Goal: Information Seeking & Learning: Find contact information

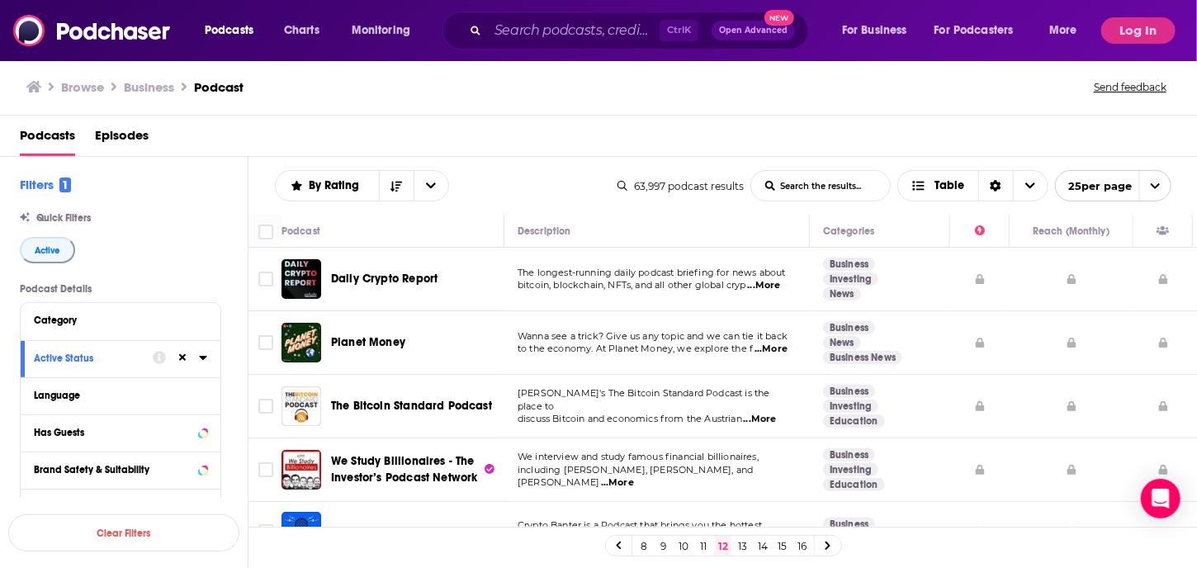
click at [667, 298] on td "The longest-running daily podcast briefing for news about bitcoin, blockchain, …" at bounding box center [656, 280] width 305 height 64
click at [748, 543] on link "13" at bounding box center [742, 546] width 17 height 20
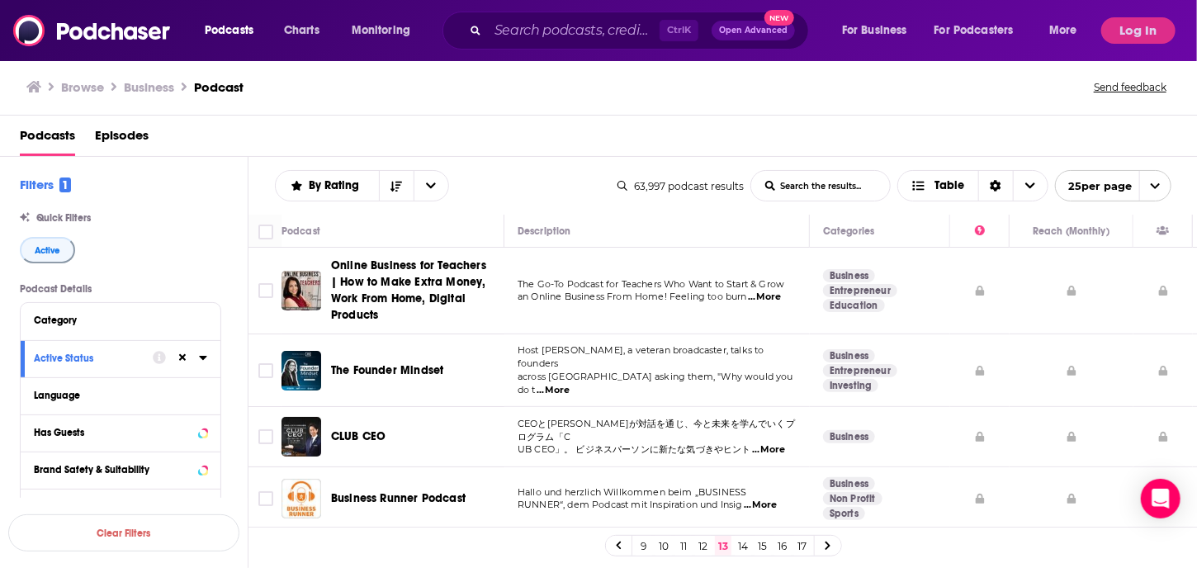
click at [679, 321] on td "The Go-To Podcast for Teachers Who Want to Start & Grow an Online Business From…" at bounding box center [656, 291] width 305 height 87
drag, startPoint x: 679, startPoint y: 321, endPoint x: 650, endPoint y: 319, distance: 28.9
click at [650, 319] on td "The Go-To Podcast for Teachers Who Want to Start & Grow an Online Business From…" at bounding box center [656, 291] width 305 height 87
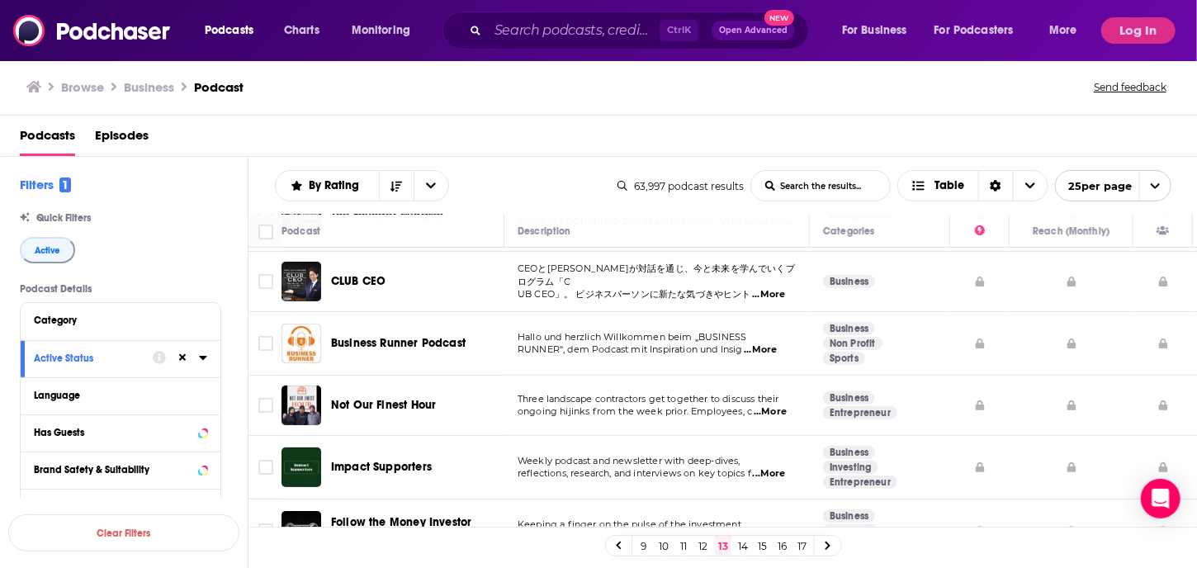
scroll to position [132, 0]
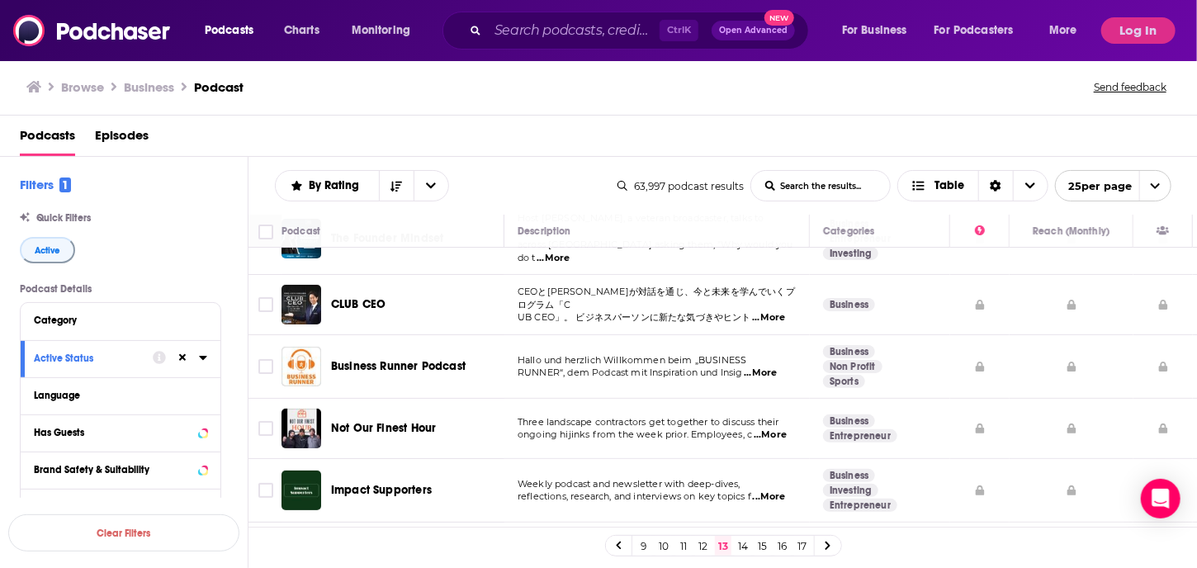
click at [706, 545] on link "12" at bounding box center [703, 546] width 17 height 20
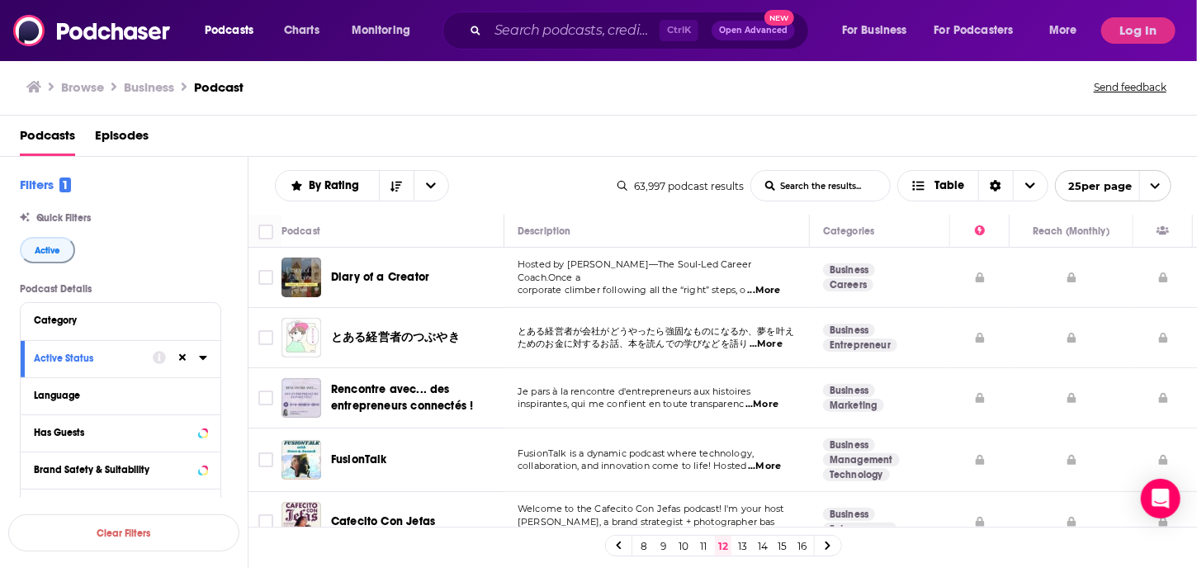
drag, startPoint x: 601, startPoint y: 178, endPoint x: 574, endPoint y: 181, distance: 26.5
click at [574, 181] on div "By Rating List Search Input Search the results... Table" at bounding box center [446, 185] width 342 height 31
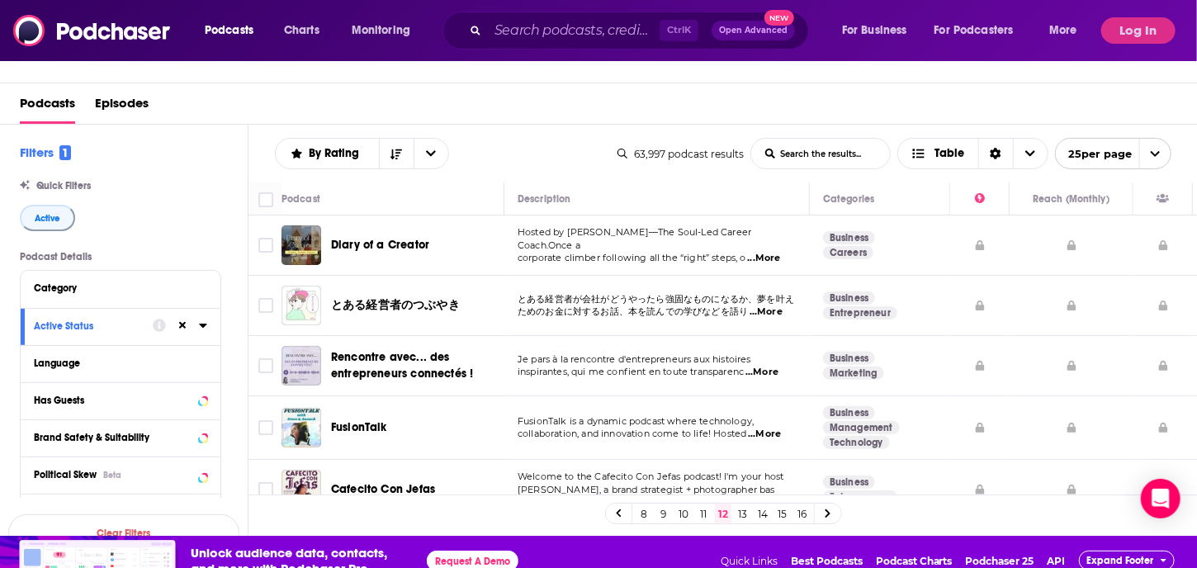
scroll to position [50, 0]
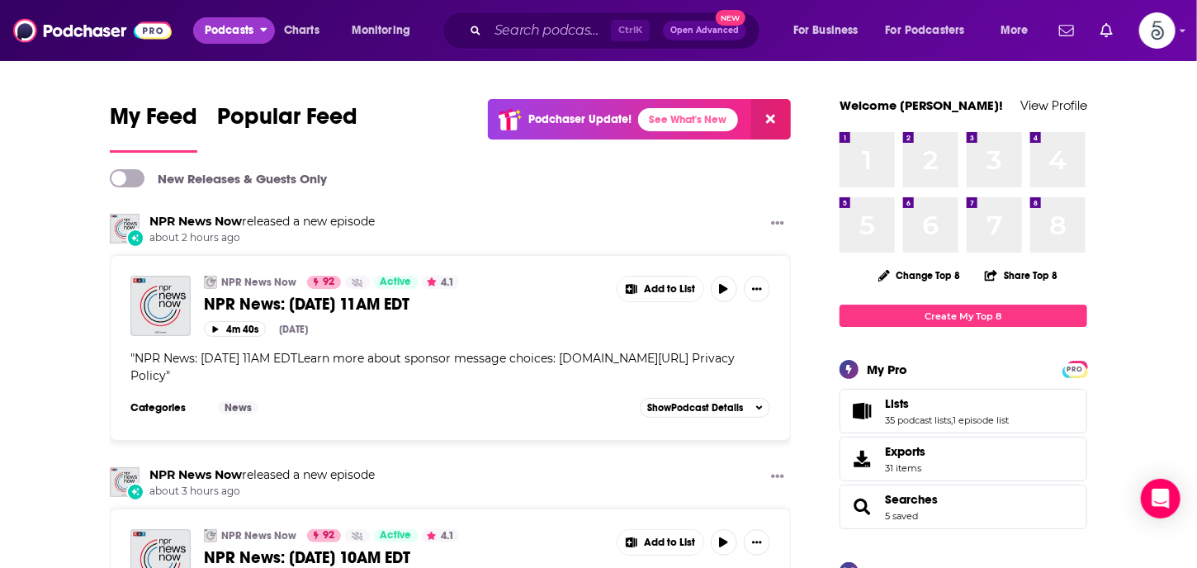
click at [244, 29] on span "Podcasts" at bounding box center [229, 30] width 49 height 23
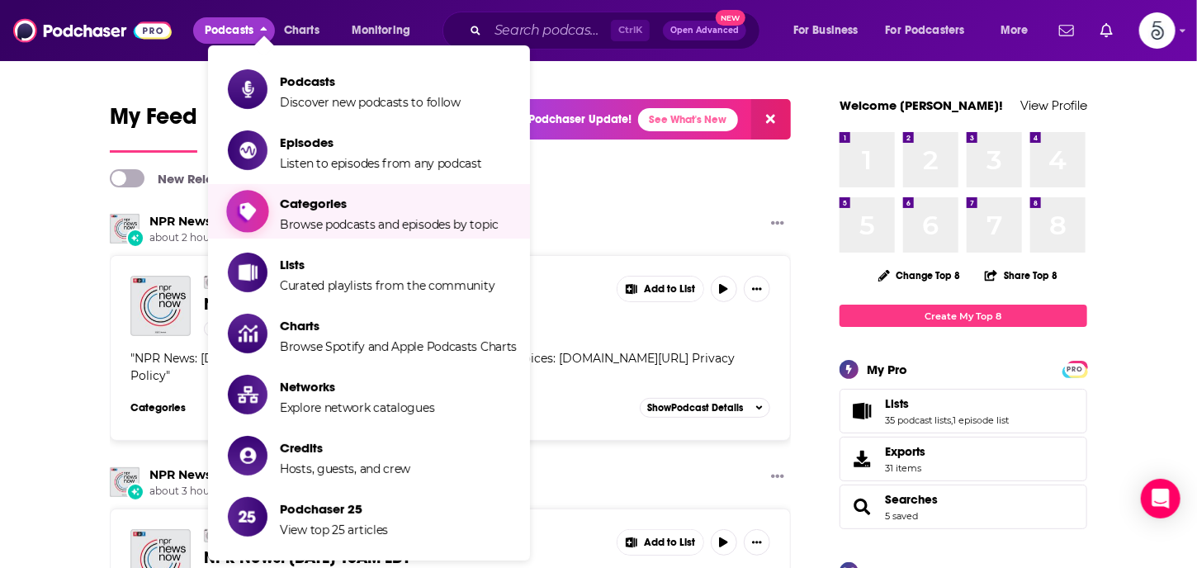
click at [297, 204] on span "Categories" at bounding box center [389, 204] width 219 height 16
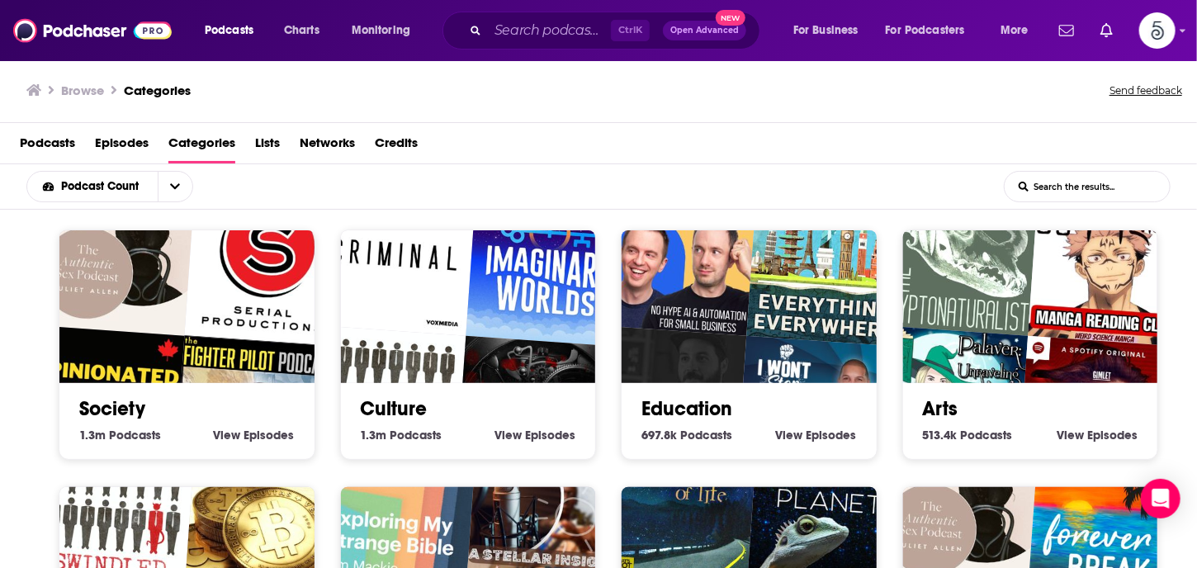
click at [1073, 186] on input "List Search Input" at bounding box center [1086, 187] width 165 height 30
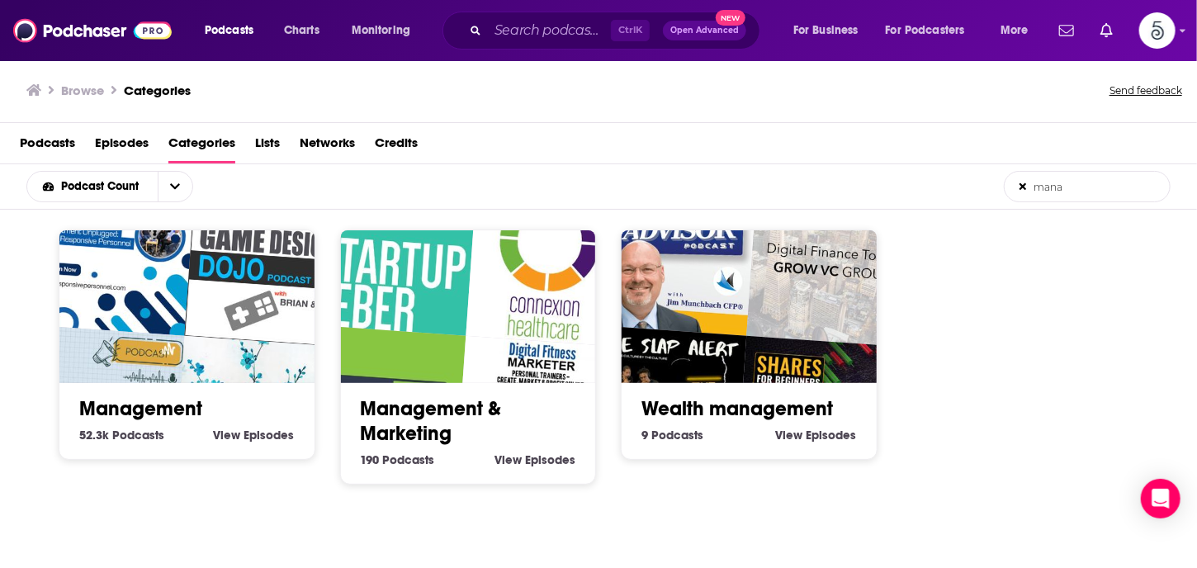
type input "Management"
click at [163, 407] on link "Management" at bounding box center [140, 408] width 123 height 25
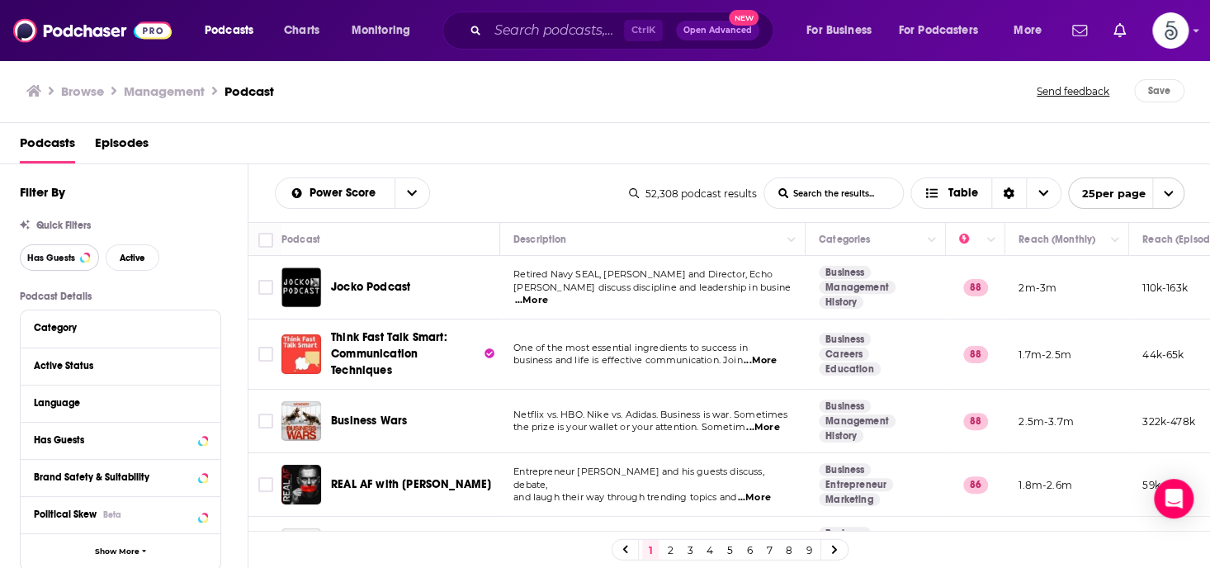
click at [41, 253] on span "Has Guests" at bounding box center [51, 257] width 48 height 9
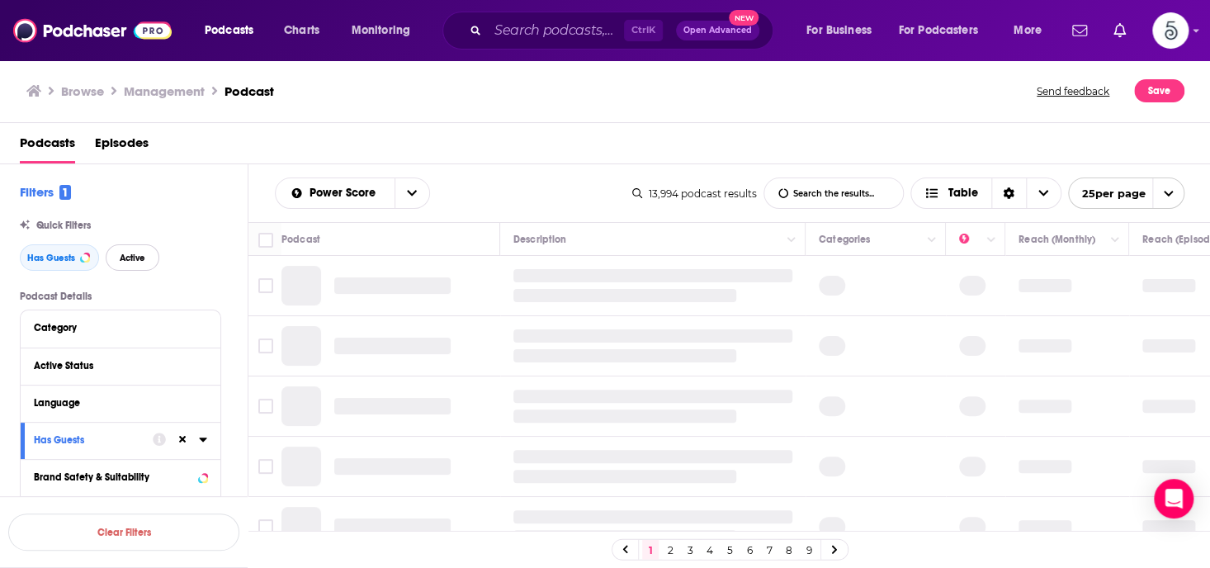
click at [123, 253] on span "Active" at bounding box center [133, 257] width 26 height 9
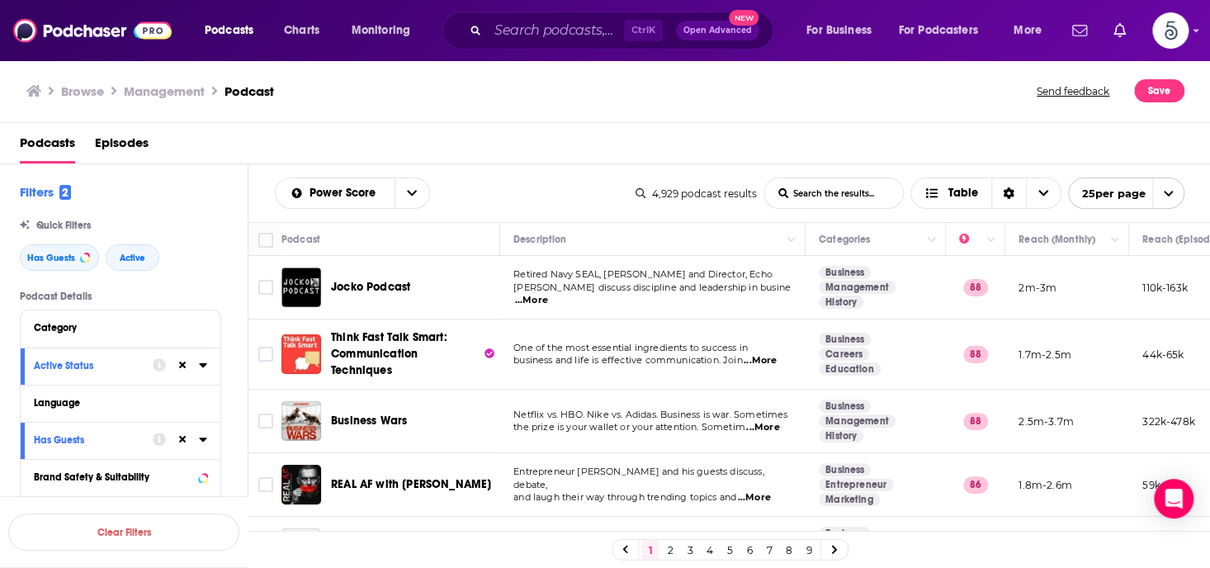
click at [830, 546] on link at bounding box center [834, 549] width 26 height 19
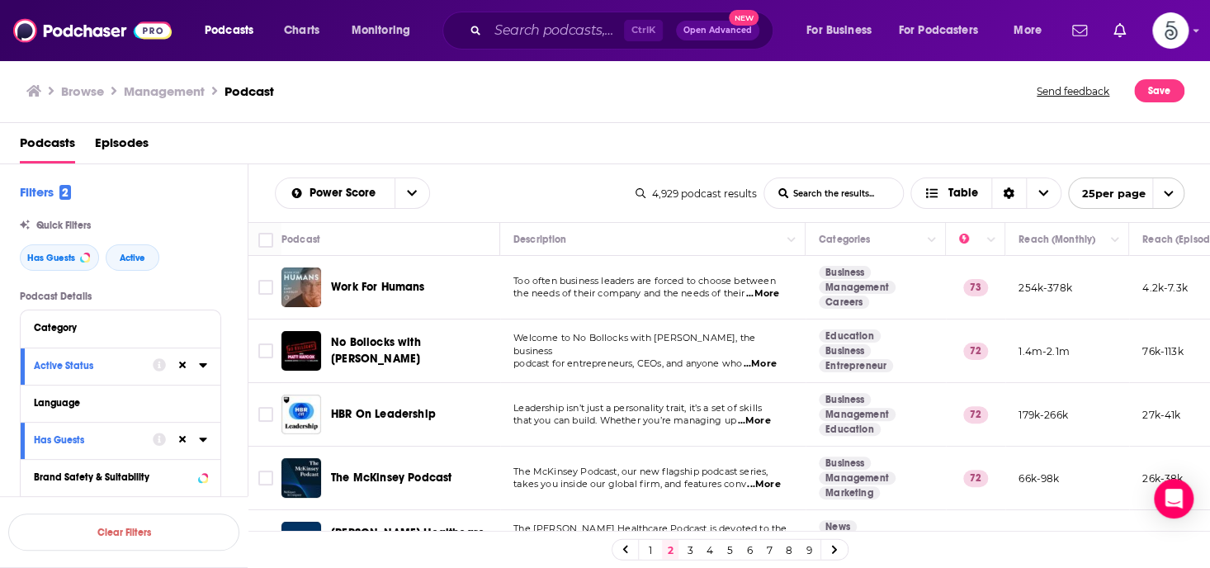
click at [804, 547] on link "9" at bounding box center [808, 550] width 17 height 20
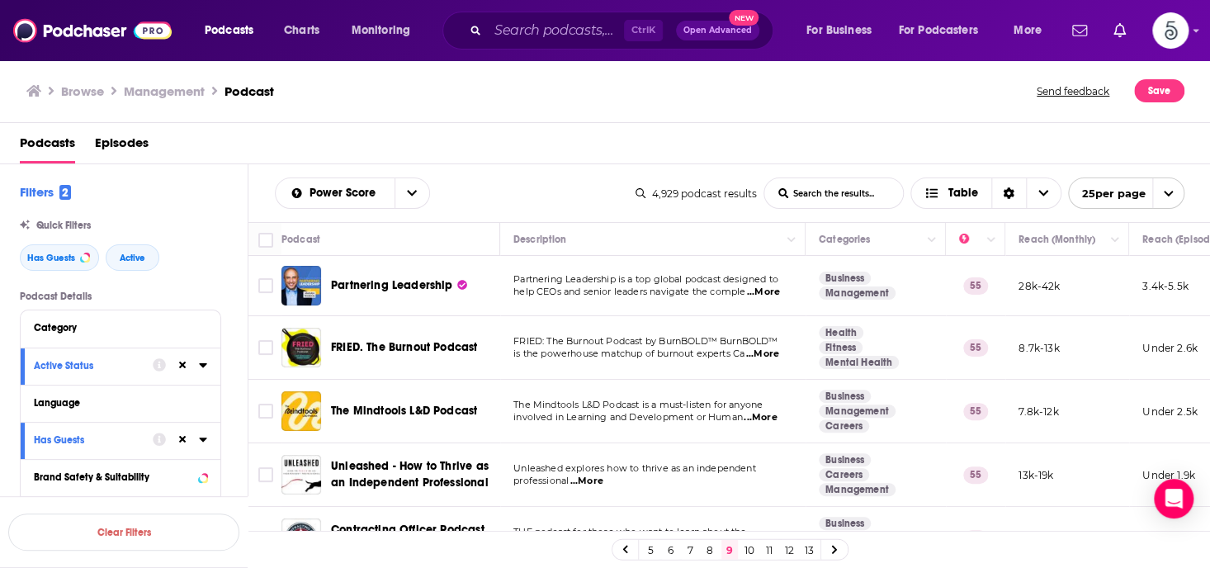
click at [788, 549] on link "12" at bounding box center [789, 550] width 17 height 20
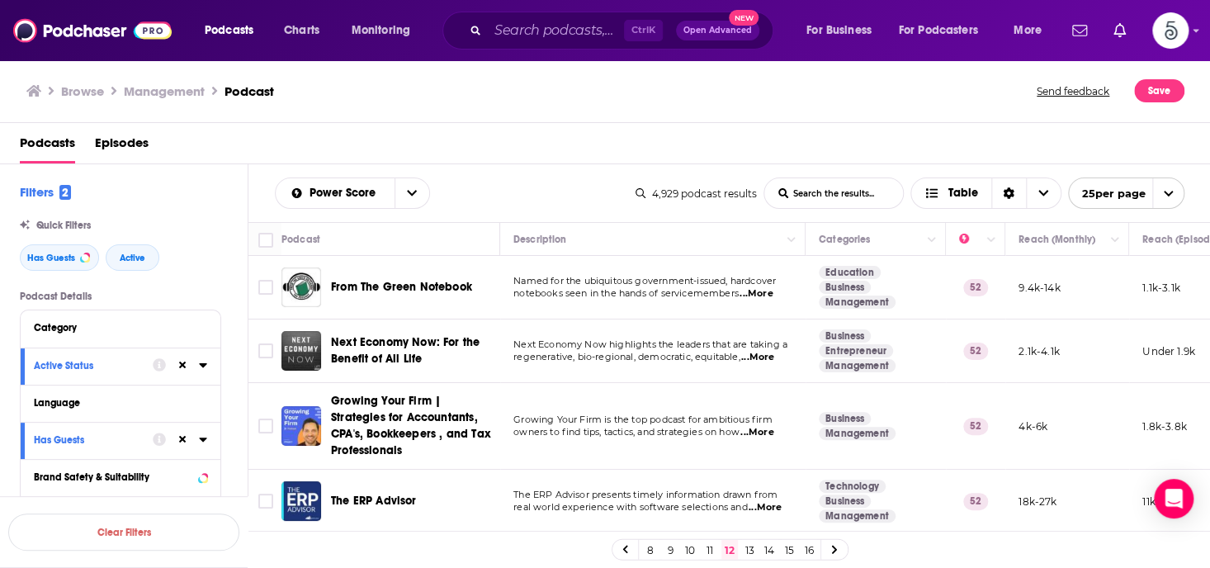
click at [832, 549] on icon at bounding box center [834, 550] width 7 height 10
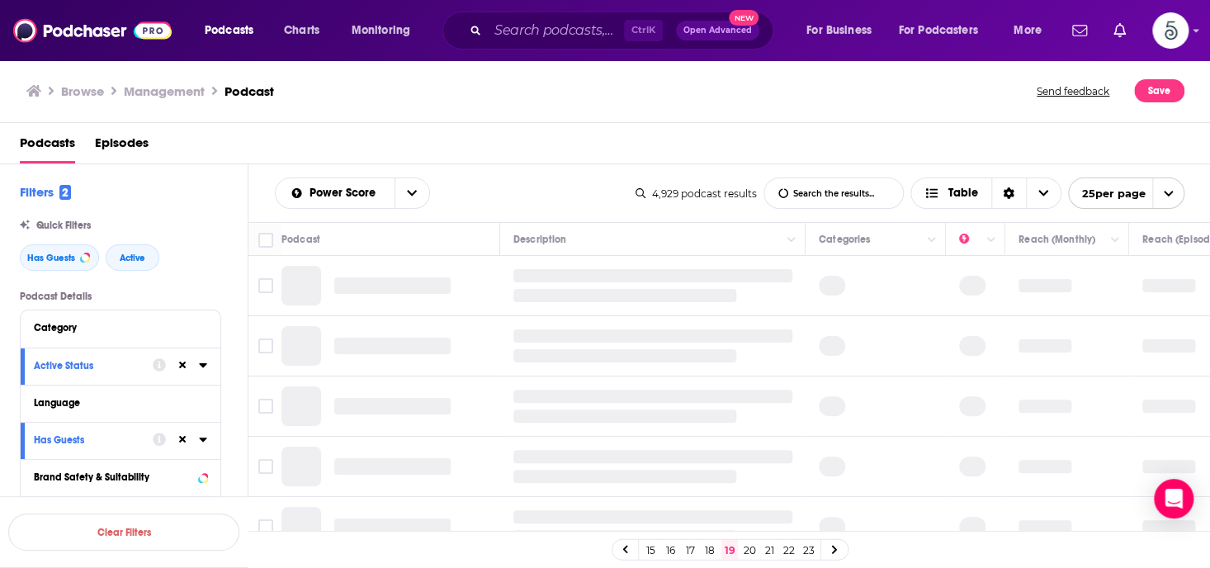
click at [808, 550] on link "23" at bounding box center [808, 550] width 17 height 20
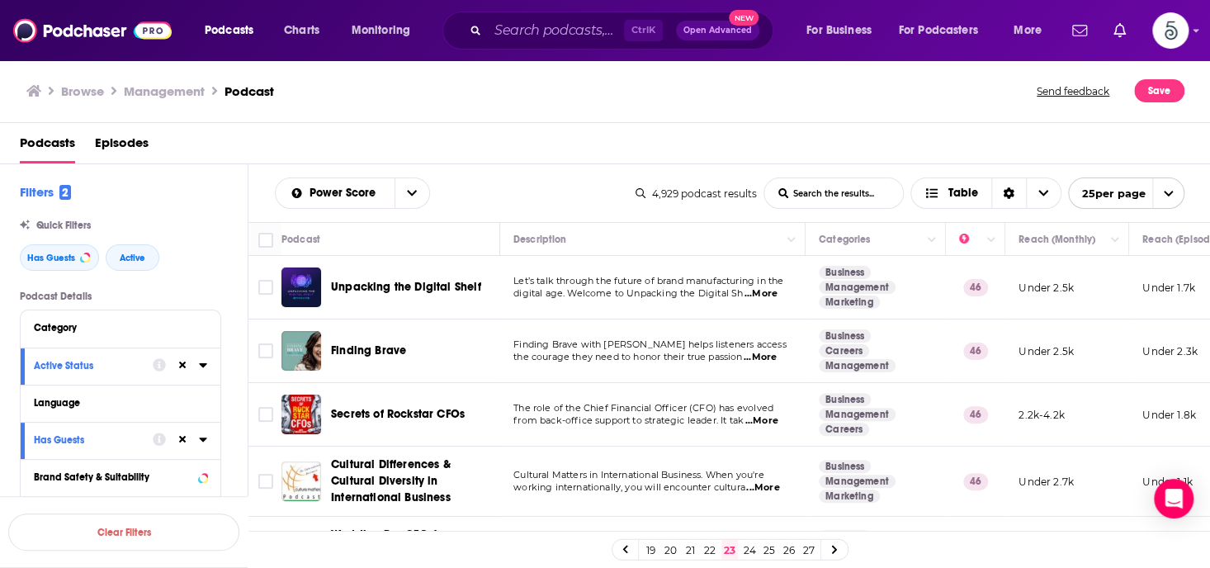
click at [808, 550] on link "27" at bounding box center [808, 550] width 17 height 20
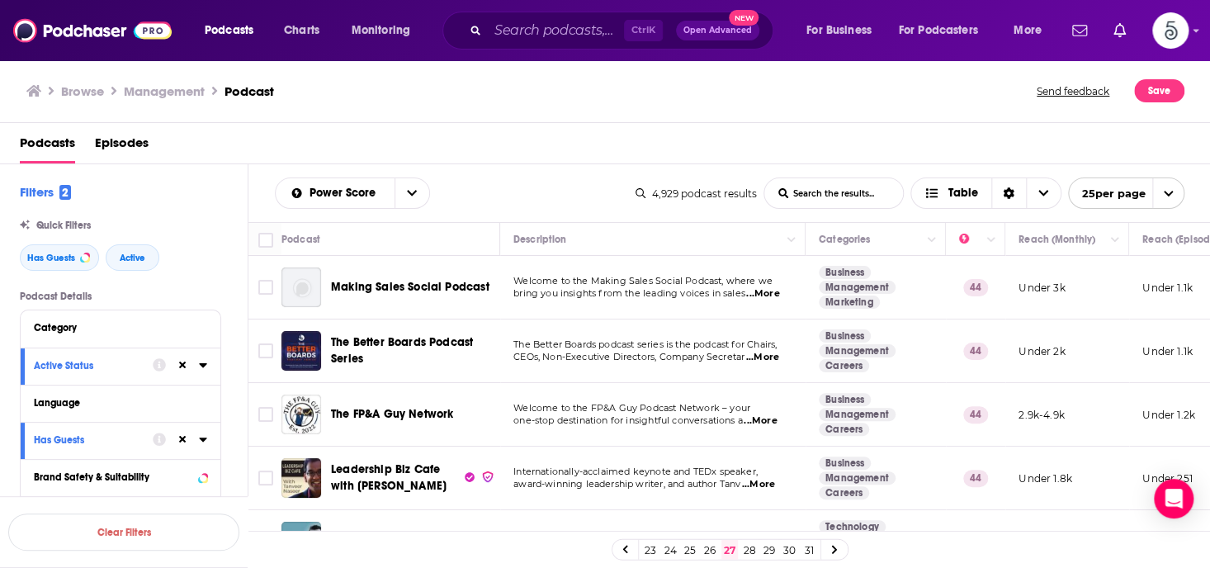
click at [808, 550] on link "31" at bounding box center [808, 550] width 17 height 20
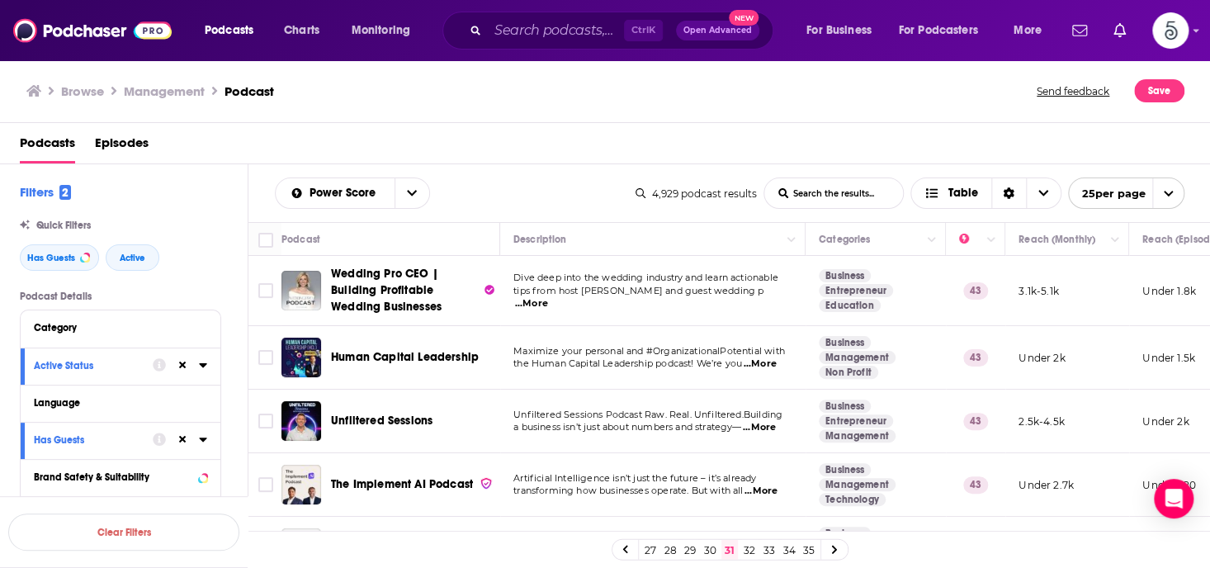
click at [786, 544] on link "34" at bounding box center [789, 550] width 17 height 20
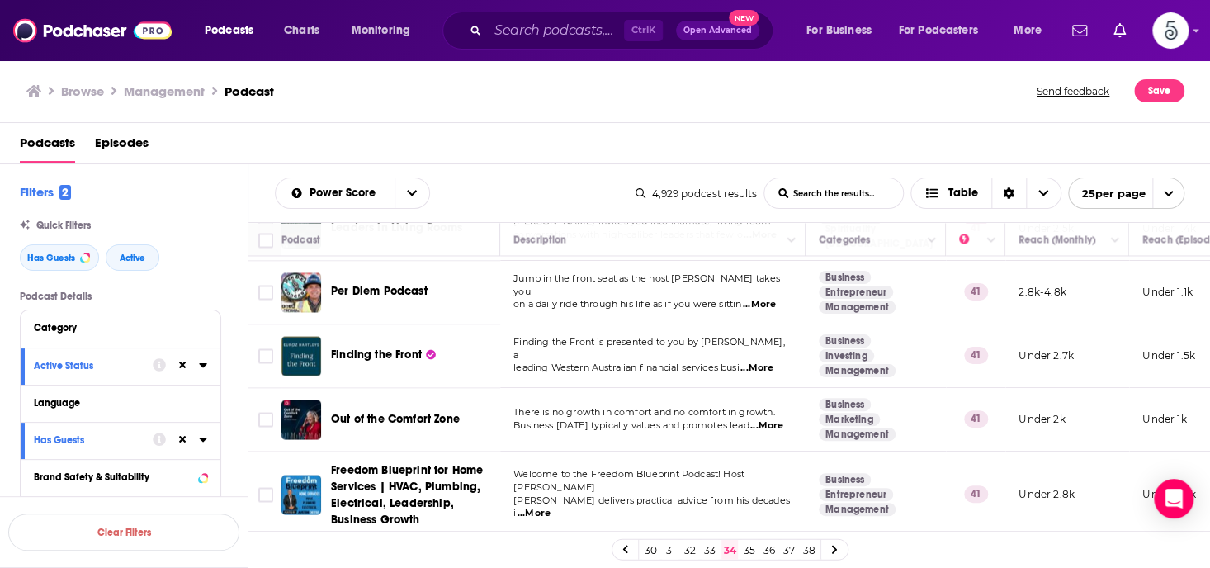
scroll to position [1367, 0]
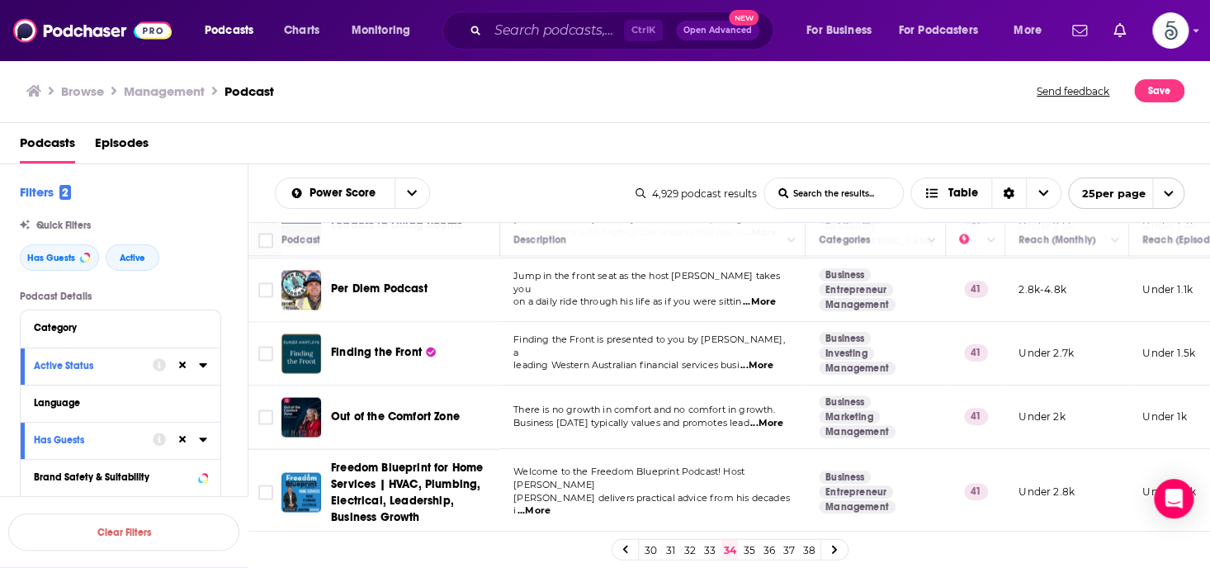
click at [746, 542] on link "35" at bounding box center [749, 550] width 17 height 20
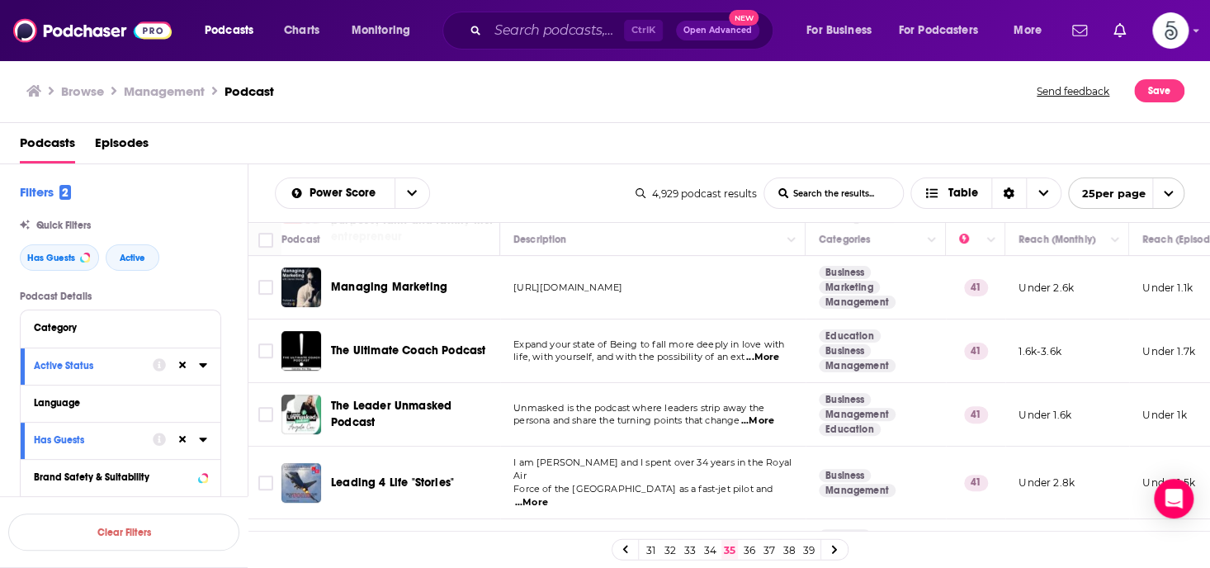
scroll to position [338, 0]
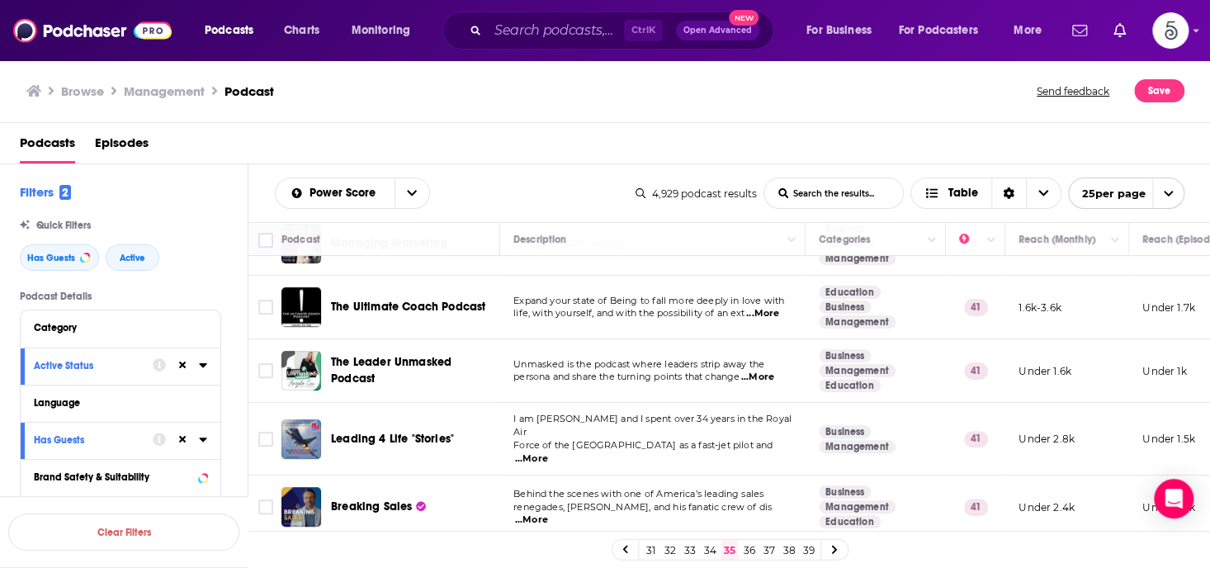
click at [772, 375] on span "...More" at bounding box center [757, 377] width 33 height 13
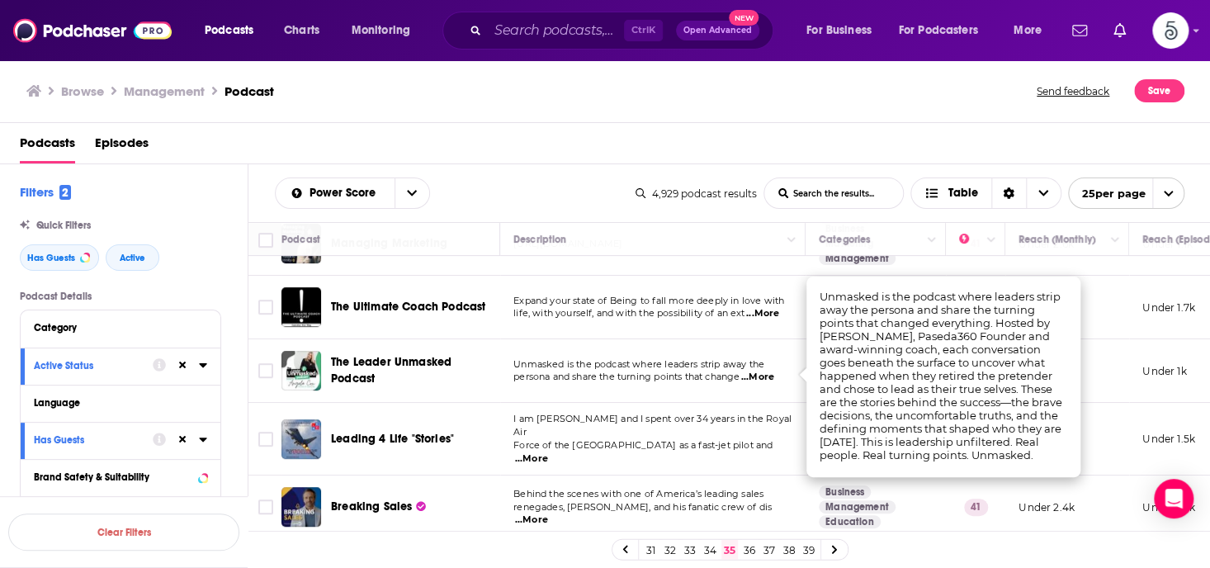
click at [772, 375] on span "...More" at bounding box center [757, 377] width 33 height 13
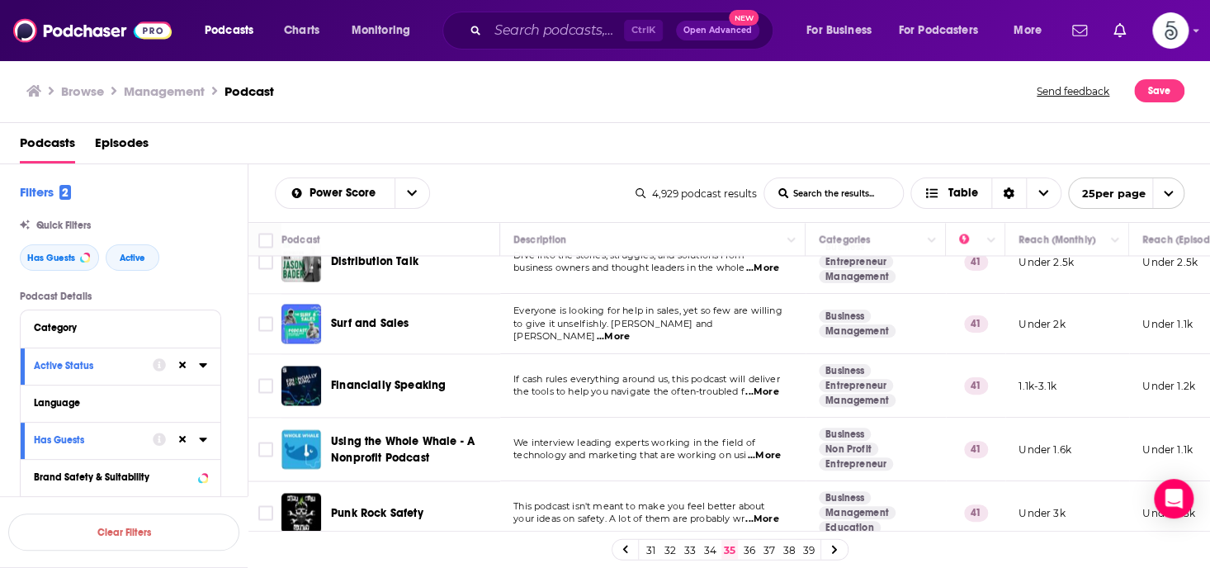
scroll to position [1347, 0]
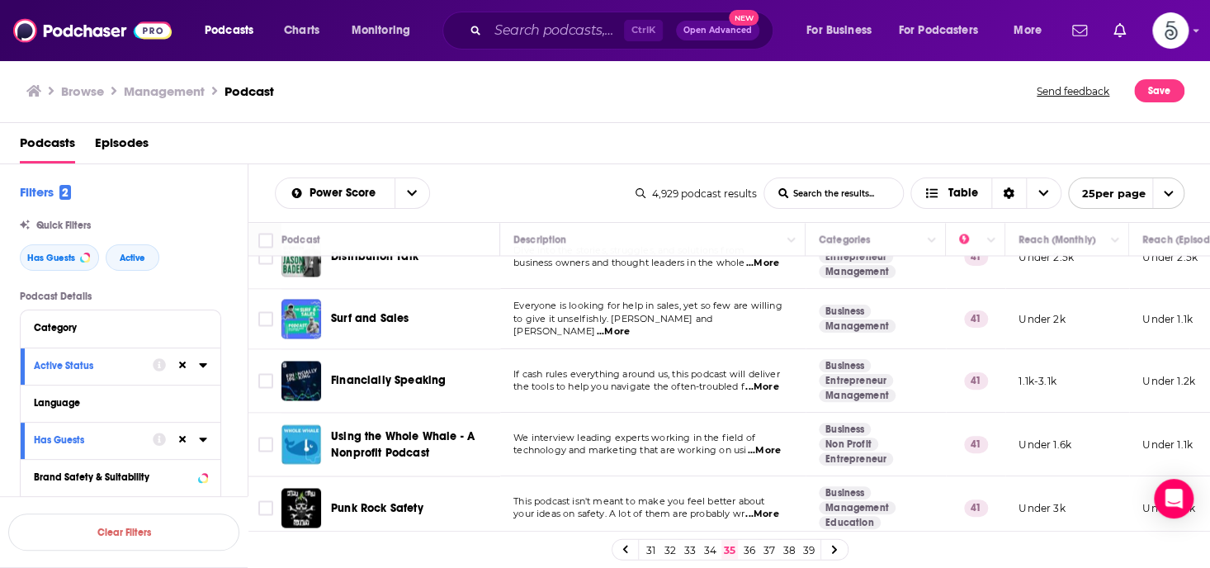
click at [747, 544] on link "36" at bounding box center [749, 550] width 17 height 20
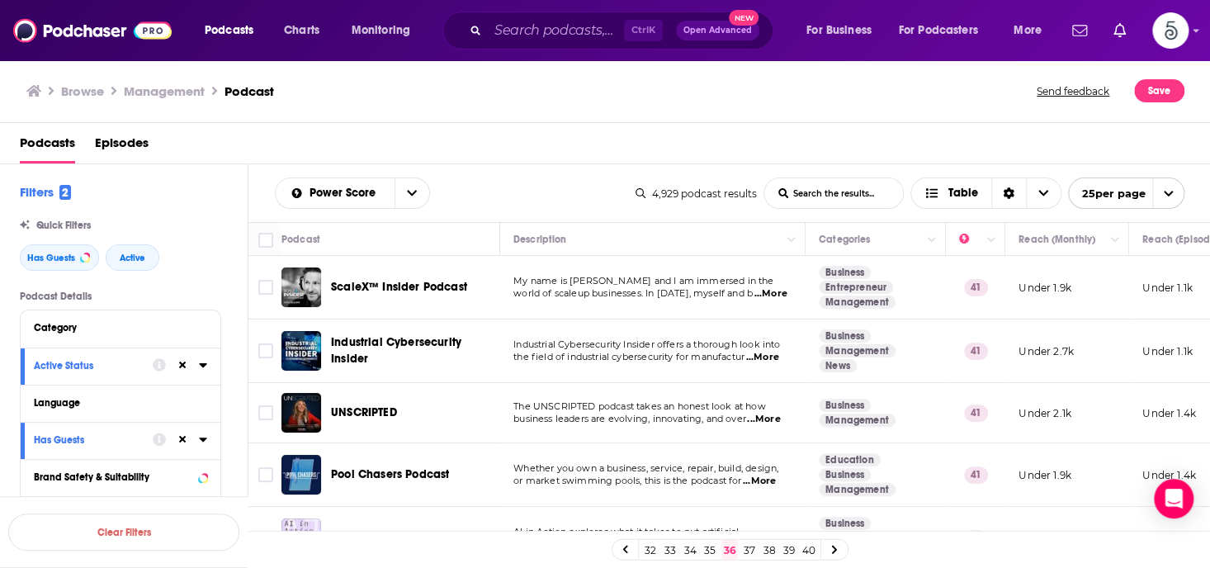
click at [771, 417] on span "...More" at bounding box center [763, 419] width 33 height 13
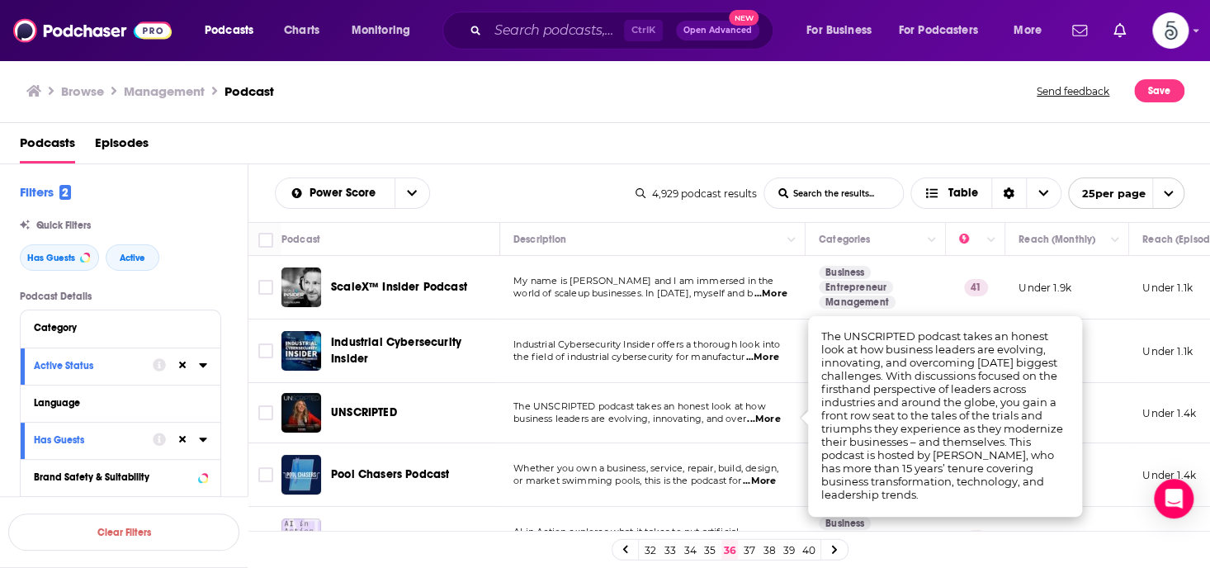
click at [771, 417] on span "...More" at bounding box center [763, 419] width 33 height 13
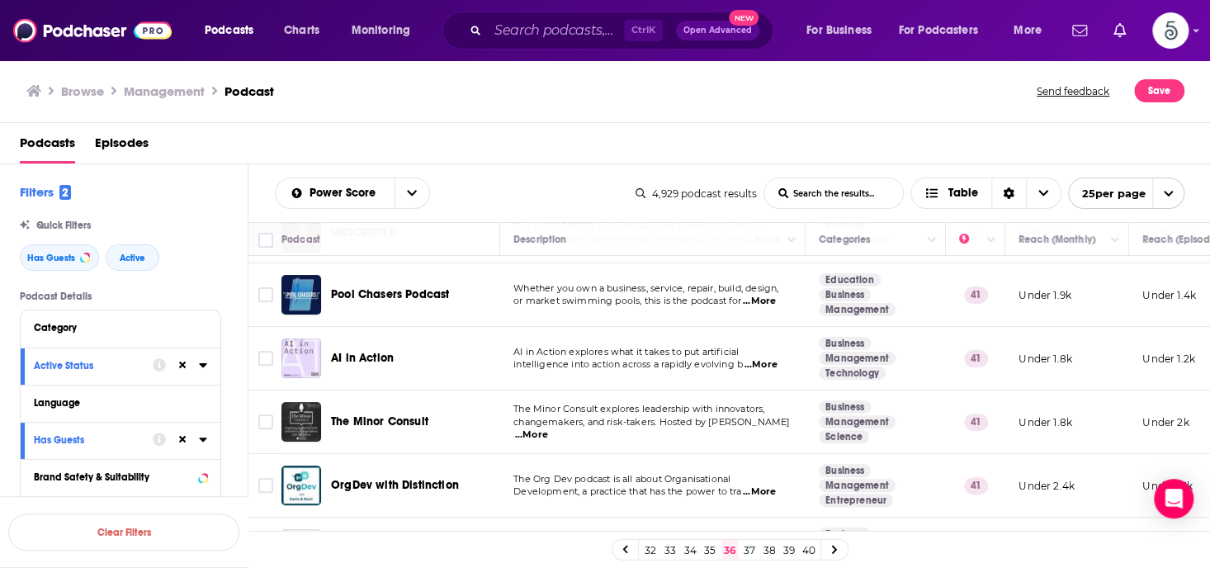
scroll to position [184, 0]
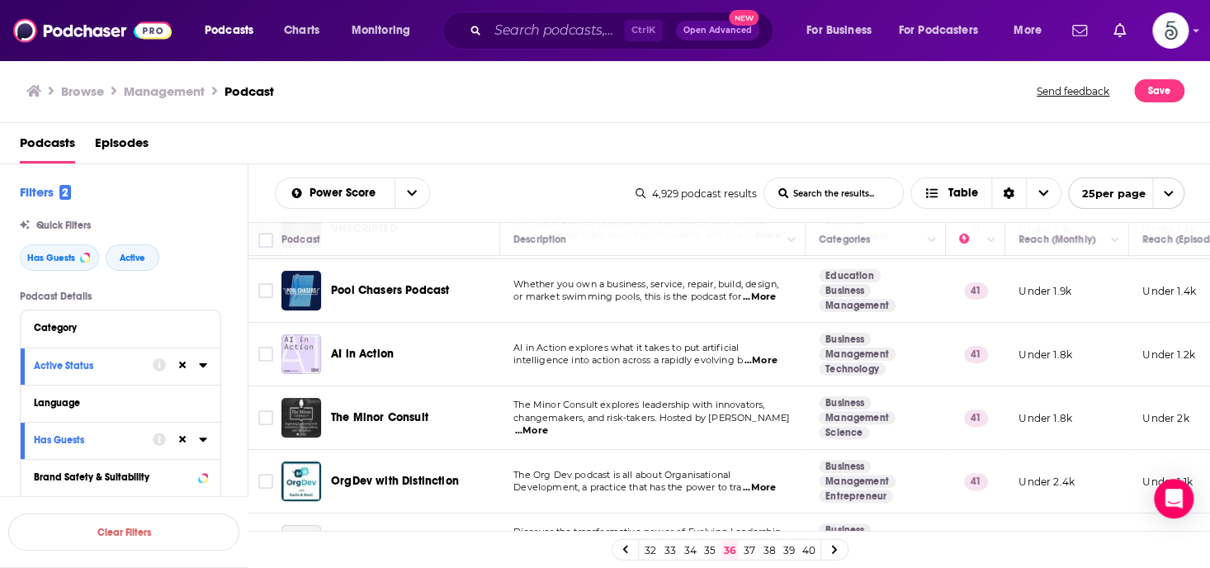
click at [548, 424] on span "...More" at bounding box center [531, 430] width 33 height 13
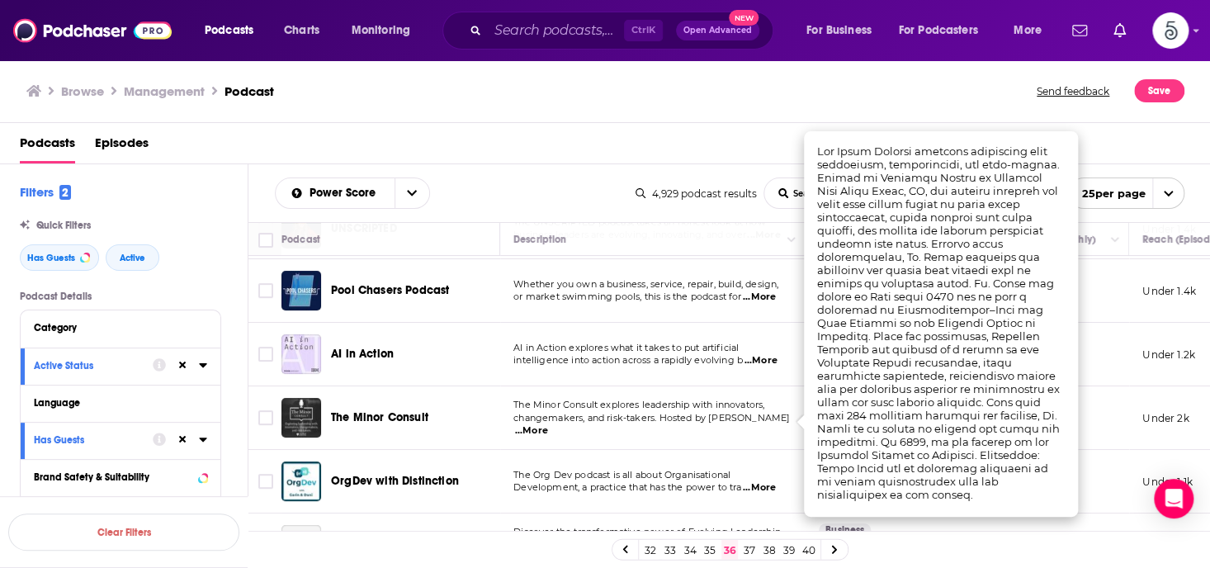
click at [548, 424] on span "...More" at bounding box center [531, 430] width 33 height 13
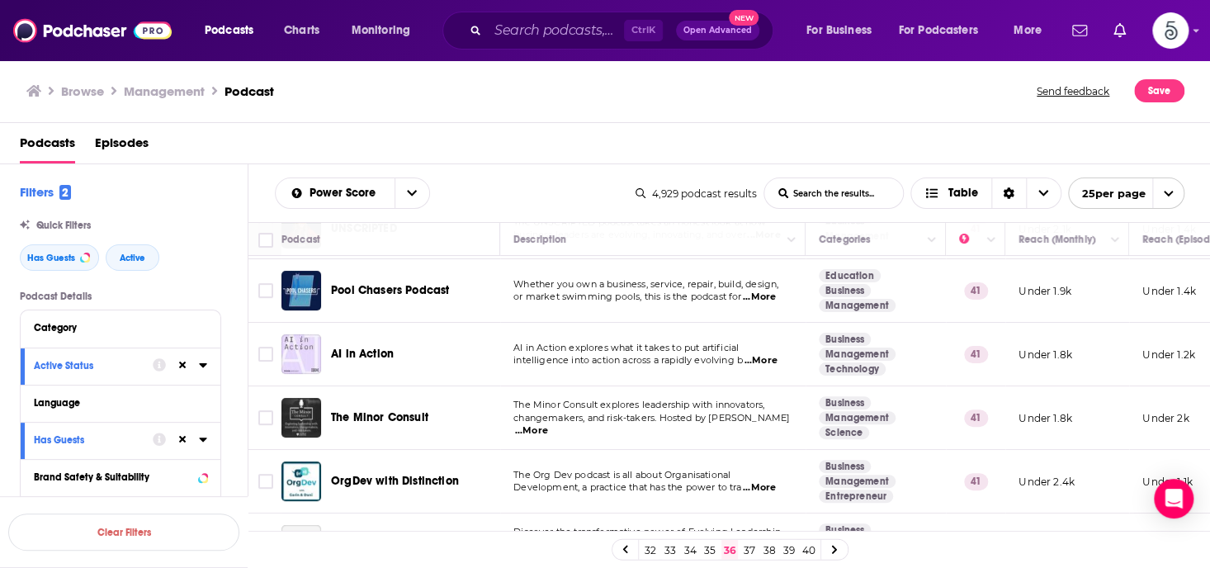
scroll to position [324, 0]
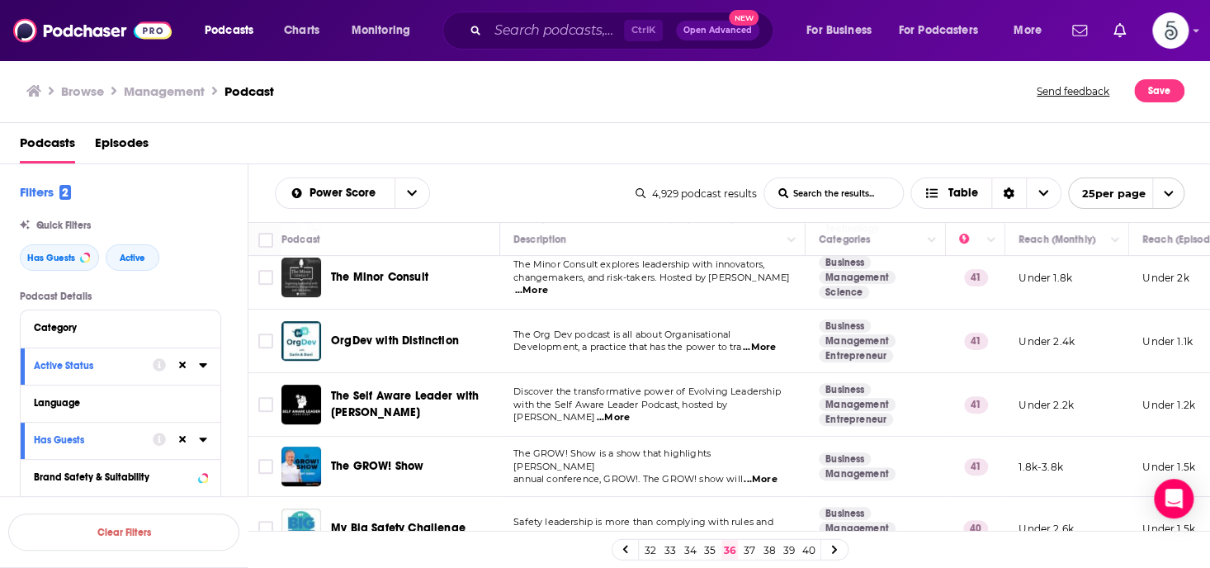
click at [630, 411] on span "...More" at bounding box center [613, 417] width 33 height 13
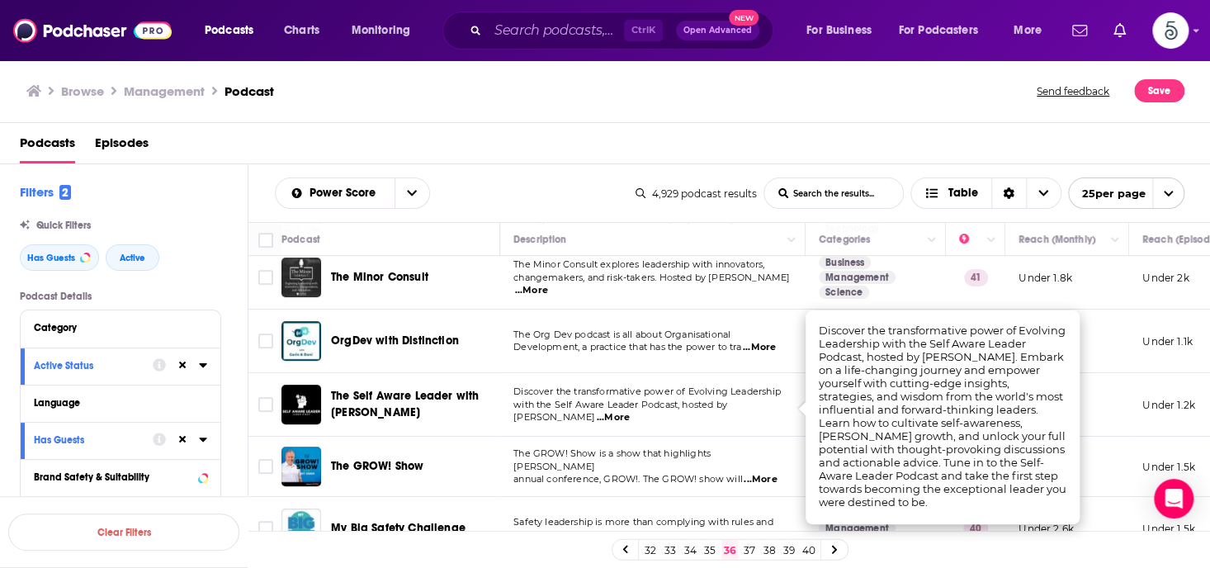
click at [630, 411] on span "...More" at bounding box center [613, 417] width 33 height 13
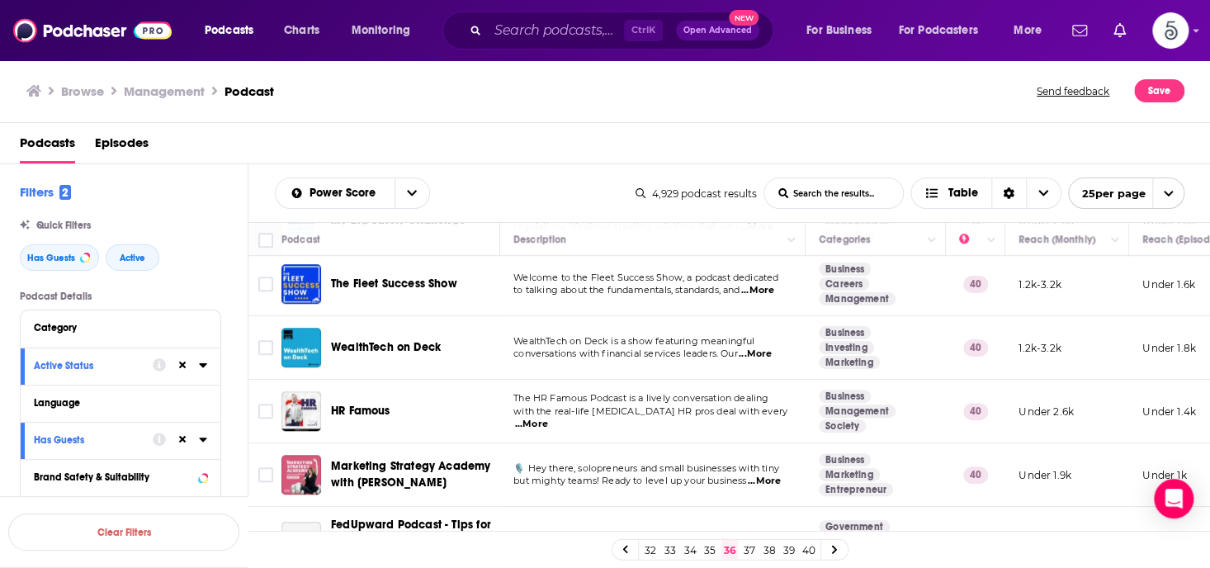
scroll to position [636, 0]
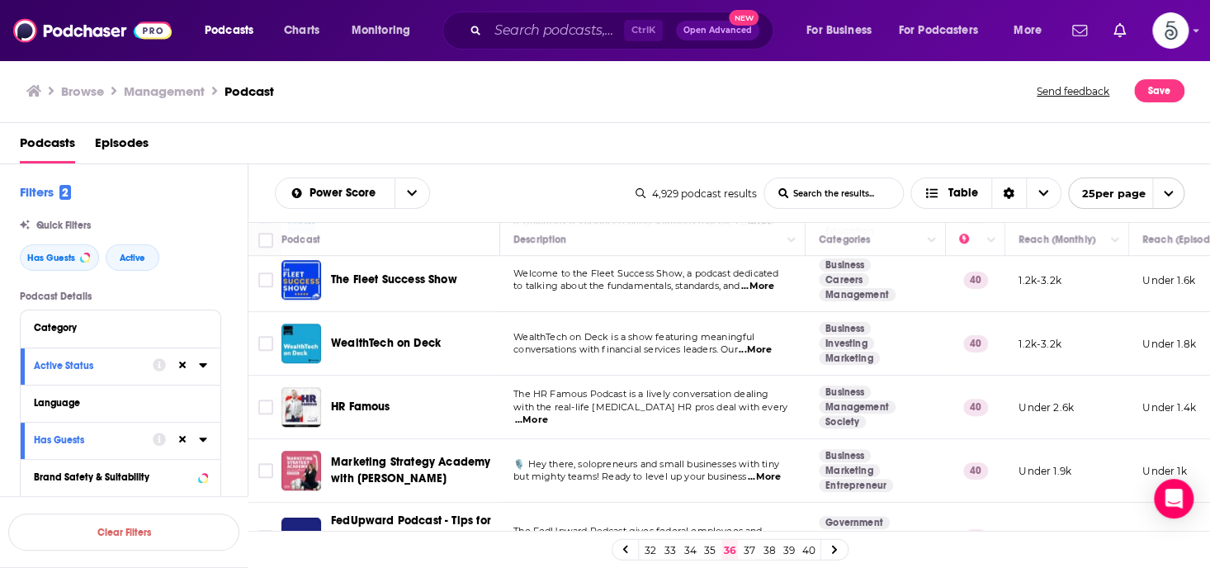
click at [548, 413] on span "...More" at bounding box center [531, 419] width 33 height 13
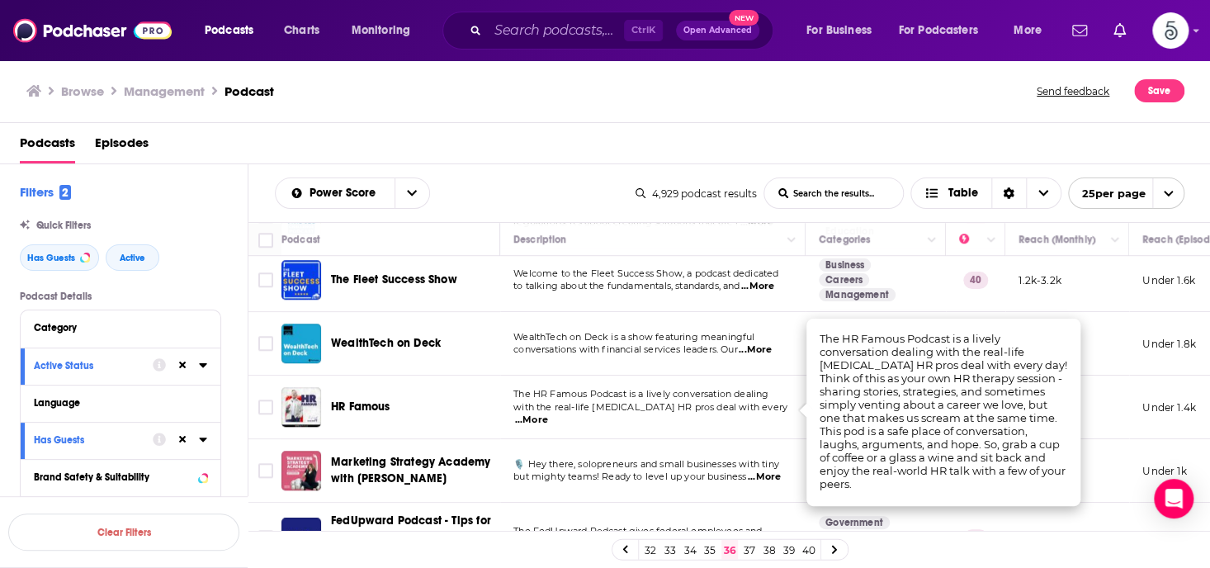
click at [548, 413] on span "...More" at bounding box center [531, 419] width 33 height 13
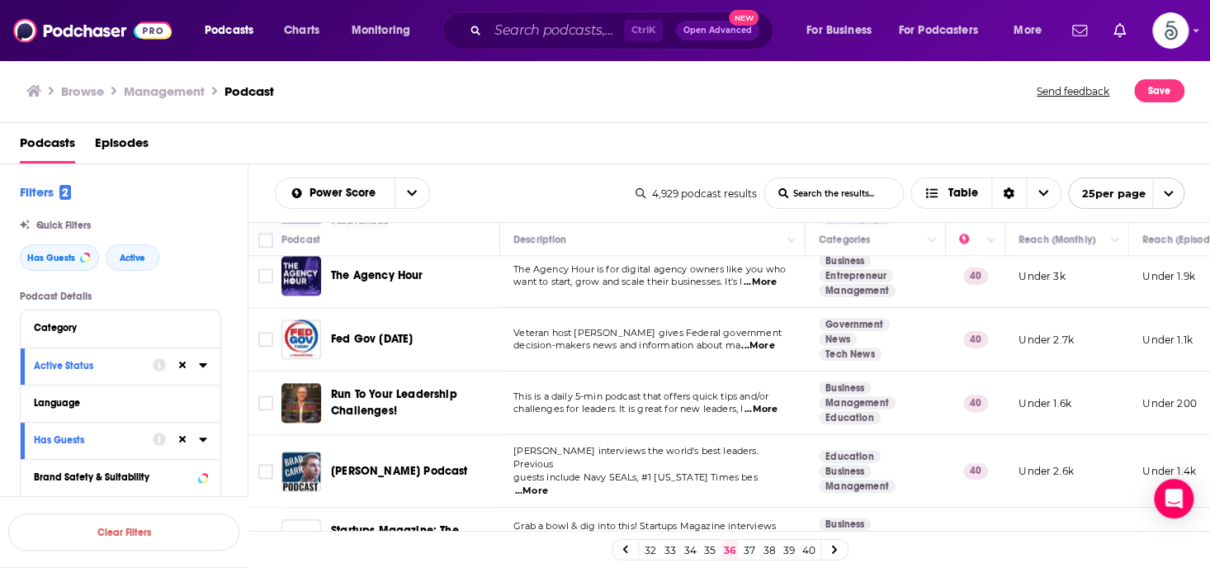
scroll to position [1000, 0]
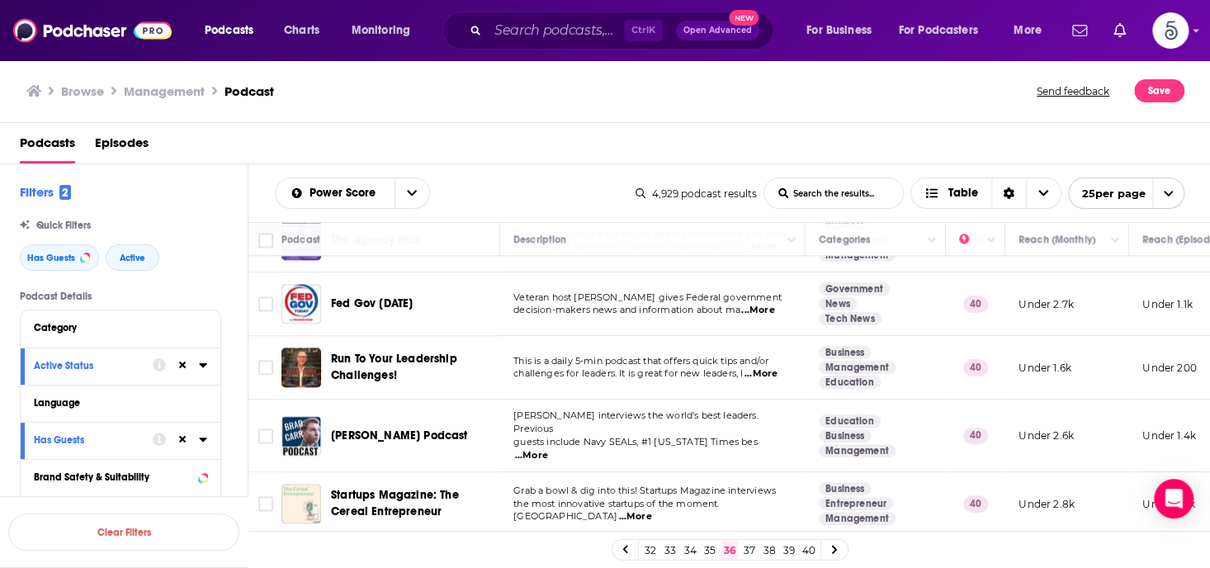
click at [548, 449] on span "...More" at bounding box center [531, 455] width 33 height 13
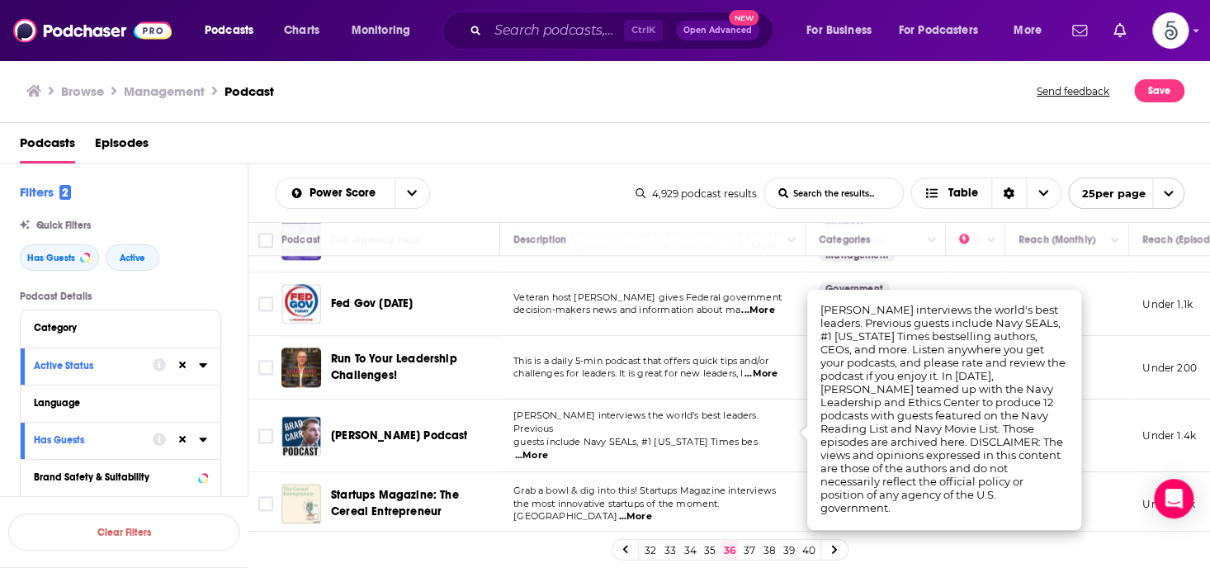
click at [548, 449] on span "...More" at bounding box center [531, 455] width 33 height 13
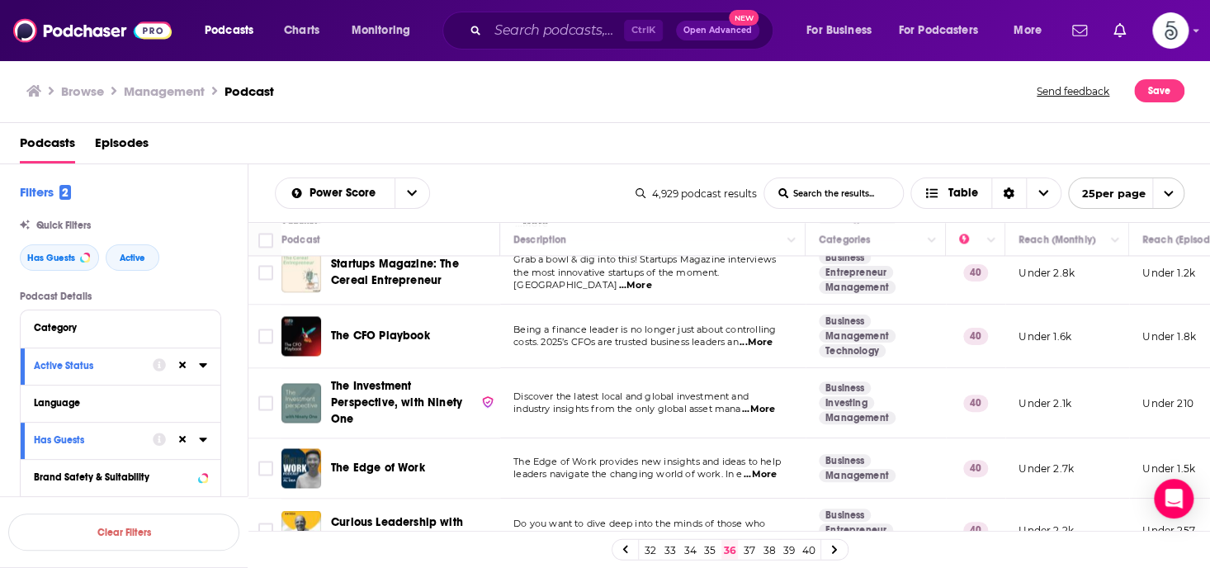
scroll to position [1264, 0]
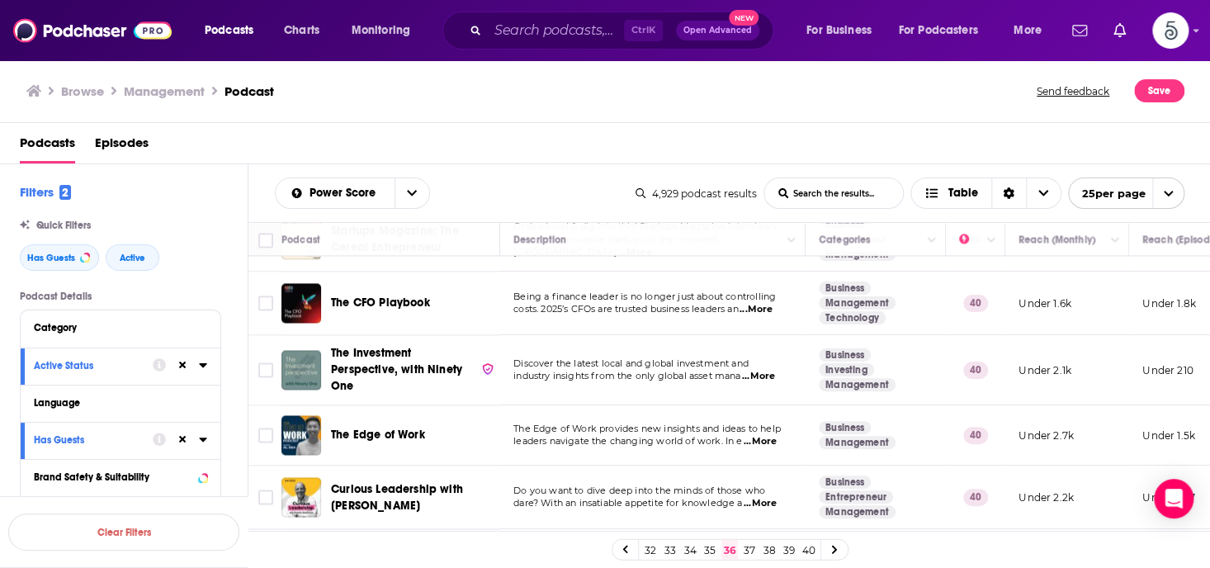
click at [765, 435] on span "...More" at bounding box center [760, 441] width 33 height 13
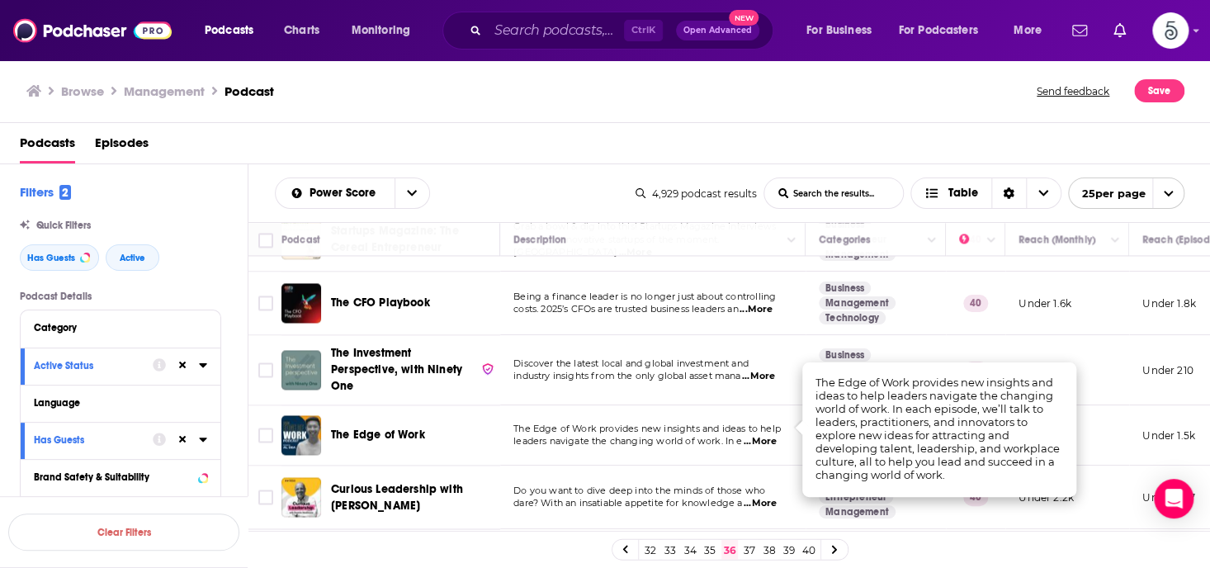
click at [765, 435] on span "...More" at bounding box center [760, 441] width 33 height 13
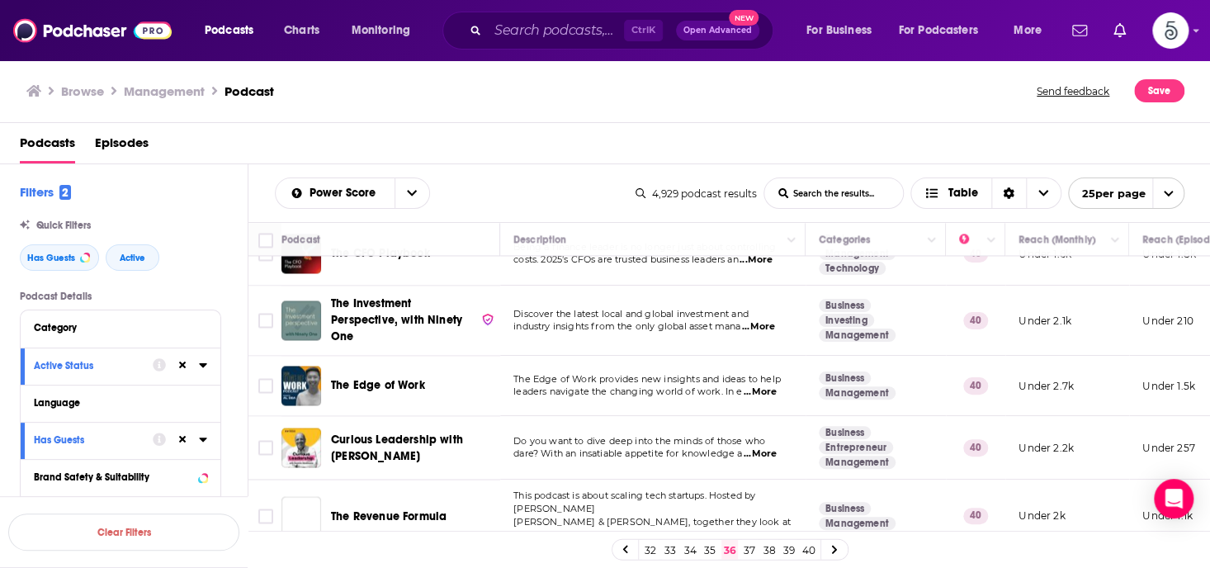
scroll to position [1317, 0]
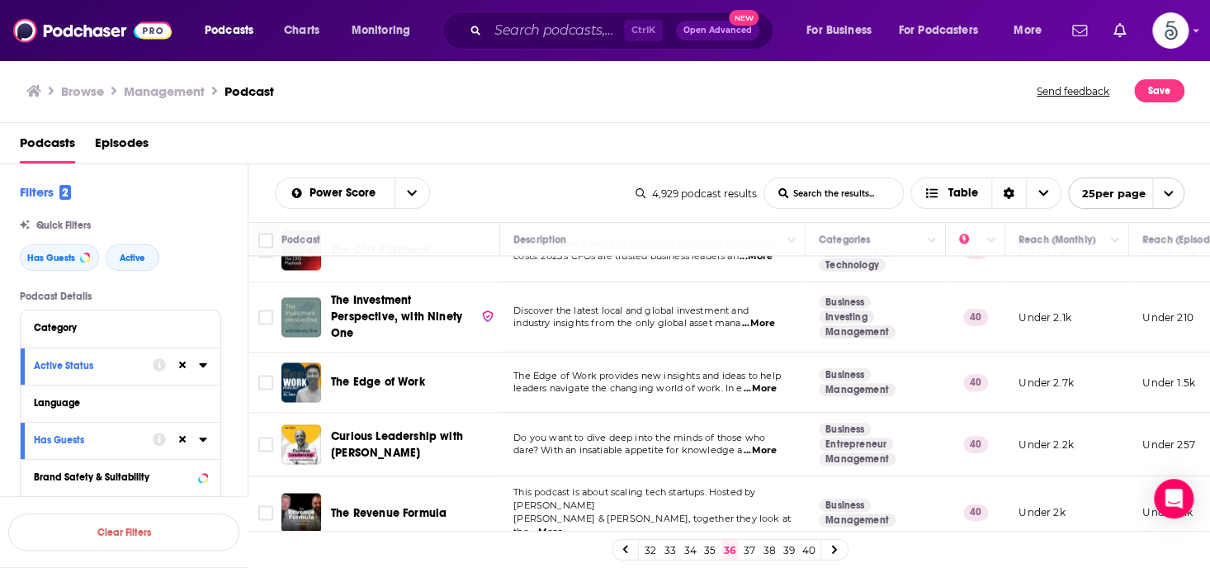
click at [748, 544] on link "37" at bounding box center [749, 550] width 17 height 20
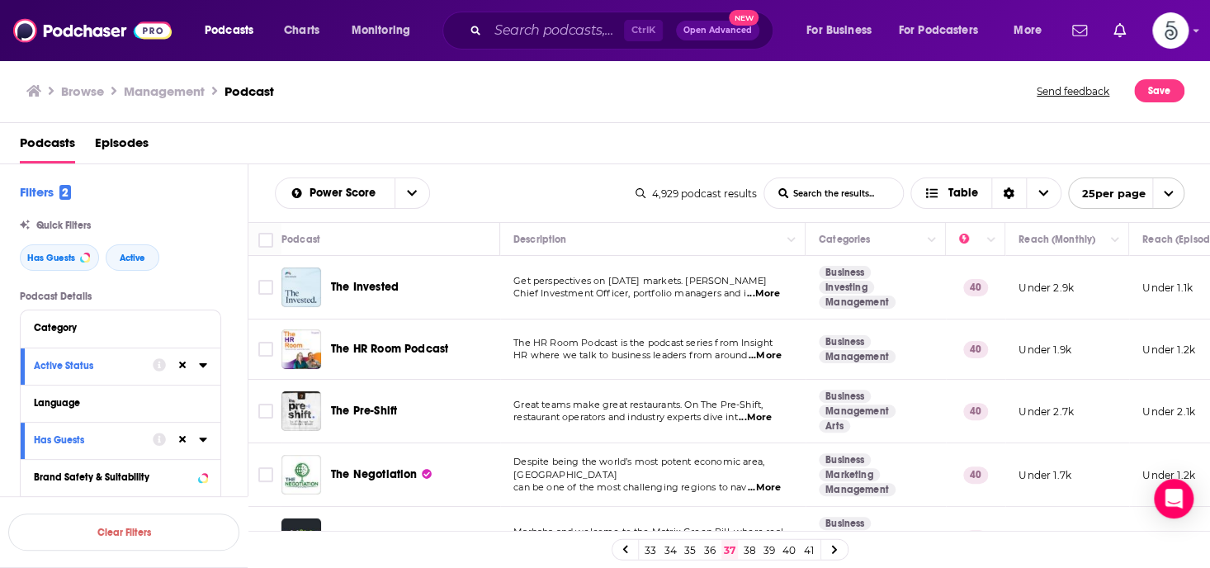
click at [769, 355] on span "...More" at bounding box center [764, 355] width 33 height 13
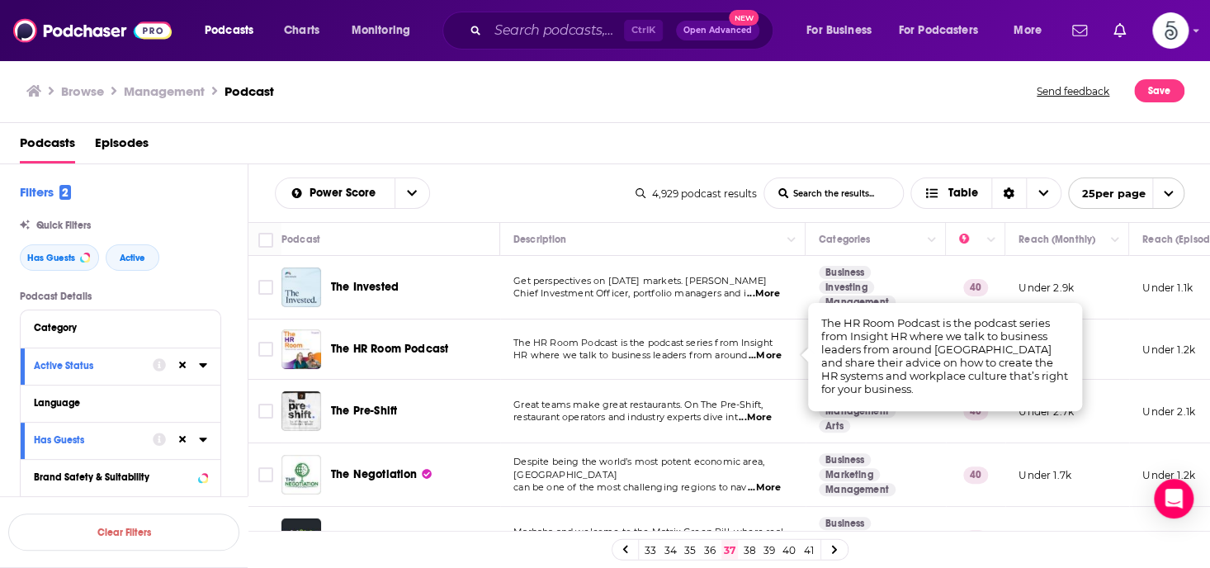
click at [769, 355] on span "...More" at bounding box center [764, 355] width 33 height 13
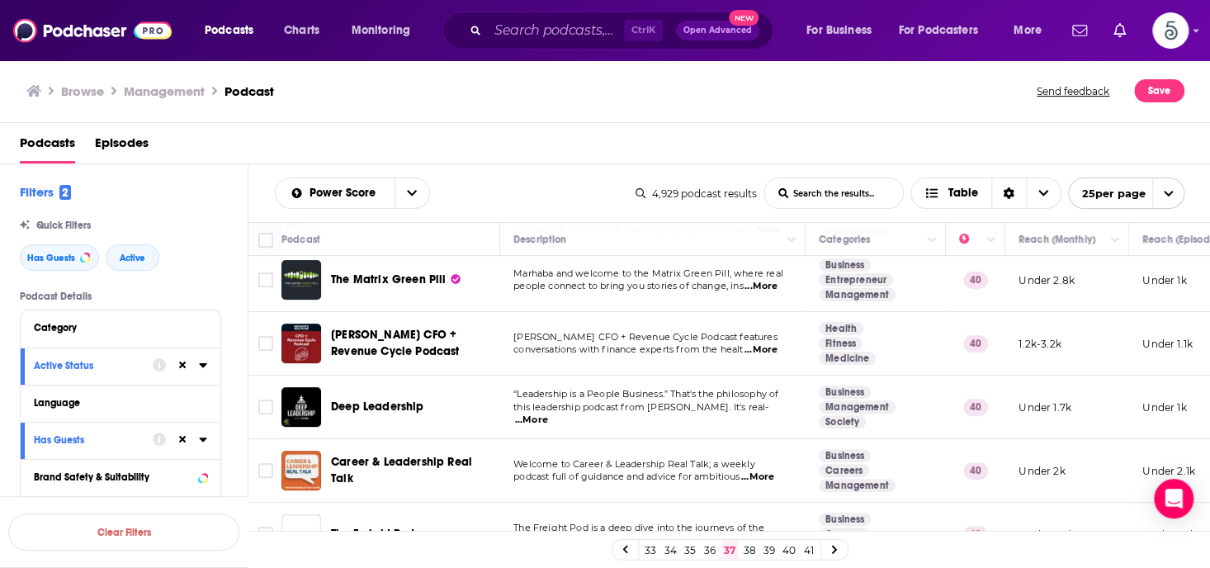
scroll to position [262, 0]
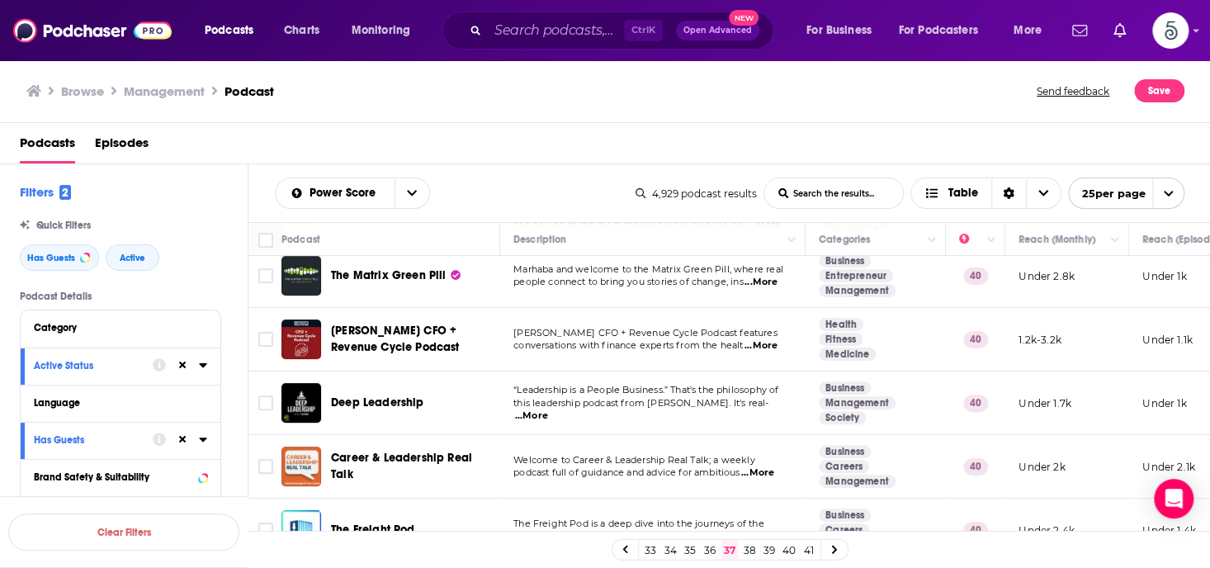
click at [548, 409] on span "...More" at bounding box center [531, 415] width 33 height 13
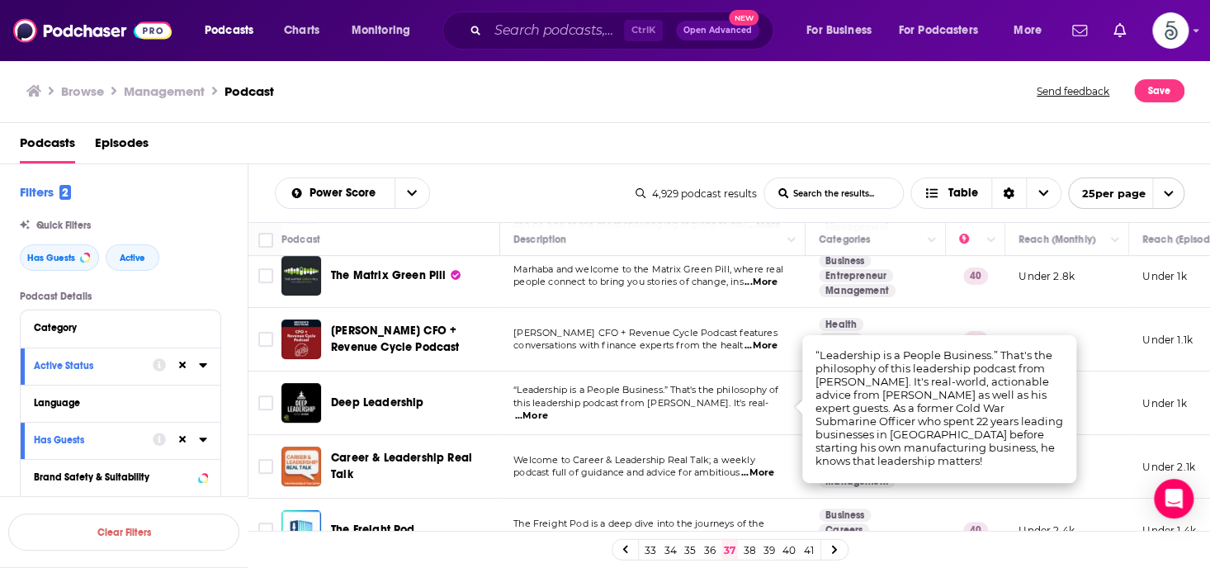
click at [548, 409] on span "...More" at bounding box center [531, 415] width 33 height 13
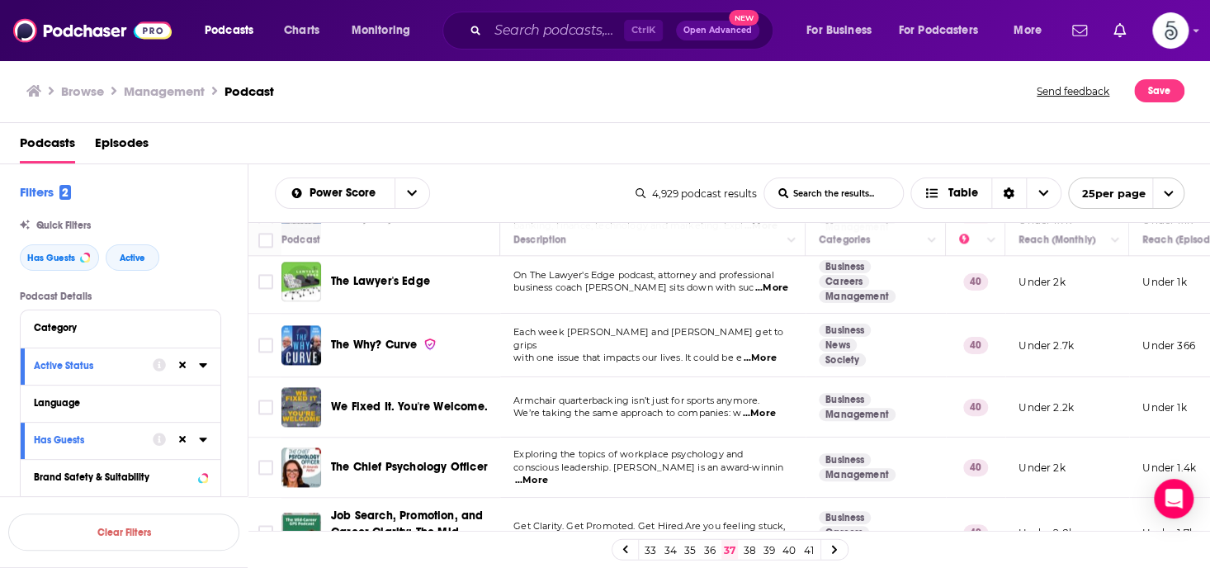
scroll to position [1084, 0]
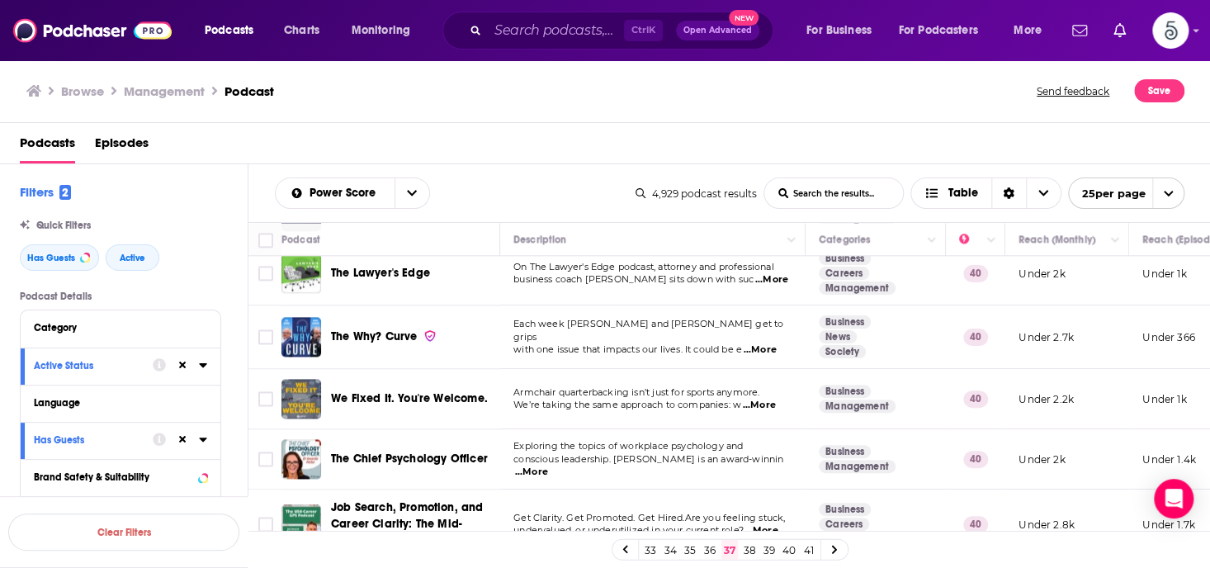
click at [764, 402] on span "...More" at bounding box center [758, 405] width 33 height 13
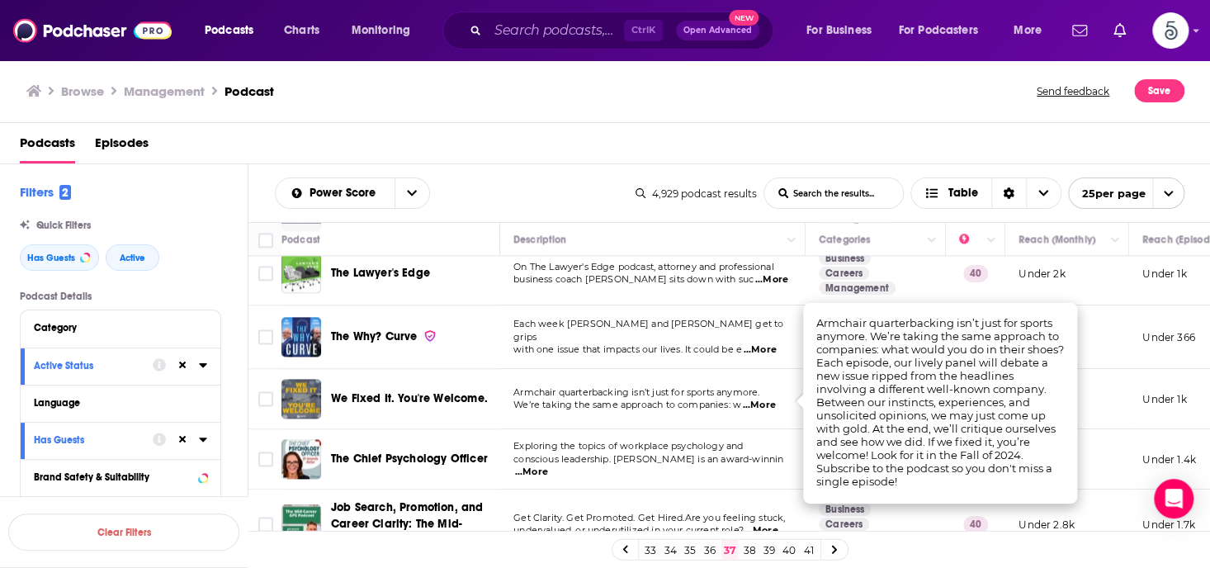
click at [764, 402] on span "...More" at bounding box center [758, 405] width 33 height 13
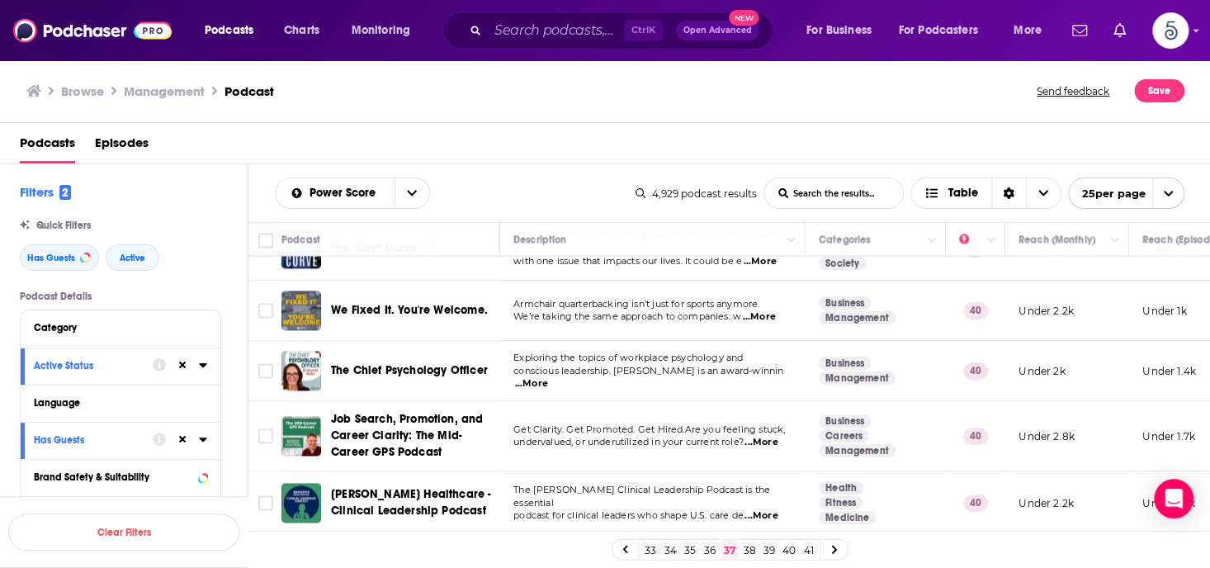
scroll to position [1157, 0]
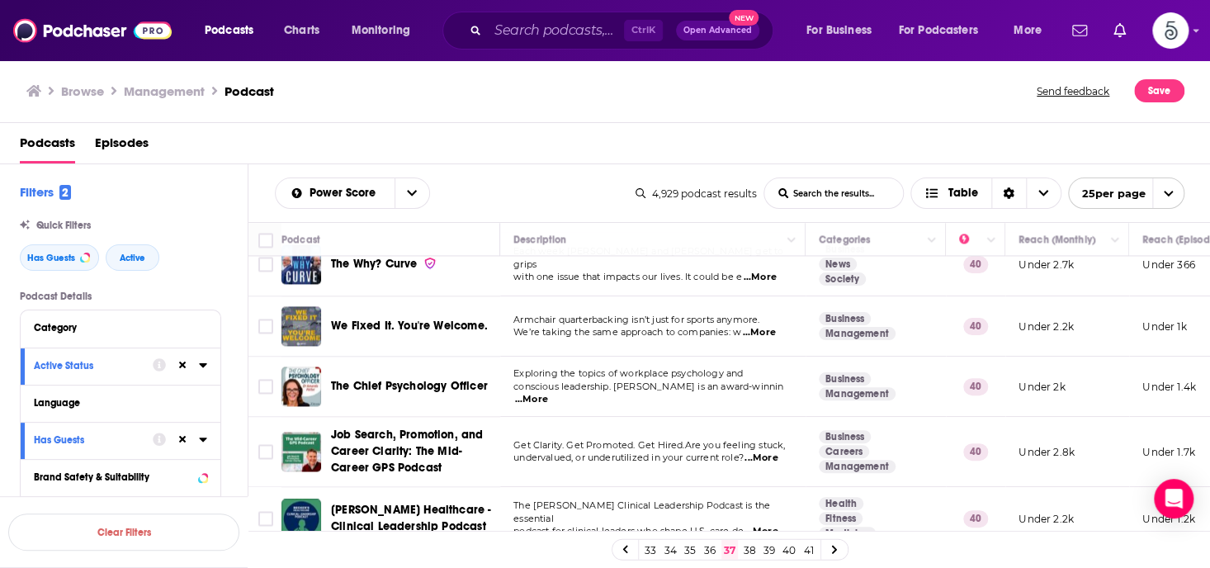
click at [763, 326] on span "...More" at bounding box center [758, 332] width 33 height 13
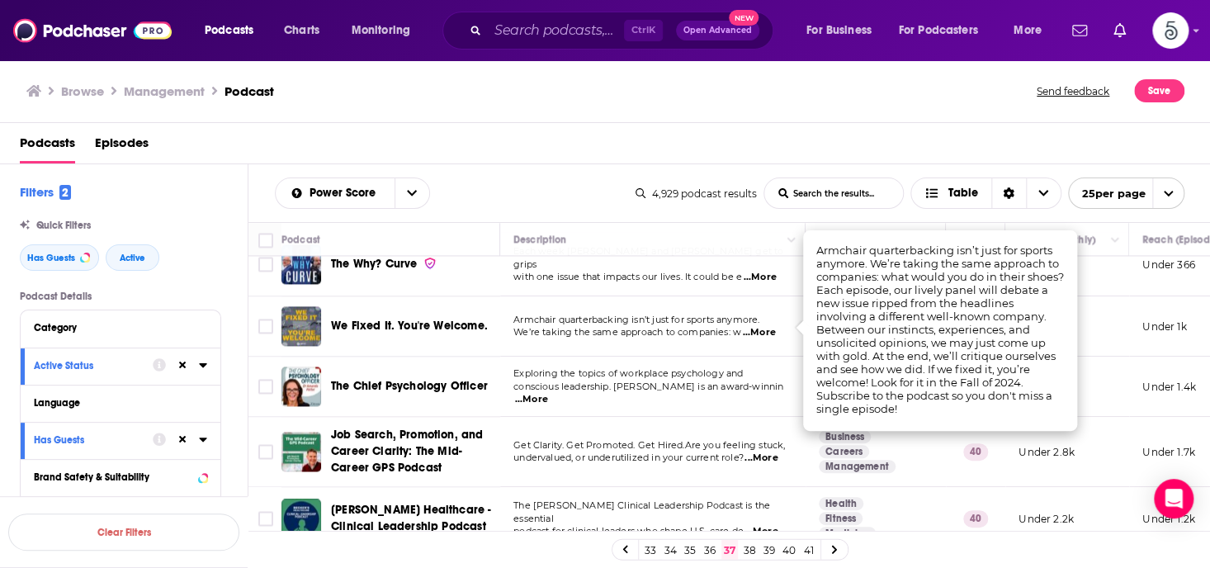
click at [763, 326] on span "...More" at bounding box center [758, 332] width 33 height 13
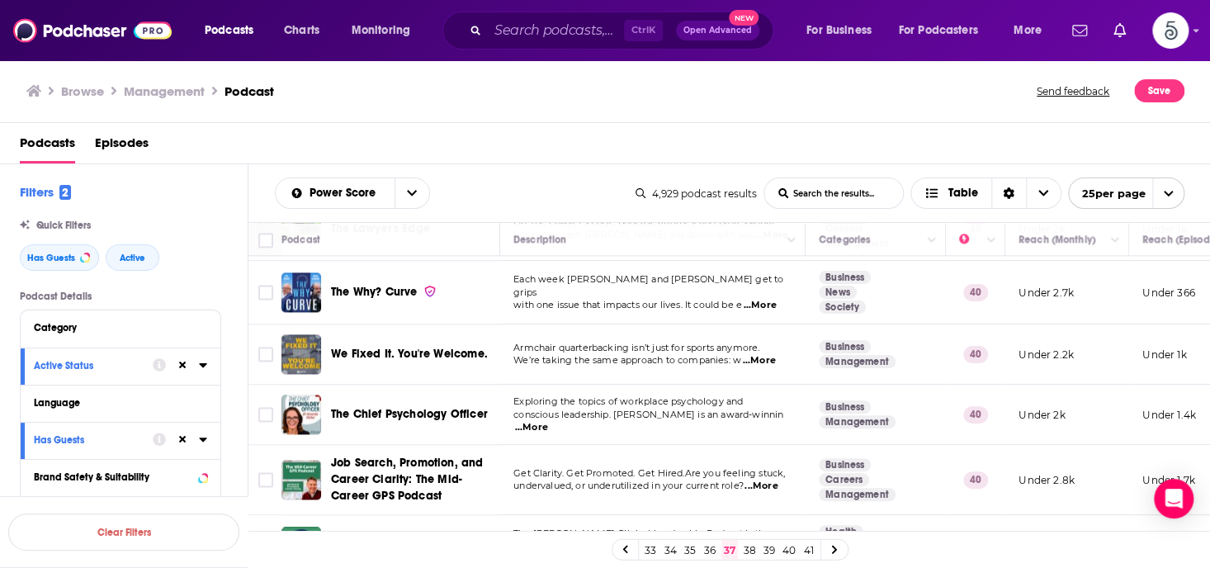
scroll to position [1125, 0]
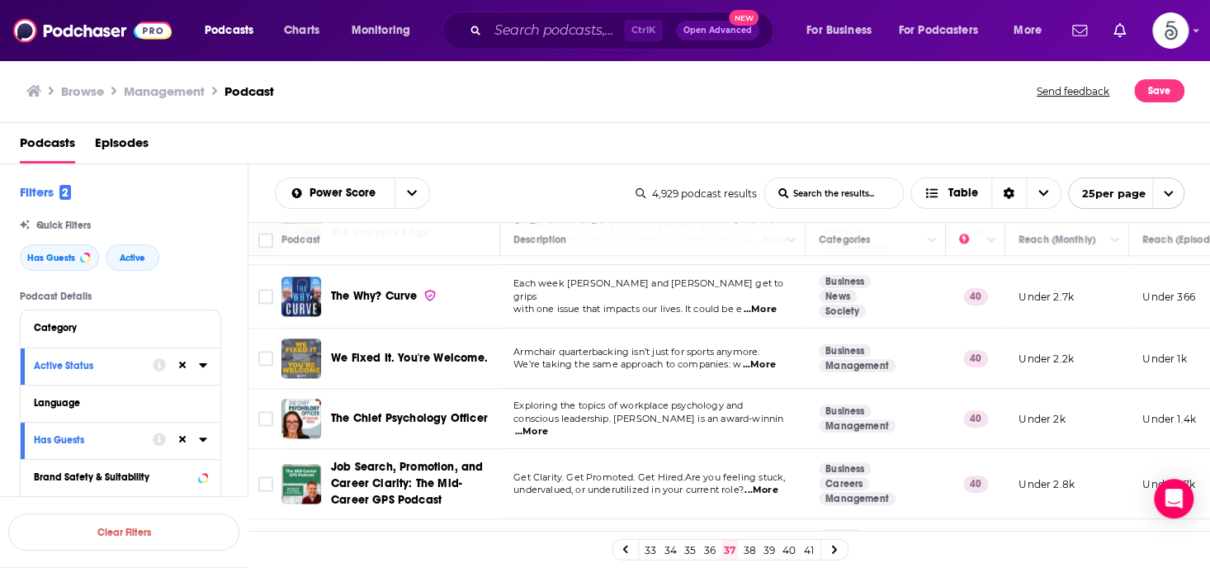
click at [766, 361] on span "...More" at bounding box center [758, 364] width 33 height 13
click at [776, 367] on td "Armchair quarterbacking isn’t just for sports anymore. We’re taking the same ap…" at bounding box center [652, 358] width 305 height 60
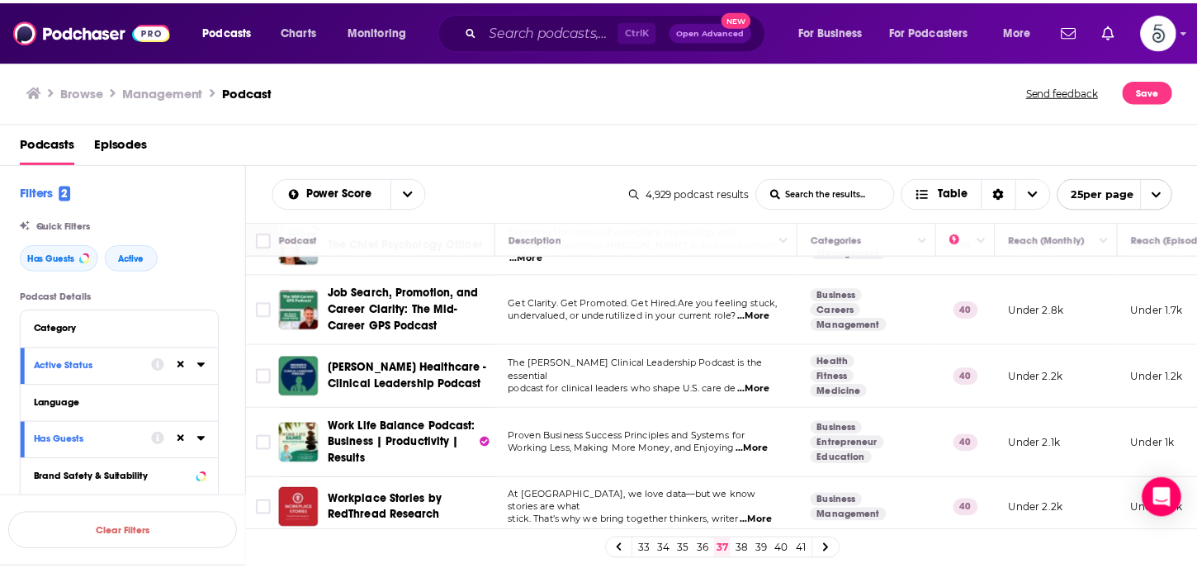
scroll to position [1310, 0]
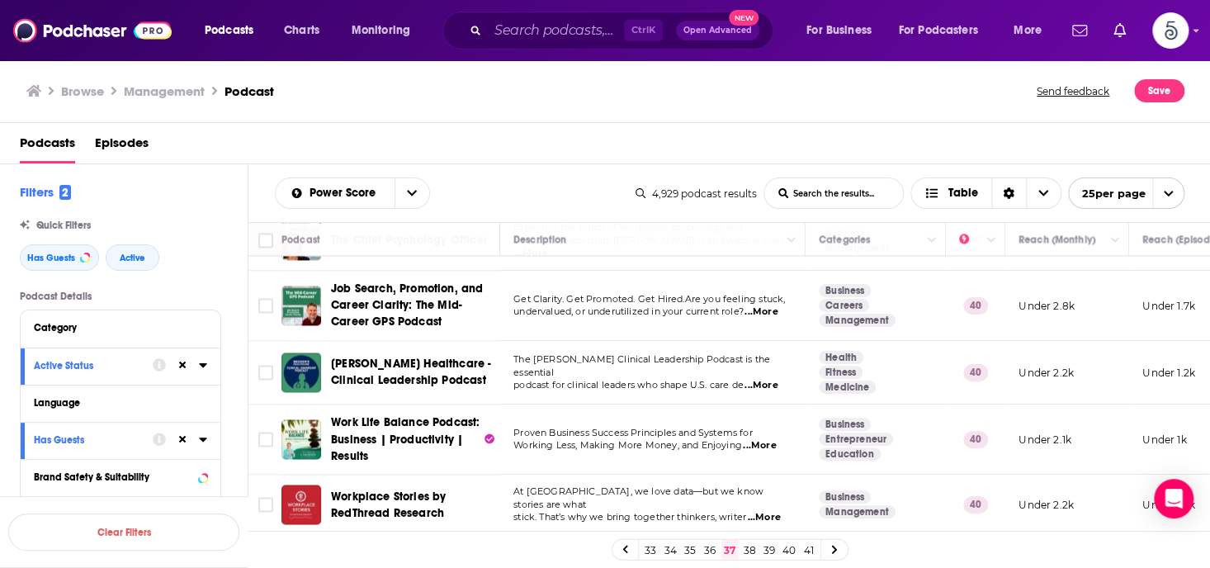
click at [766, 511] on span "...More" at bounding box center [763, 517] width 33 height 13
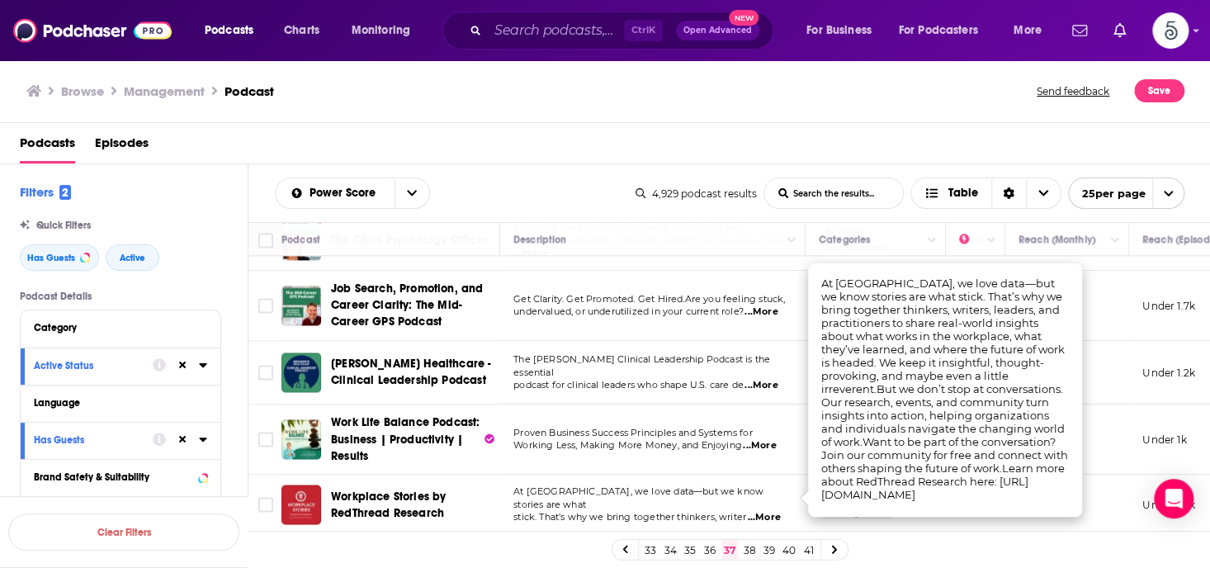
click at [766, 511] on span "...More" at bounding box center [763, 517] width 33 height 13
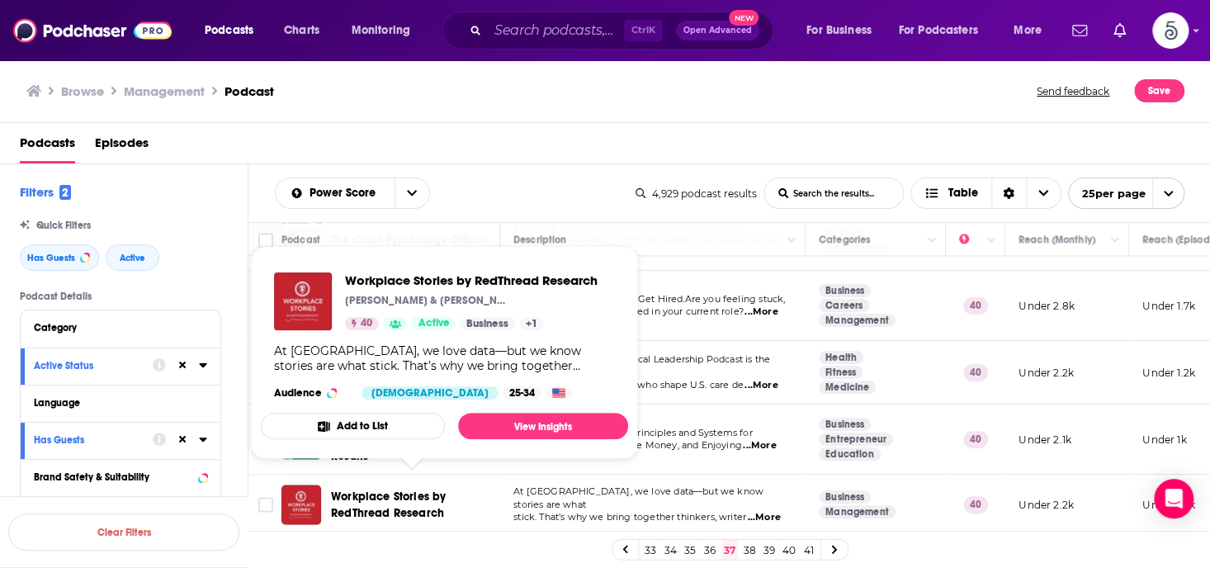
click at [355, 489] on span "Workplace Stories by RedThread Research" at bounding box center [388, 504] width 115 height 31
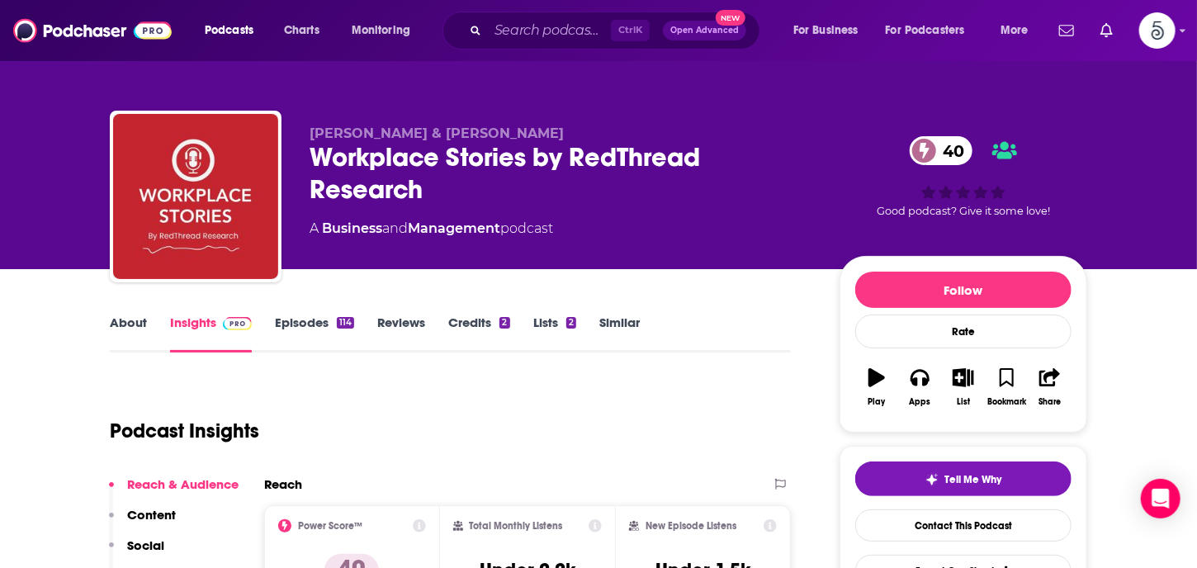
click at [310, 323] on link "Episodes 114" at bounding box center [314, 333] width 79 height 38
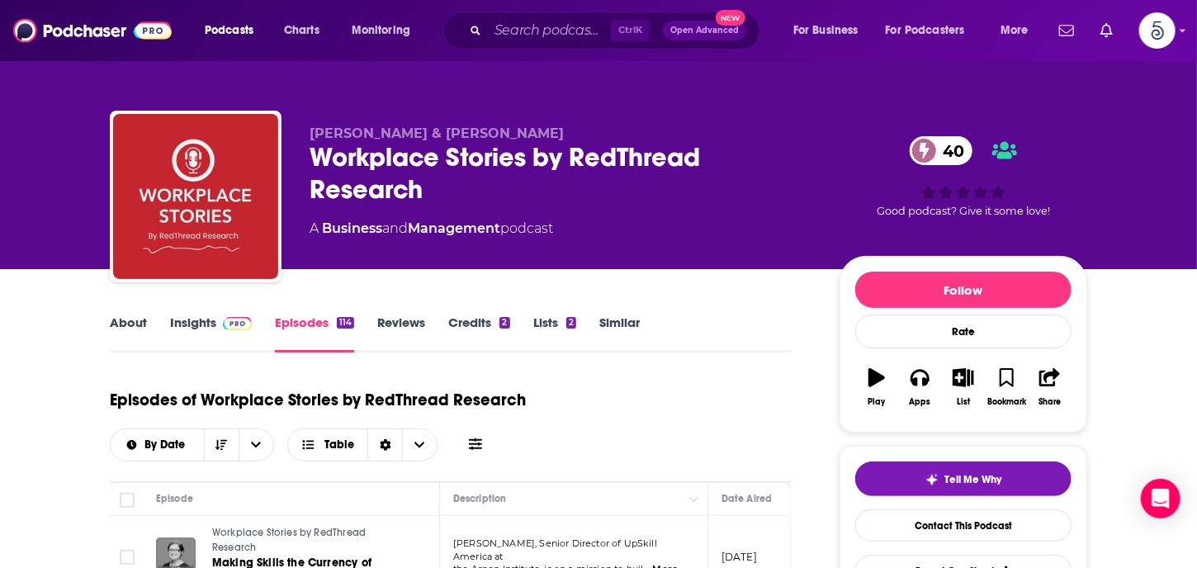
click at [195, 323] on link "Insights" at bounding box center [211, 333] width 82 height 38
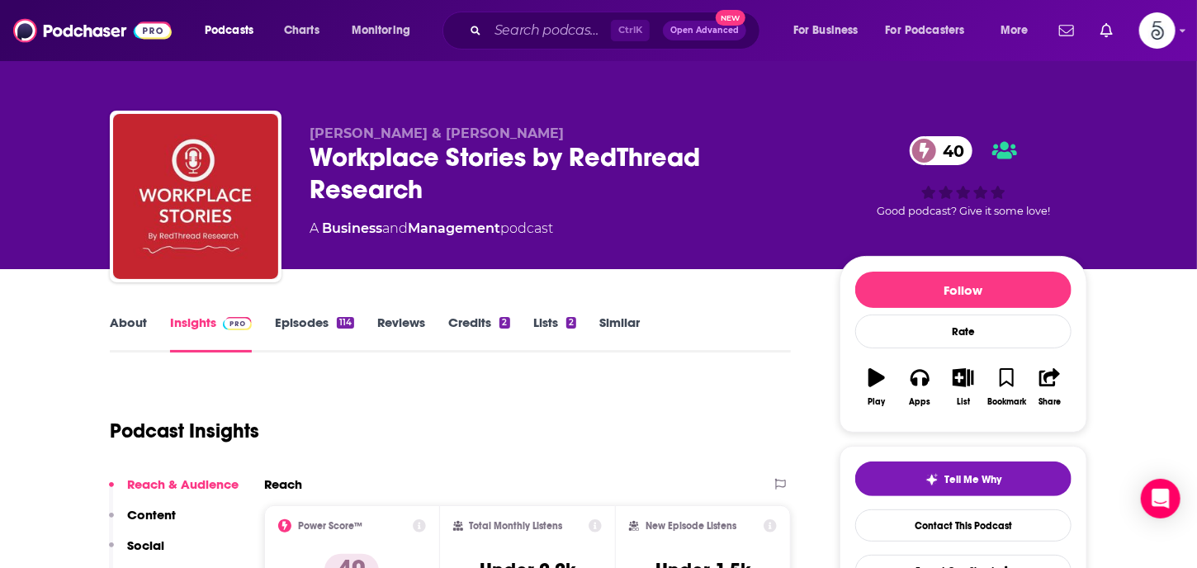
scroll to position [212, 0]
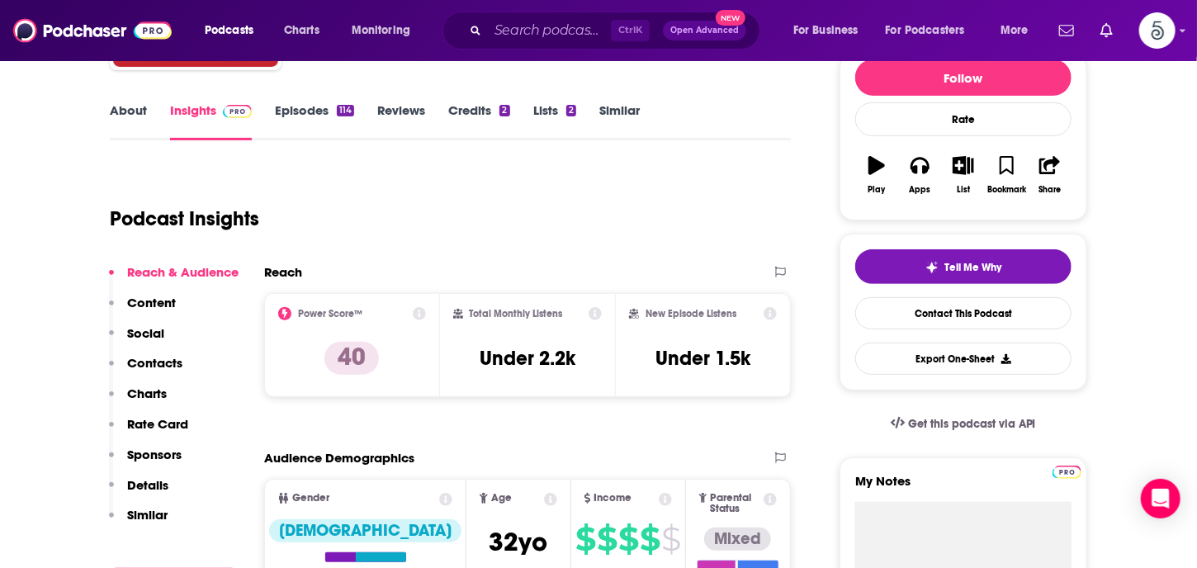
click at [151, 362] on p "Contacts" at bounding box center [154, 363] width 55 height 16
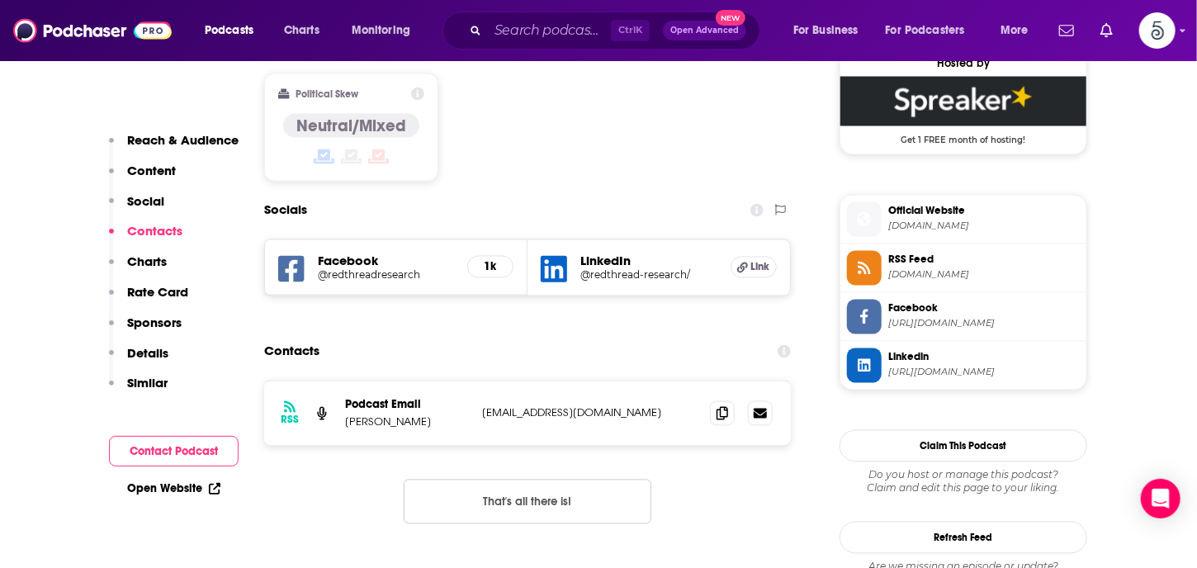
scroll to position [1360, 0]
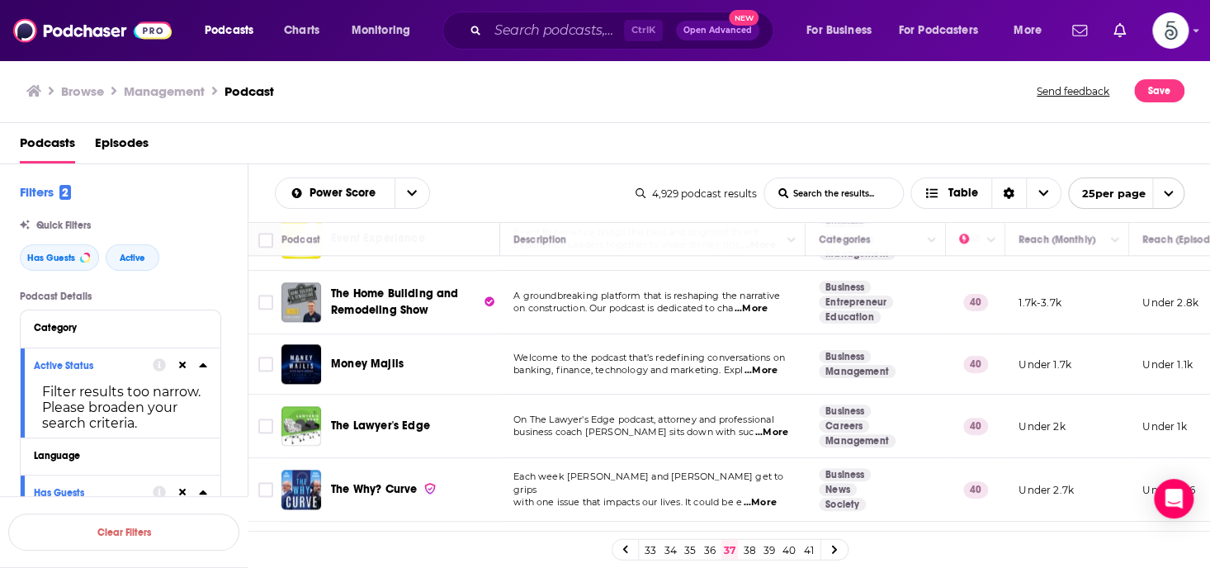
scroll to position [936, 0]
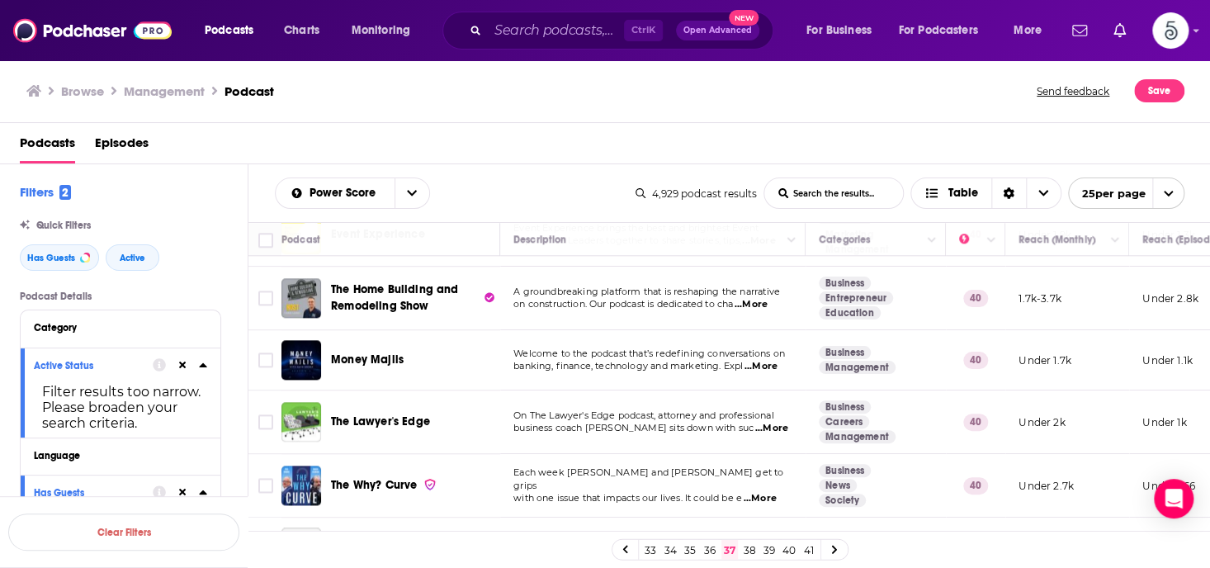
click at [945, 141] on div "Podcasts Episodes" at bounding box center [609, 147] width 1178 height 34
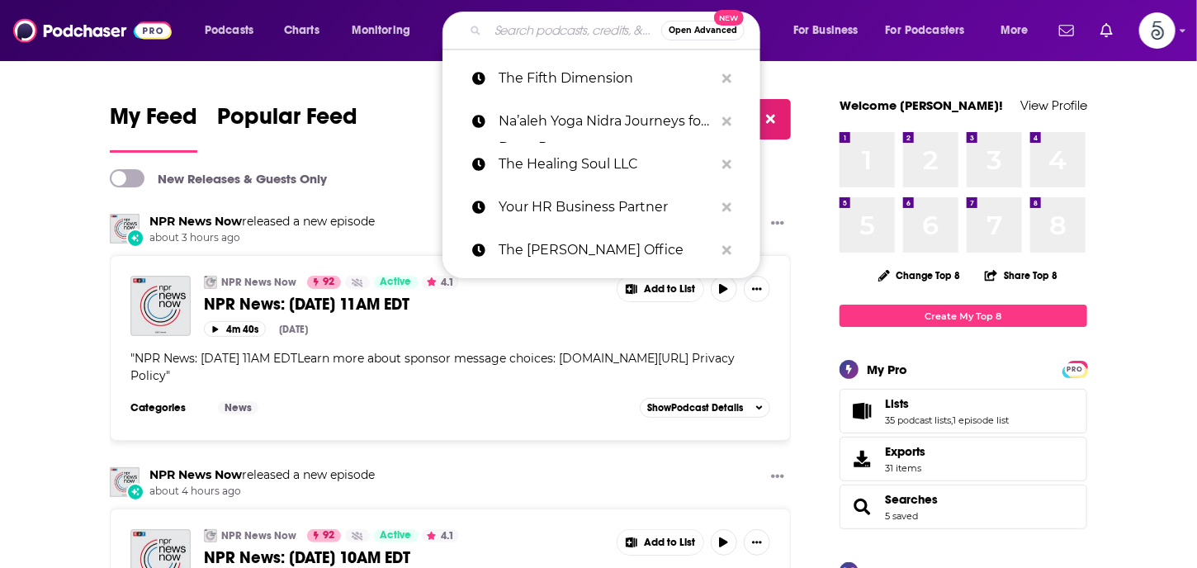
click at [545, 35] on input "Search podcasts, credits, & more..." at bounding box center [574, 30] width 173 height 26
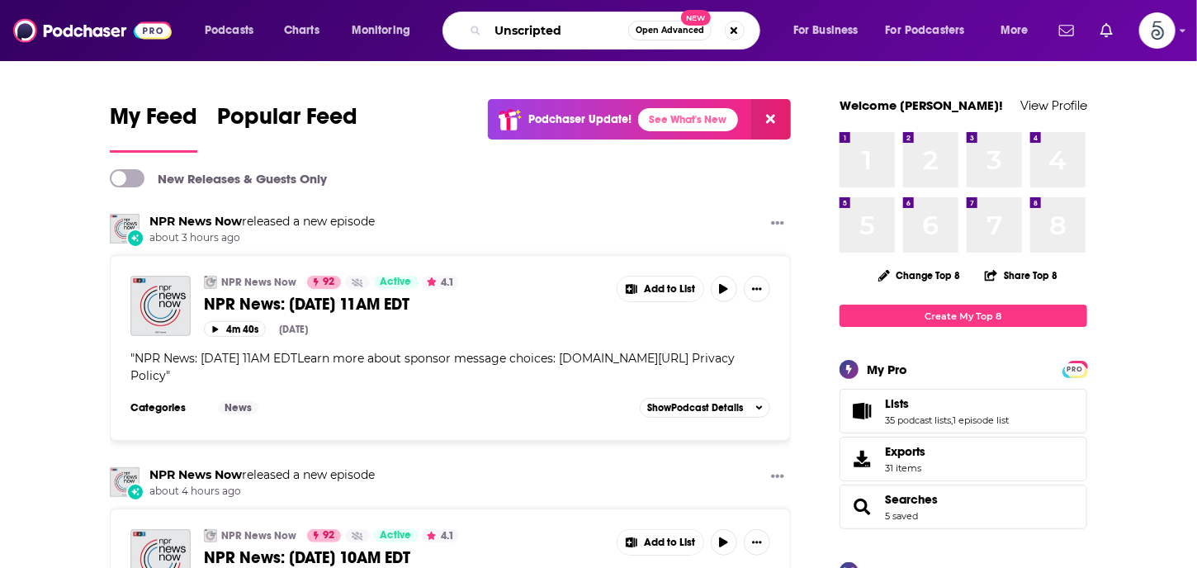
type input "Unscripted"
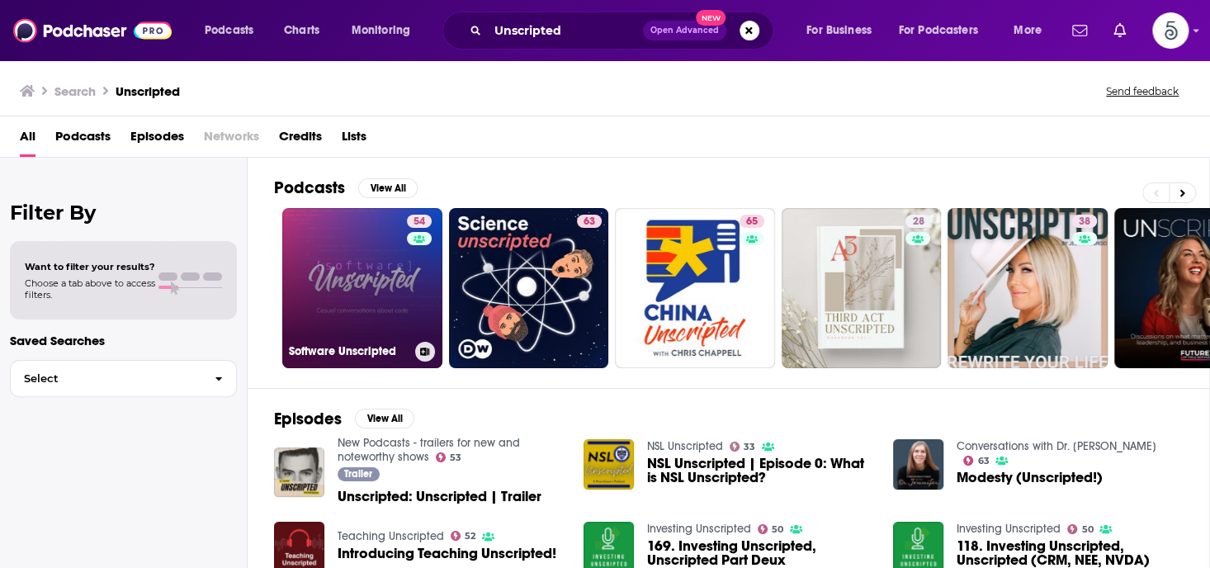
click at [366, 273] on link "54 Software Unscripted" at bounding box center [362, 288] width 160 height 160
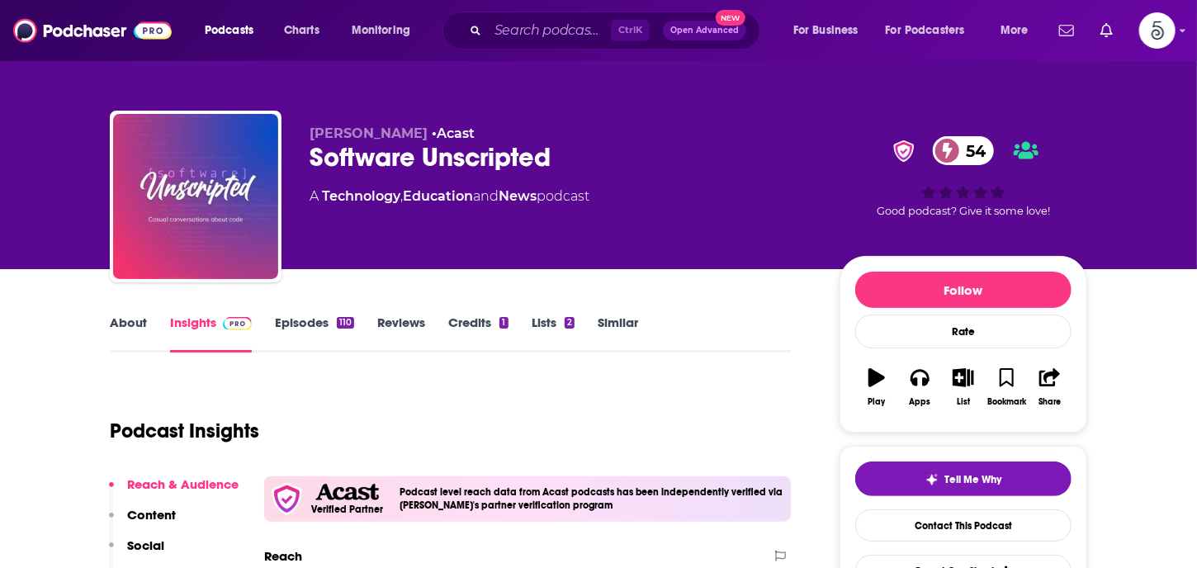
click at [287, 327] on link "Episodes 110" at bounding box center [314, 333] width 79 height 38
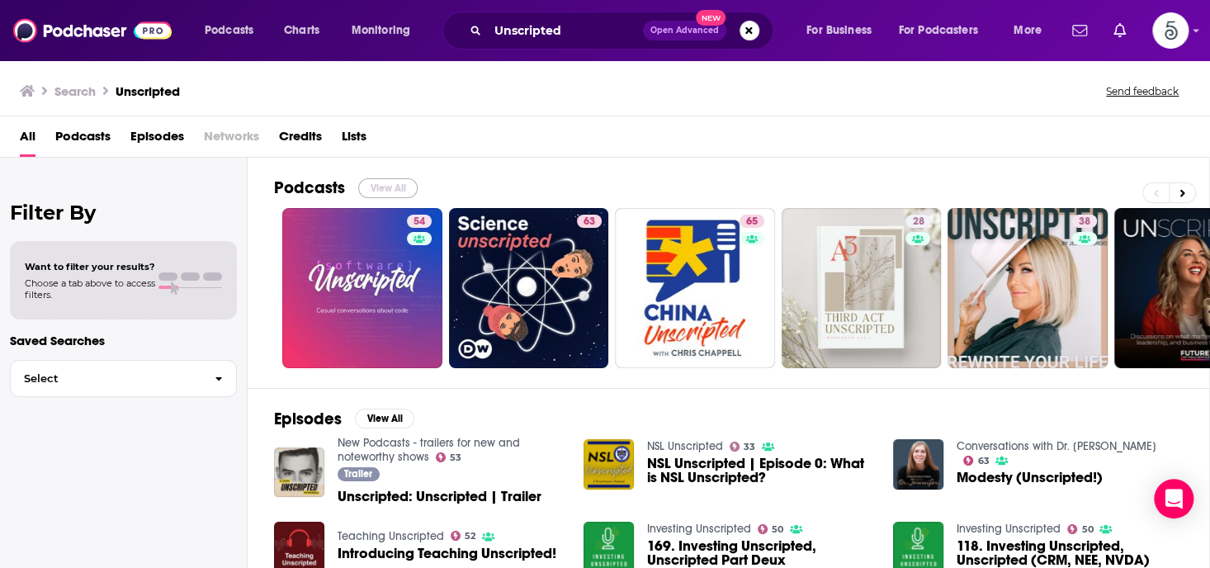
click at [390, 187] on button "View All" at bounding box center [387, 188] width 59 height 20
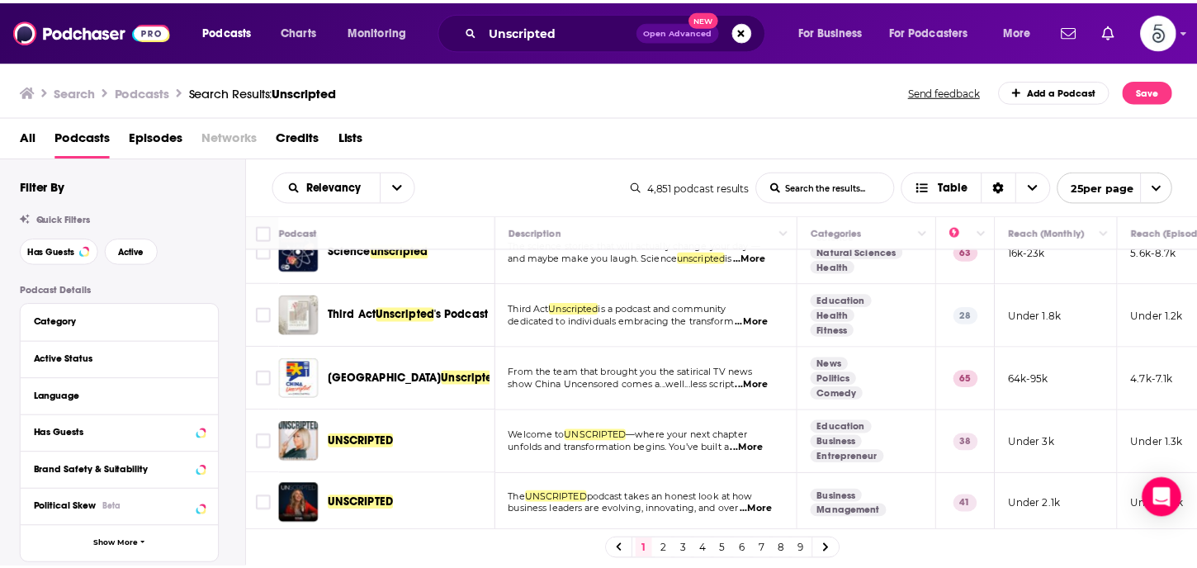
scroll to position [146, 0]
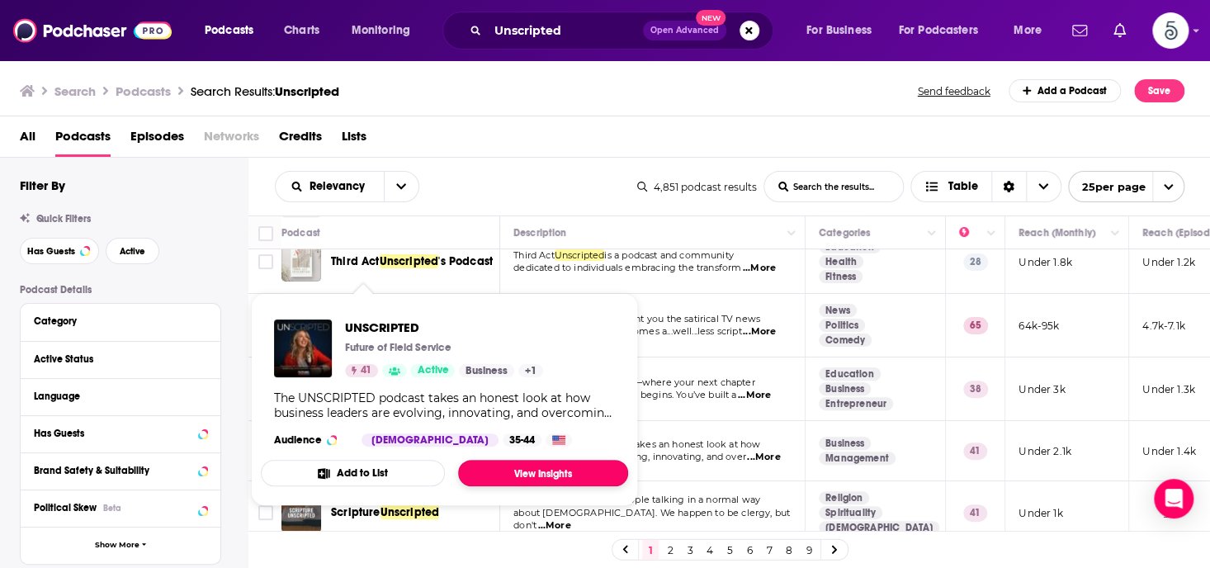
click at [514, 465] on link "View Insights" at bounding box center [543, 473] width 170 height 26
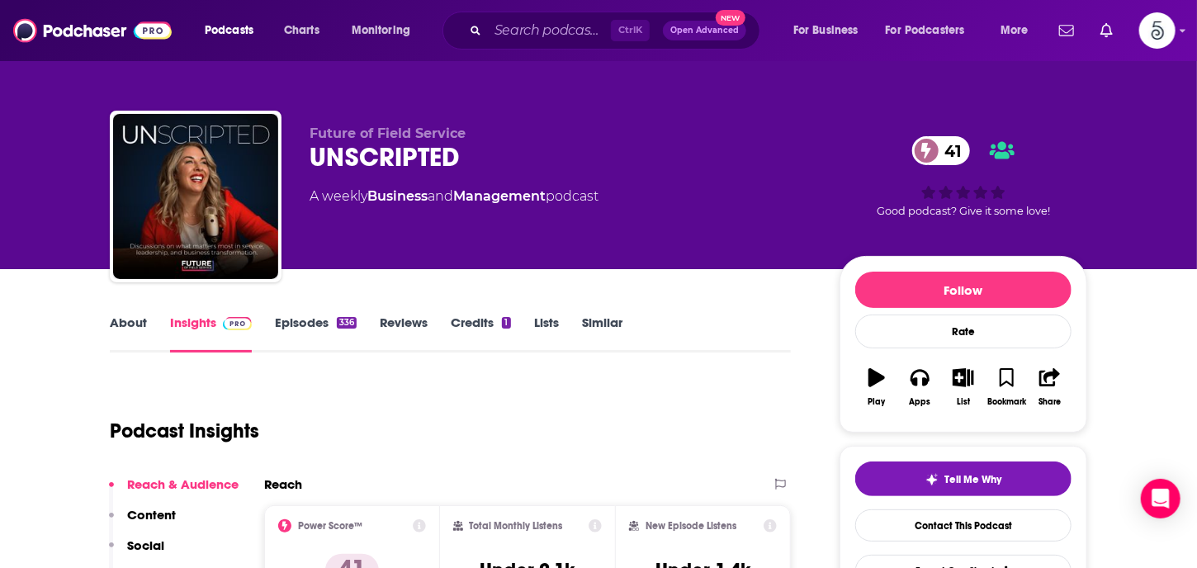
click at [286, 323] on link "Episodes 336" at bounding box center [316, 333] width 82 height 38
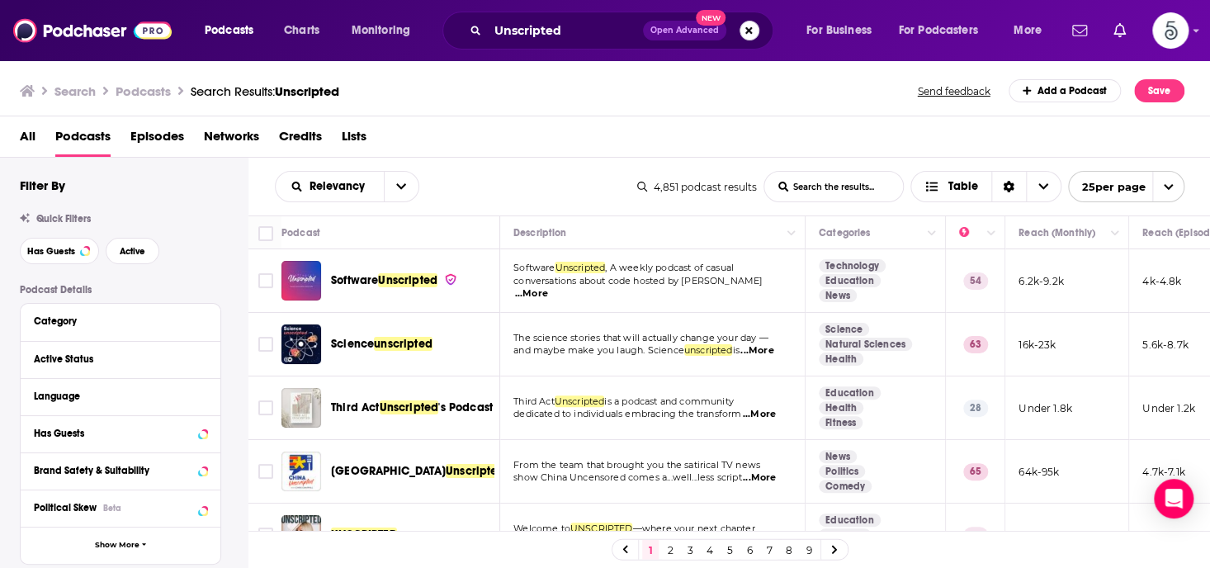
click at [747, 29] on button "Search podcasts, credits, & more..." at bounding box center [749, 31] width 20 height 20
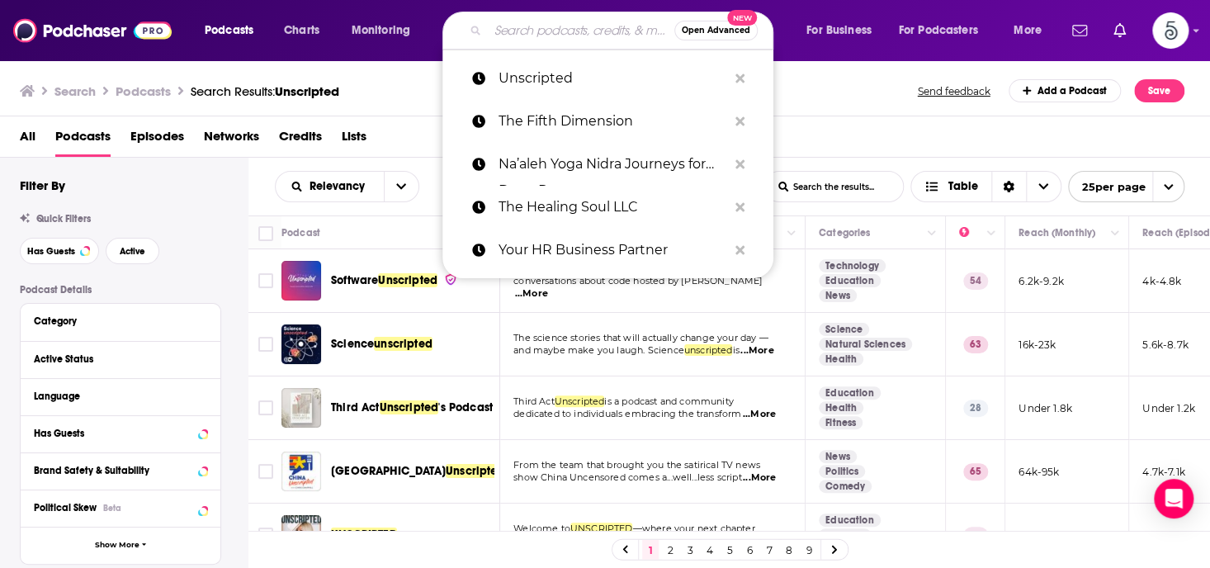
click at [548, 35] on input "Search podcasts, credits, & more..." at bounding box center [581, 30] width 187 height 26
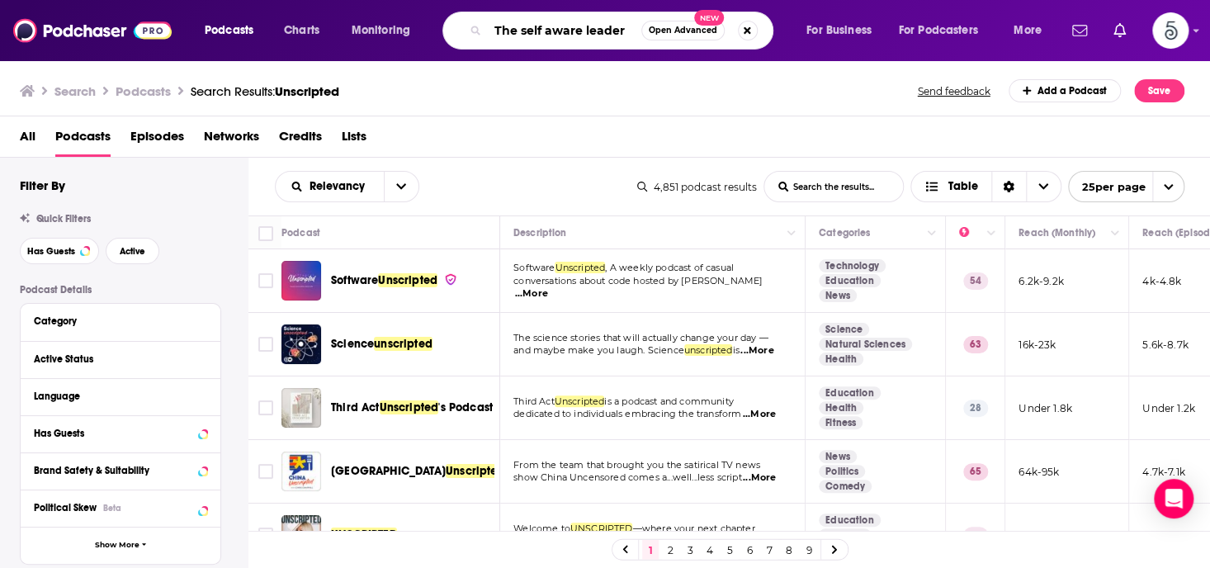
type input "The self aware leader"
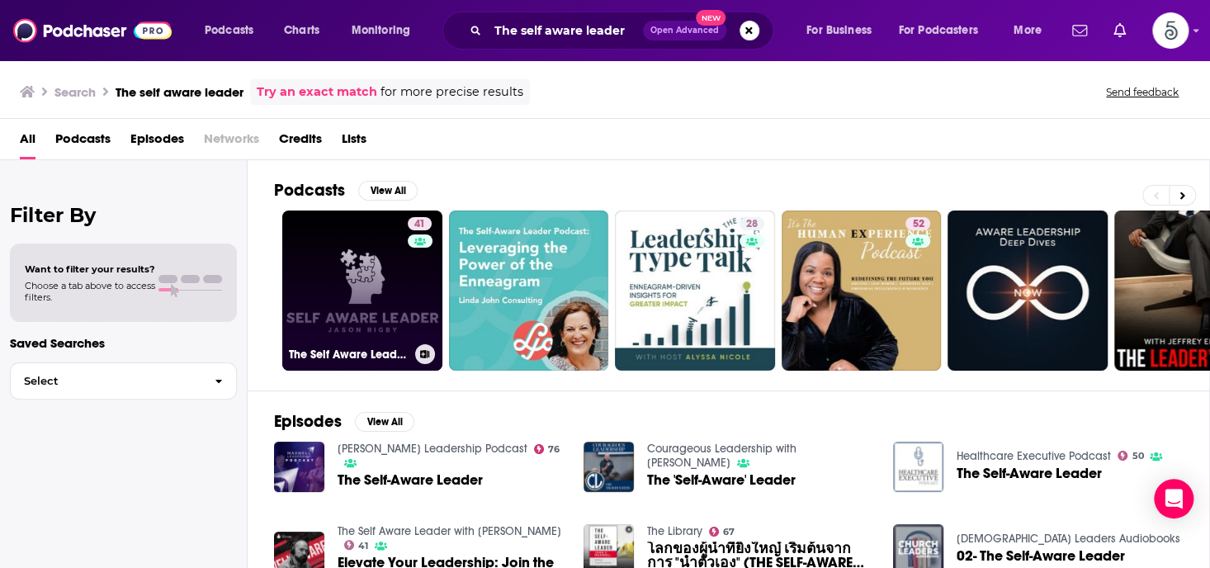
click at [317, 282] on link "41 The Self Aware Leader with [PERSON_NAME]" at bounding box center [362, 290] width 160 height 160
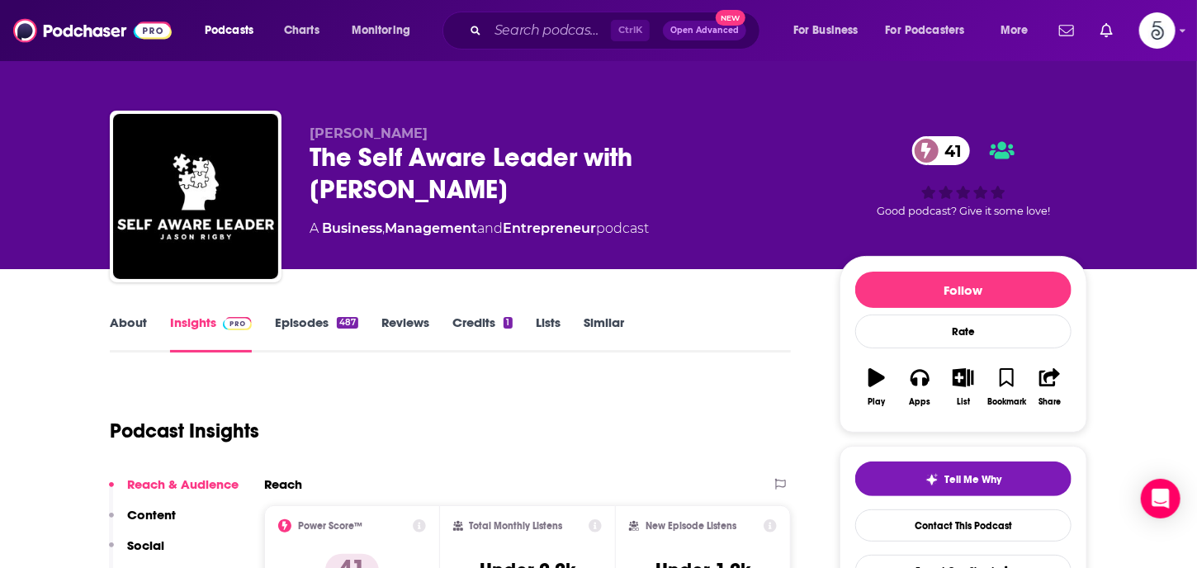
click at [309, 321] on link "Episodes 487" at bounding box center [316, 333] width 83 height 38
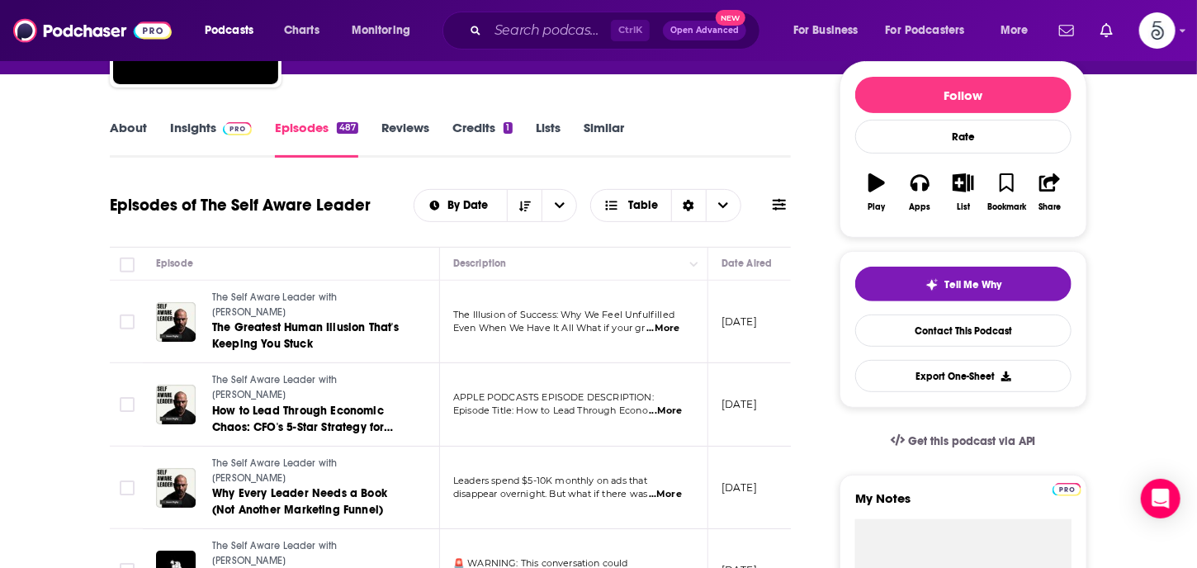
scroll to position [210, 0]
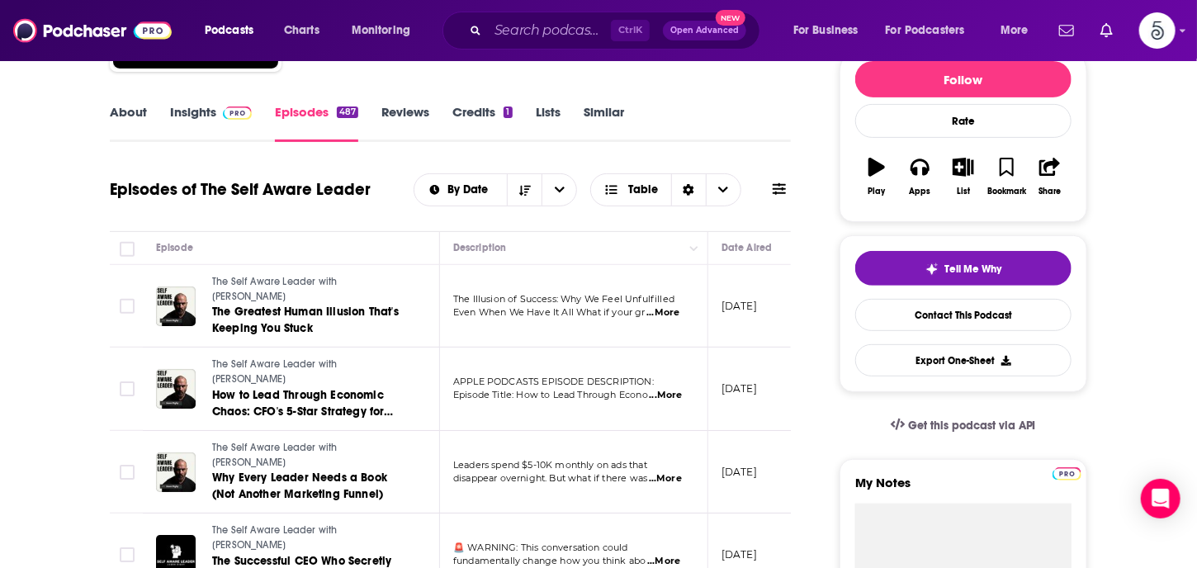
click at [669, 555] on span "...More" at bounding box center [663, 561] width 33 height 13
click at [663, 306] on span "...More" at bounding box center [662, 312] width 33 height 13
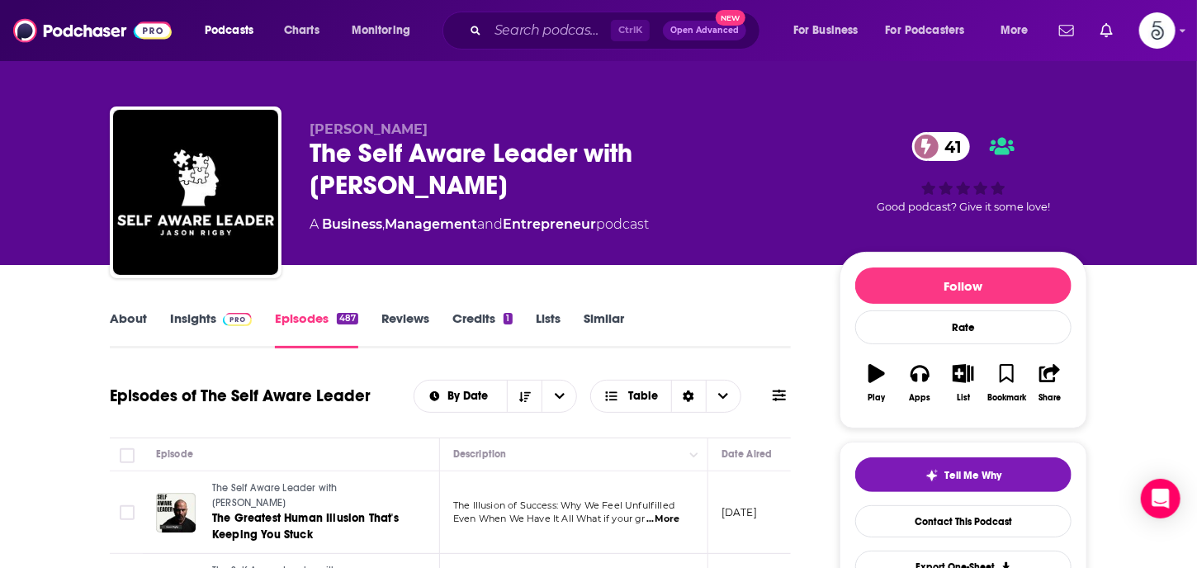
scroll to position [0, 0]
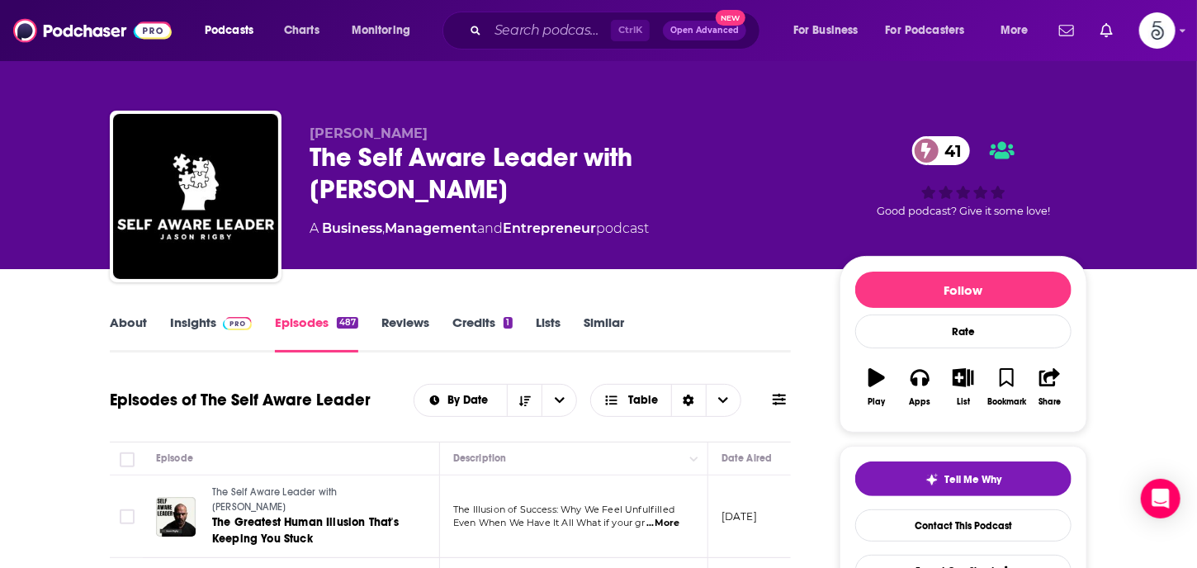
click at [187, 322] on link "Insights" at bounding box center [211, 333] width 82 height 38
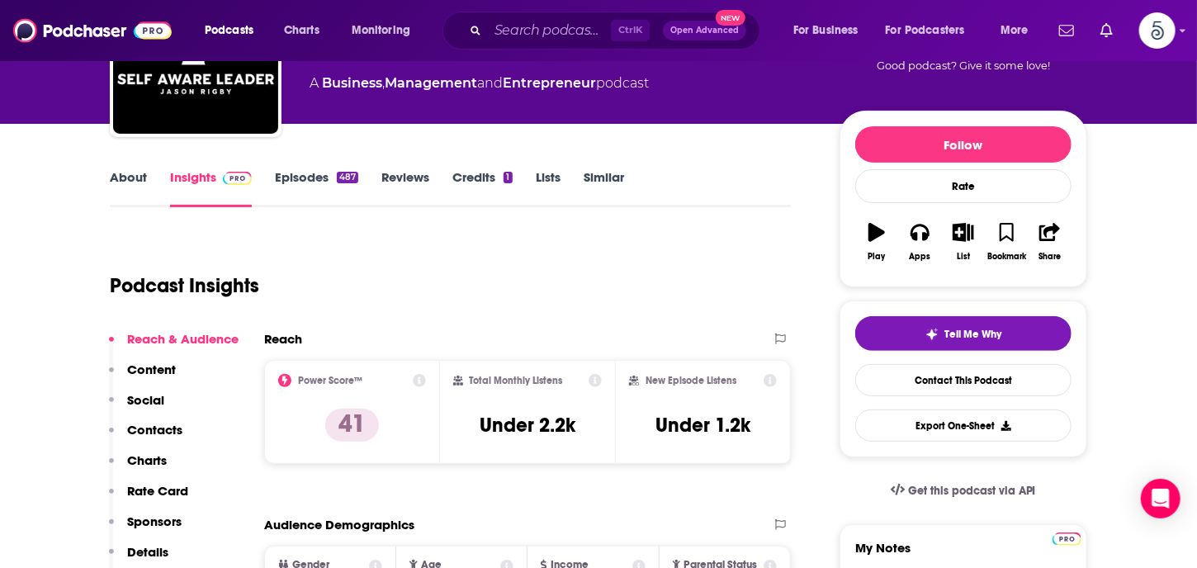
scroll to position [223, 0]
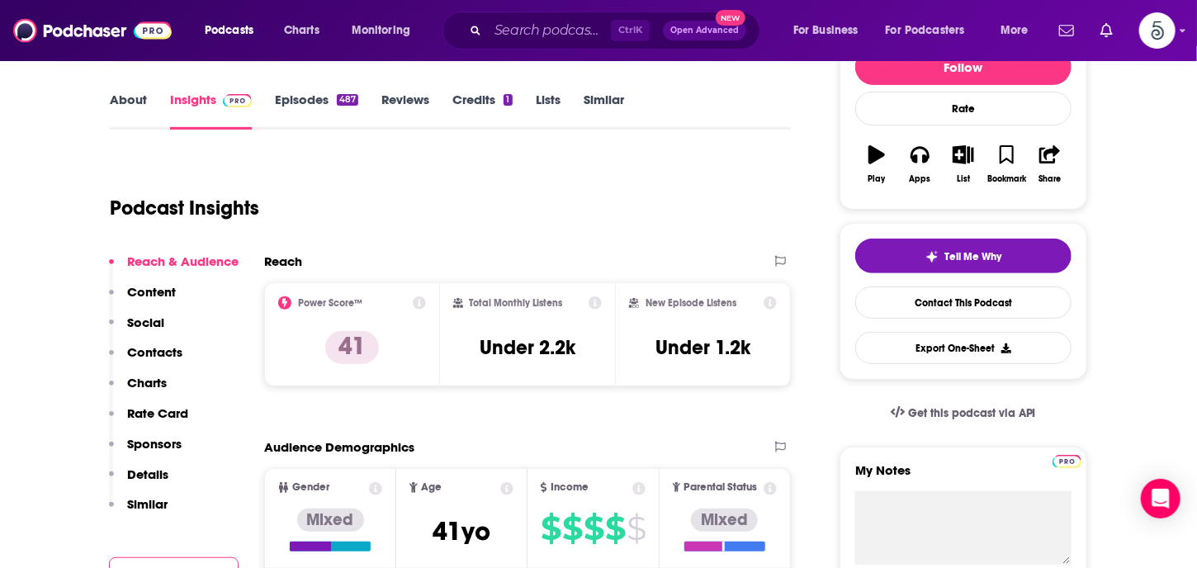
click at [158, 347] on p "Contacts" at bounding box center [154, 352] width 55 height 16
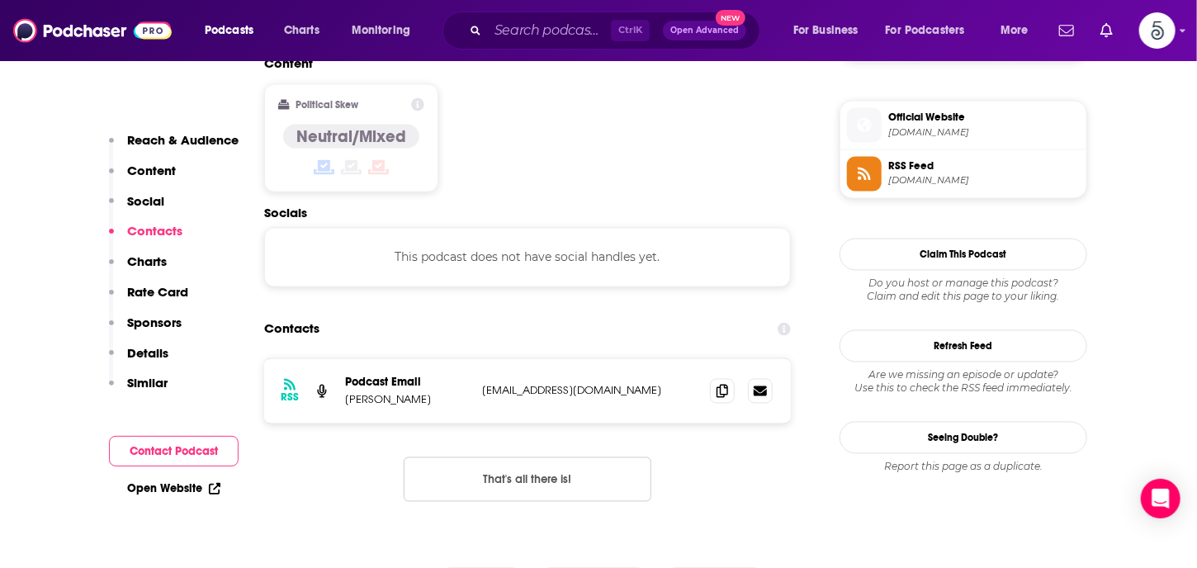
scroll to position [1327, 0]
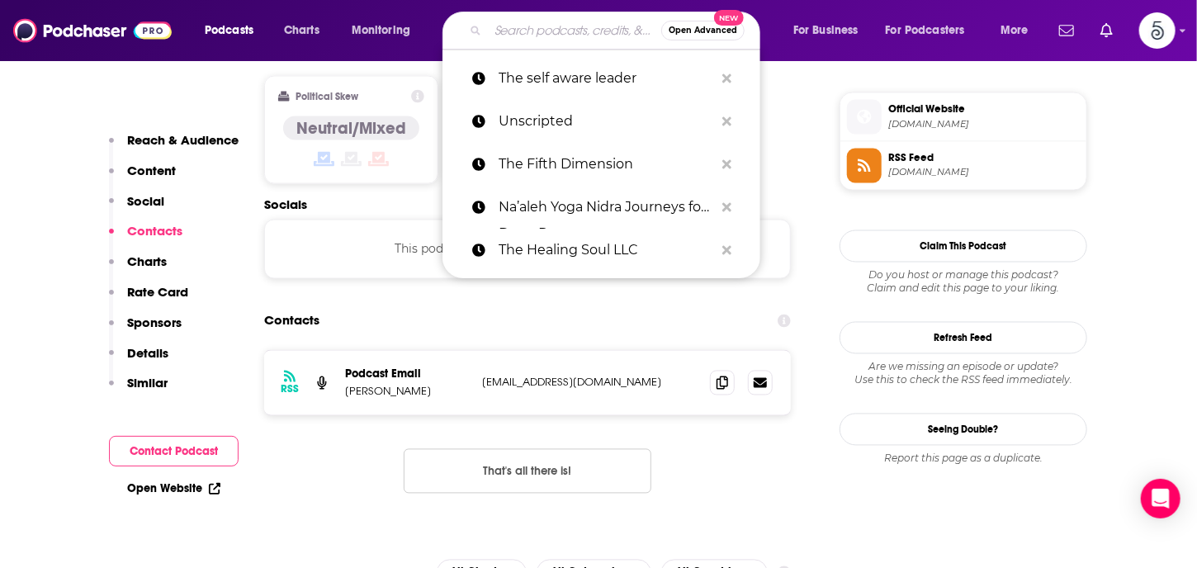
click at [560, 26] on input "Search podcasts, credits, & more..." at bounding box center [574, 30] width 173 height 26
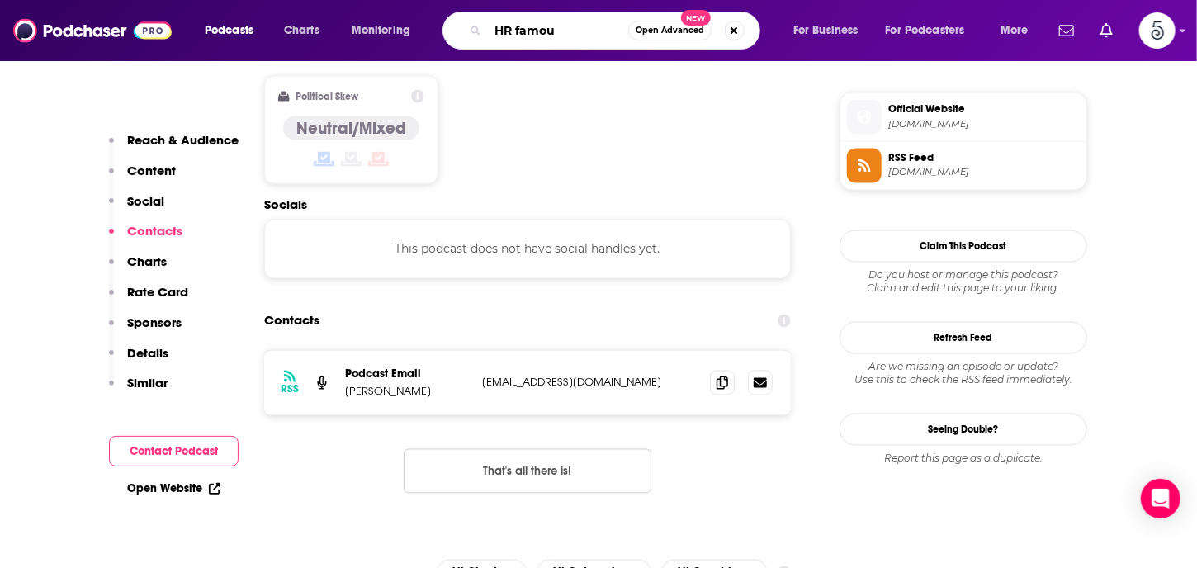
type input "HR famous"
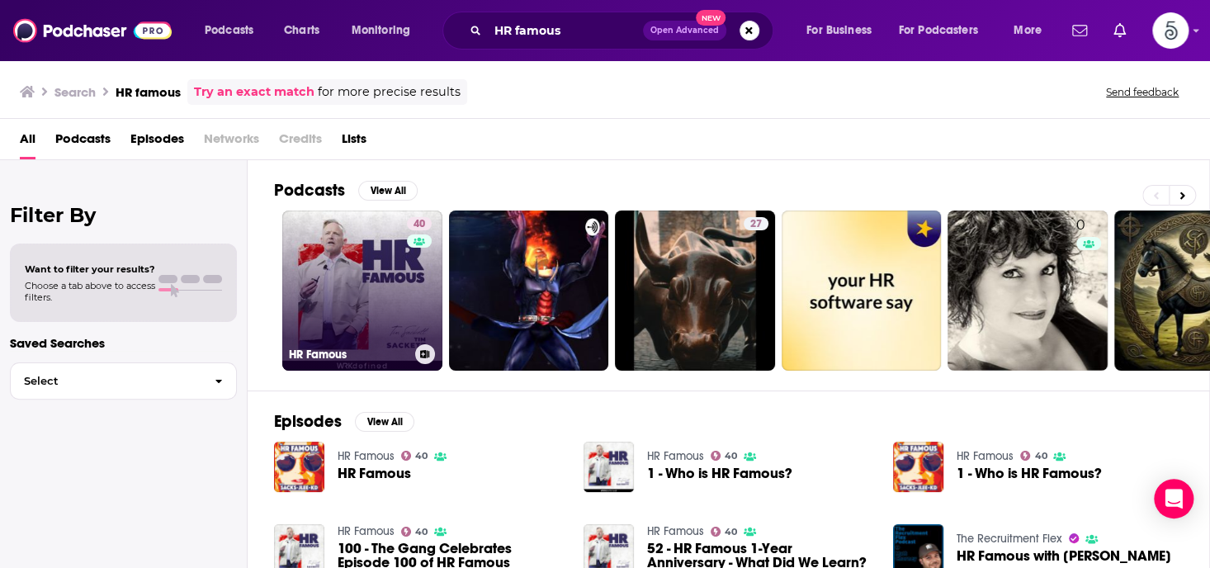
click at [379, 291] on link "40 HR Famous" at bounding box center [362, 290] width 160 height 160
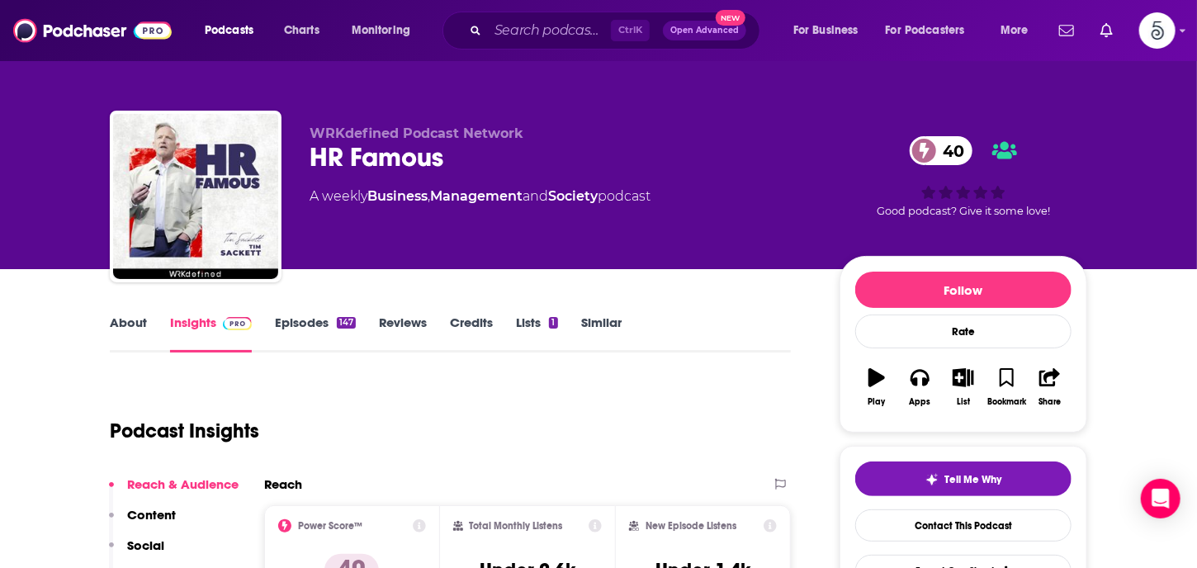
click at [183, 318] on link "Insights" at bounding box center [211, 333] width 82 height 38
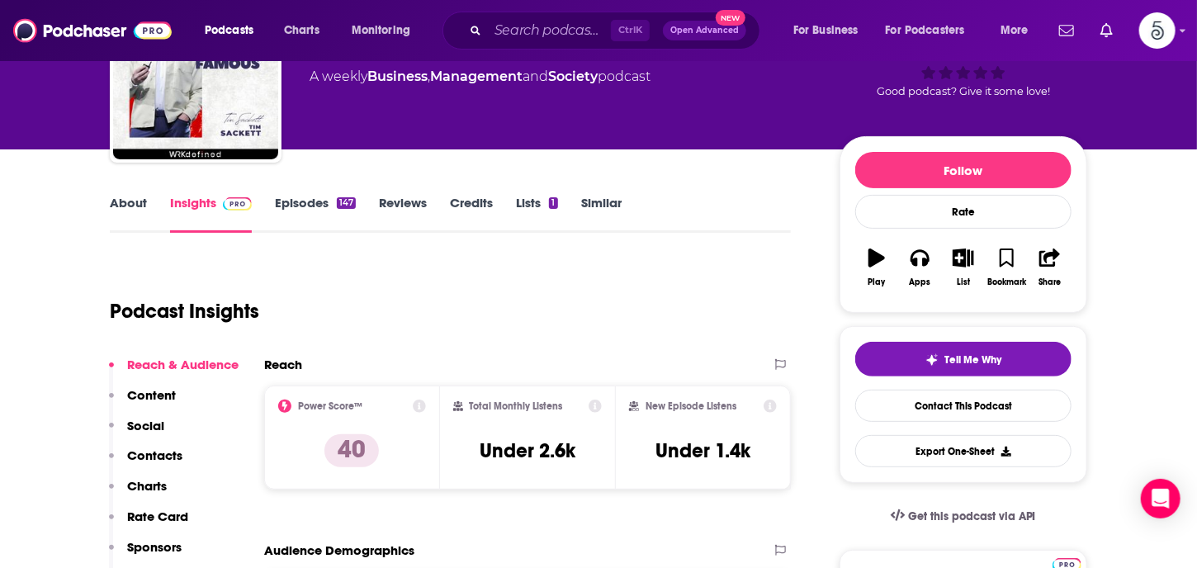
click at [136, 451] on p "Contacts" at bounding box center [154, 455] width 55 height 16
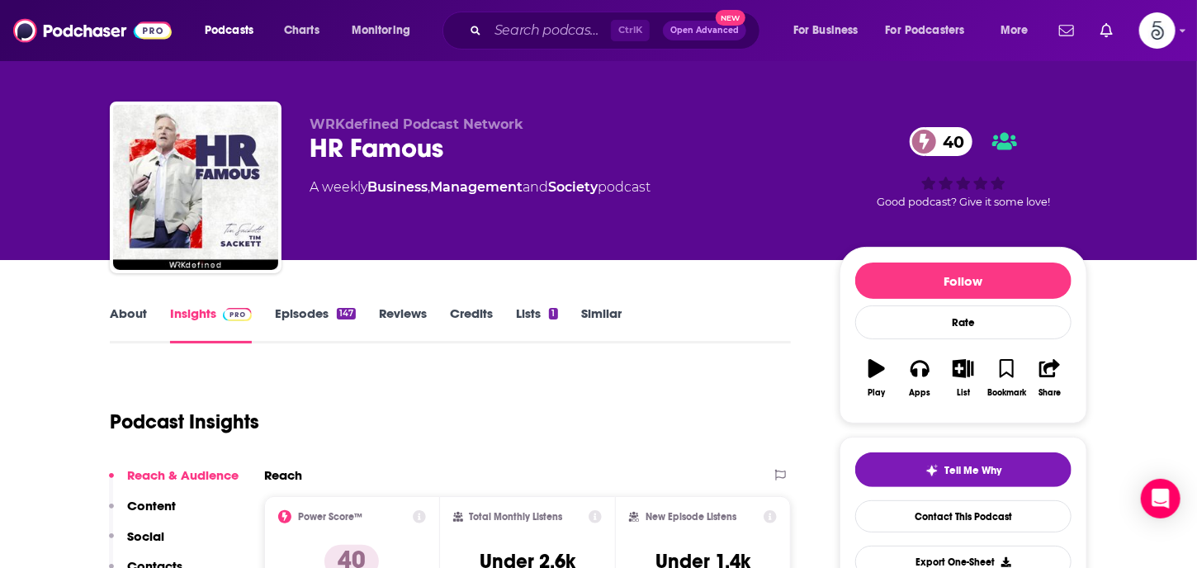
scroll to position [0, 0]
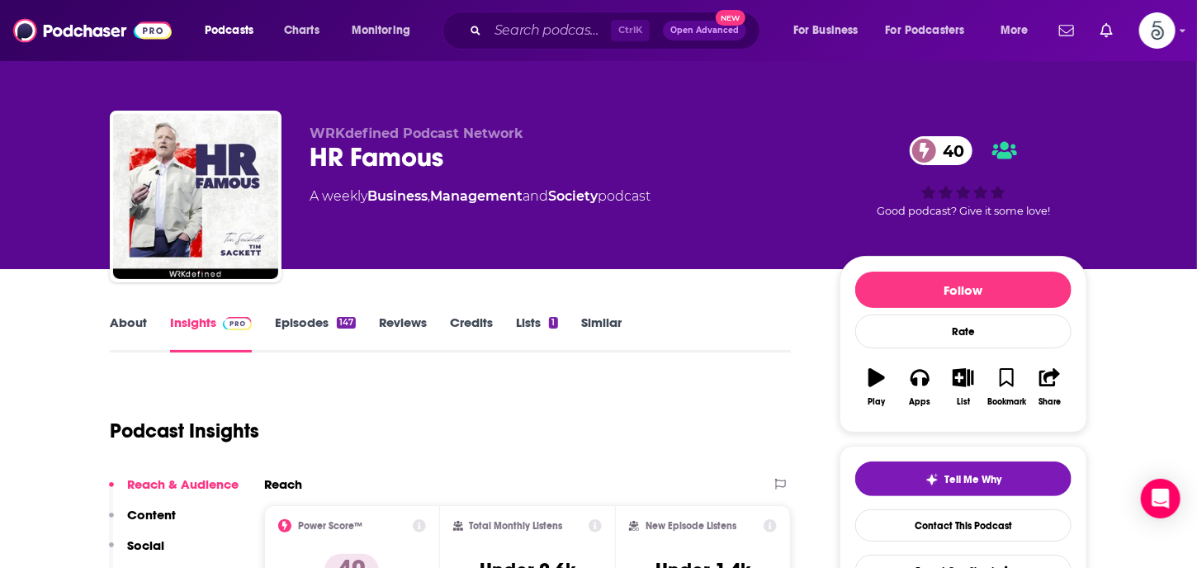
click at [201, 319] on link "Insights" at bounding box center [211, 333] width 82 height 38
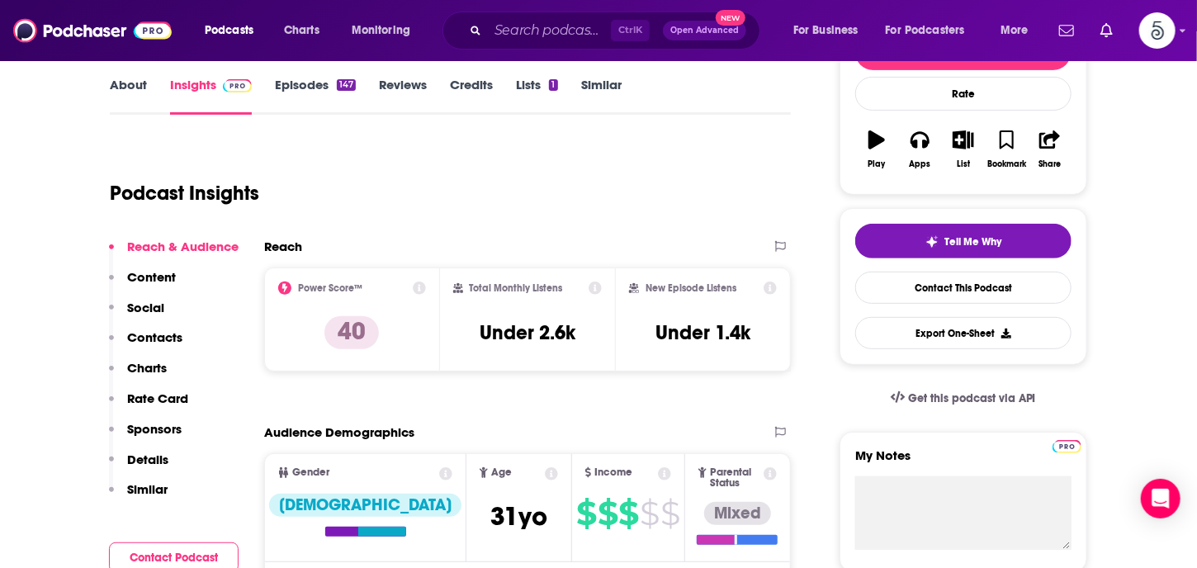
scroll to position [258, 0]
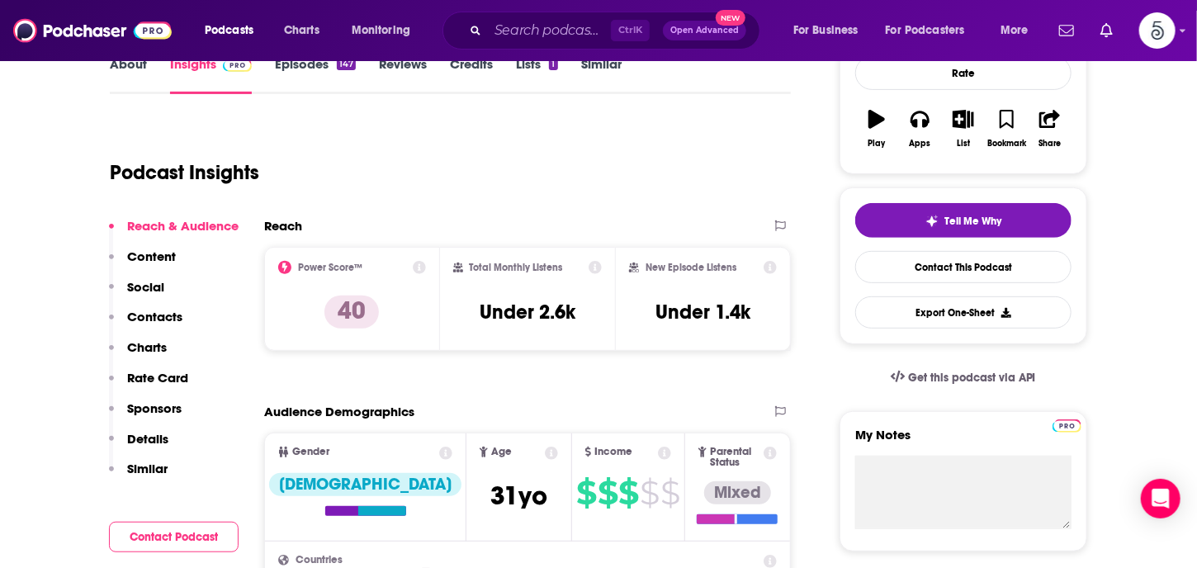
click at [125, 312] on button "Contacts" at bounding box center [145, 324] width 73 height 31
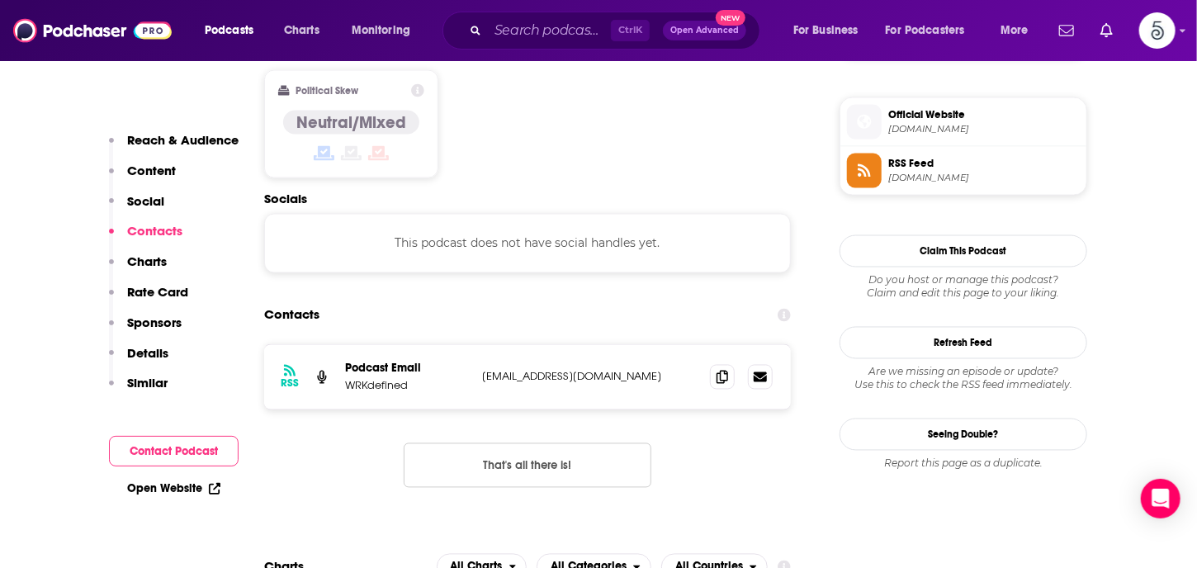
scroll to position [1309, 0]
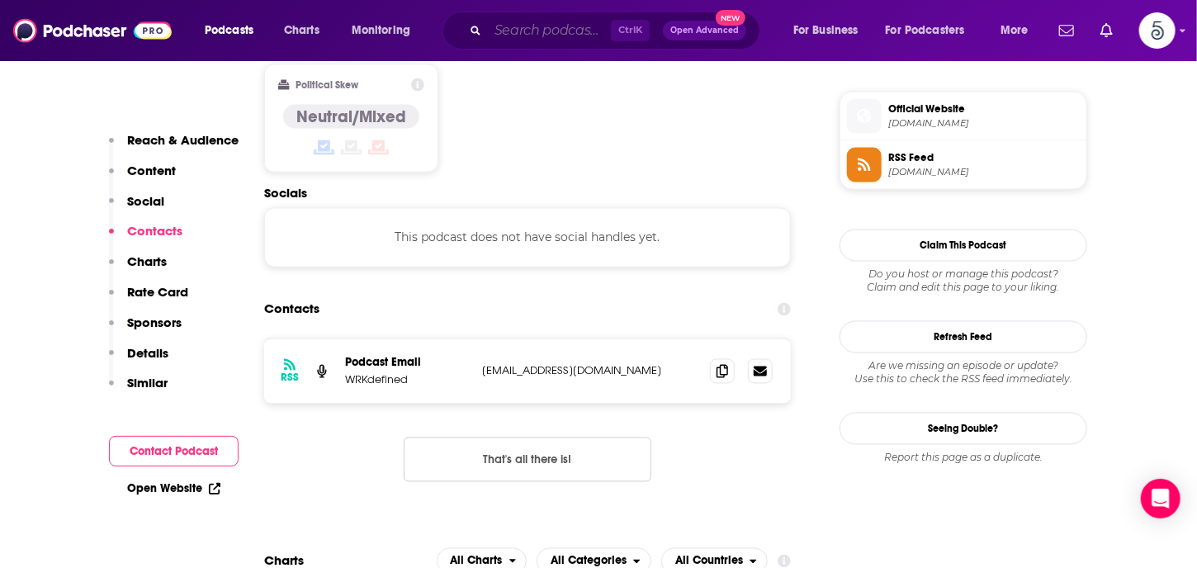
click at [571, 32] on input "Search podcasts, credits, & more..." at bounding box center [549, 30] width 123 height 26
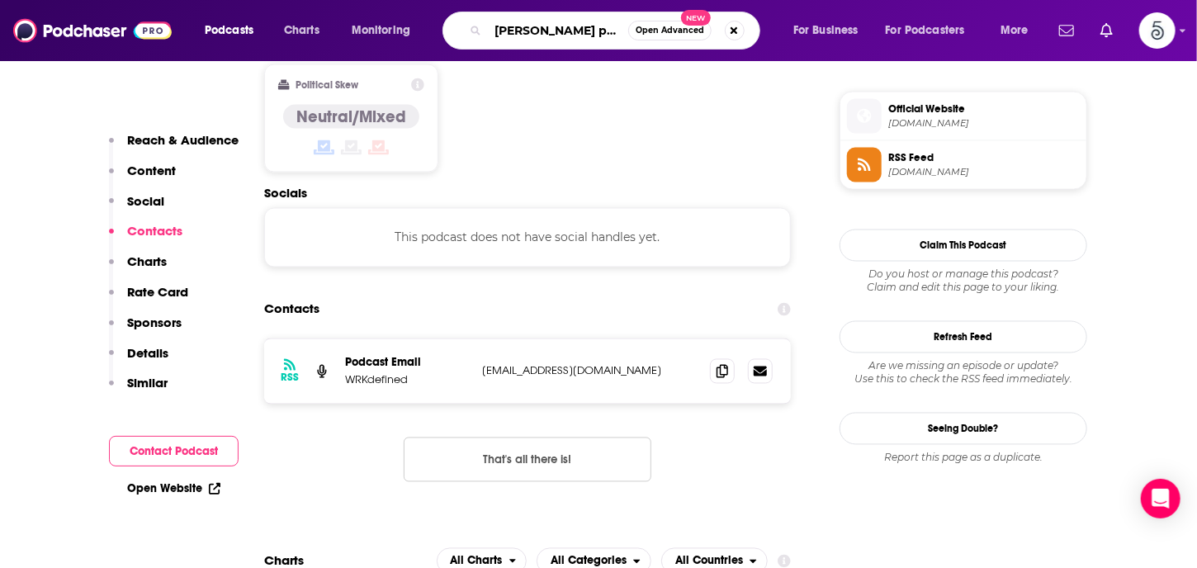
type input "[PERSON_NAME] podcast"
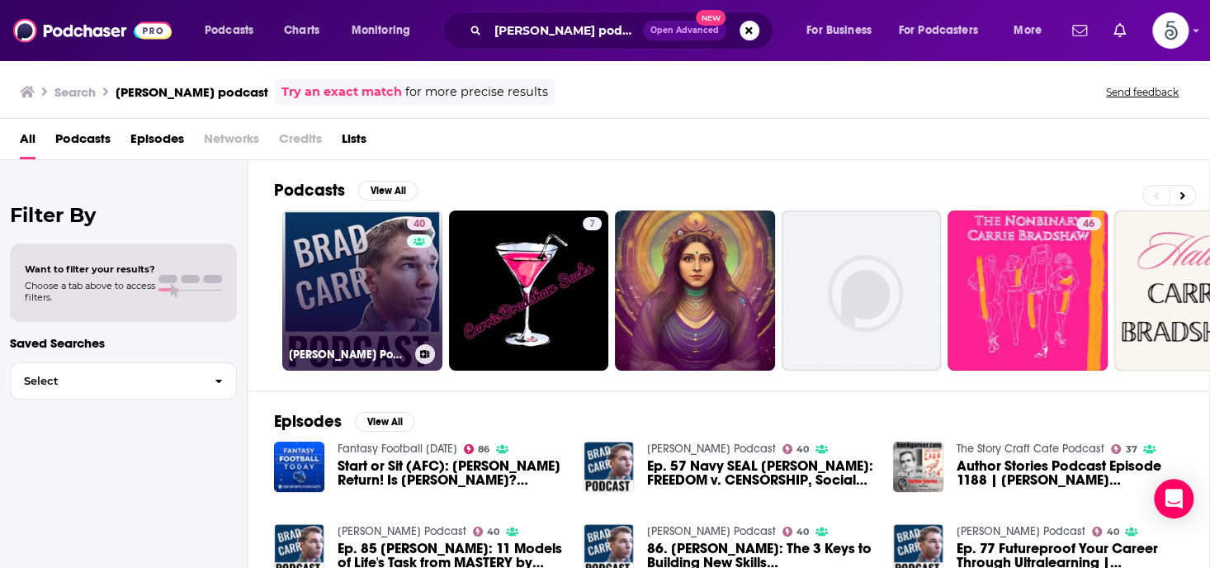
click at [335, 290] on link "40 [PERSON_NAME] Podcast" at bounding box center [362, 290] width 160 height 160
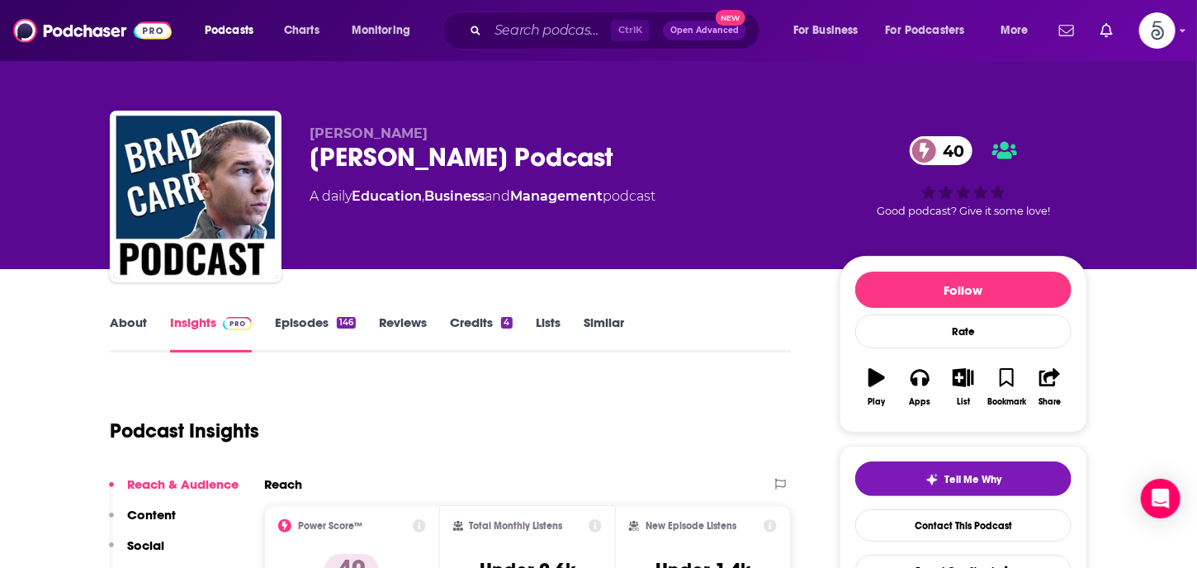
click at [309, 319] on link "Episodes 146" at bounding box center [315, 333] width 81 height 38
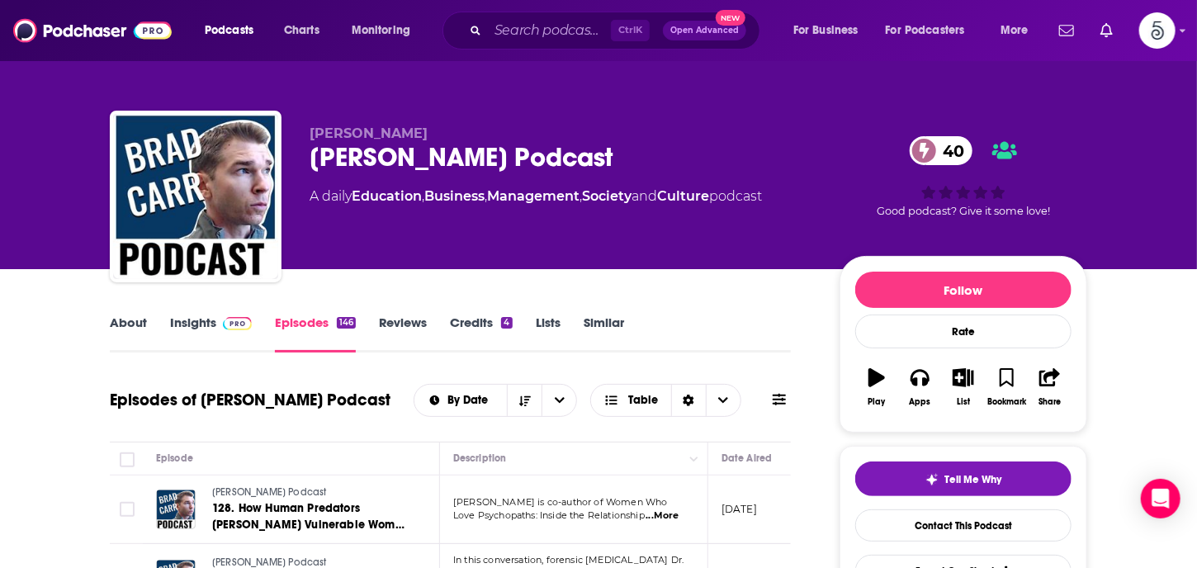
click at [187, 323] on link "Insights" at bounding box center [211, 333] width 82 height 38
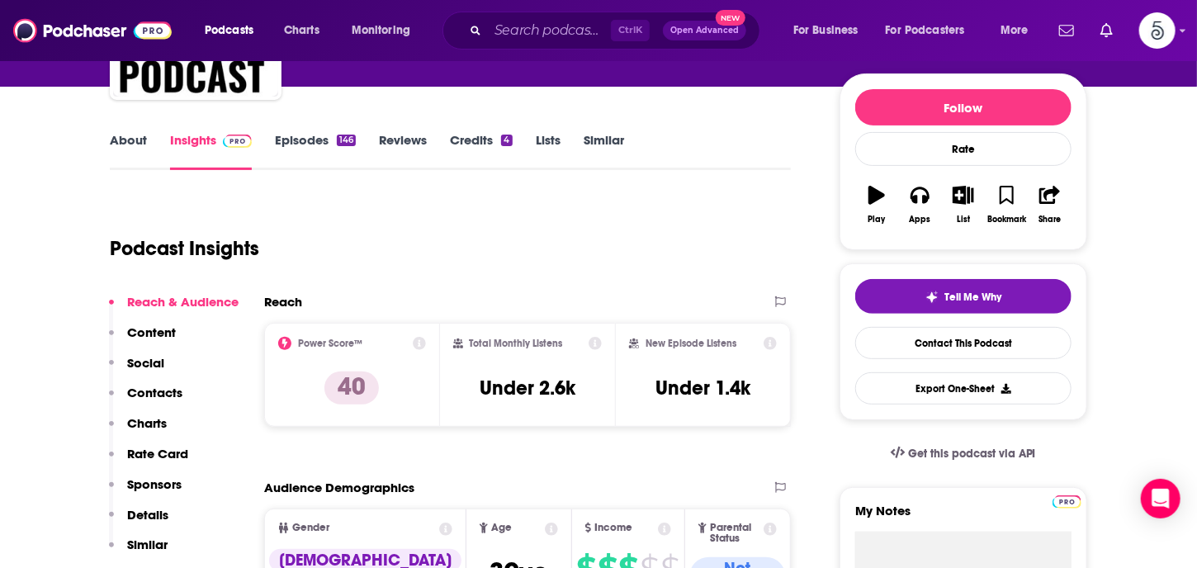
scroll to position [215, 0]
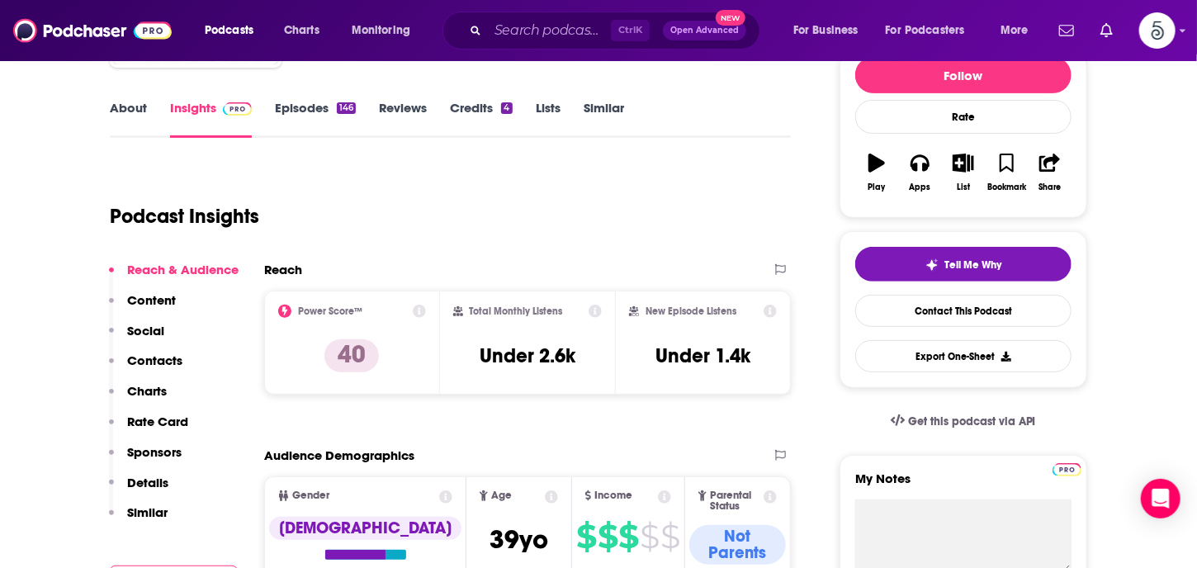
click at [163, 355] on p "Contacts" at bounding box center [154, 360] width 55 height 16
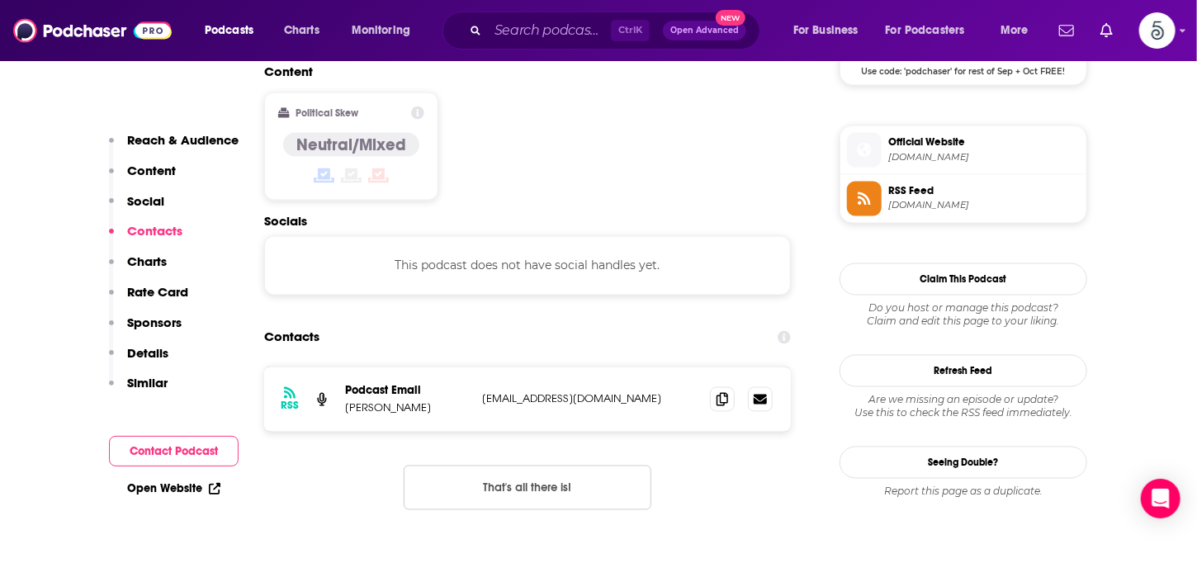
scroll to position [1309, 0]
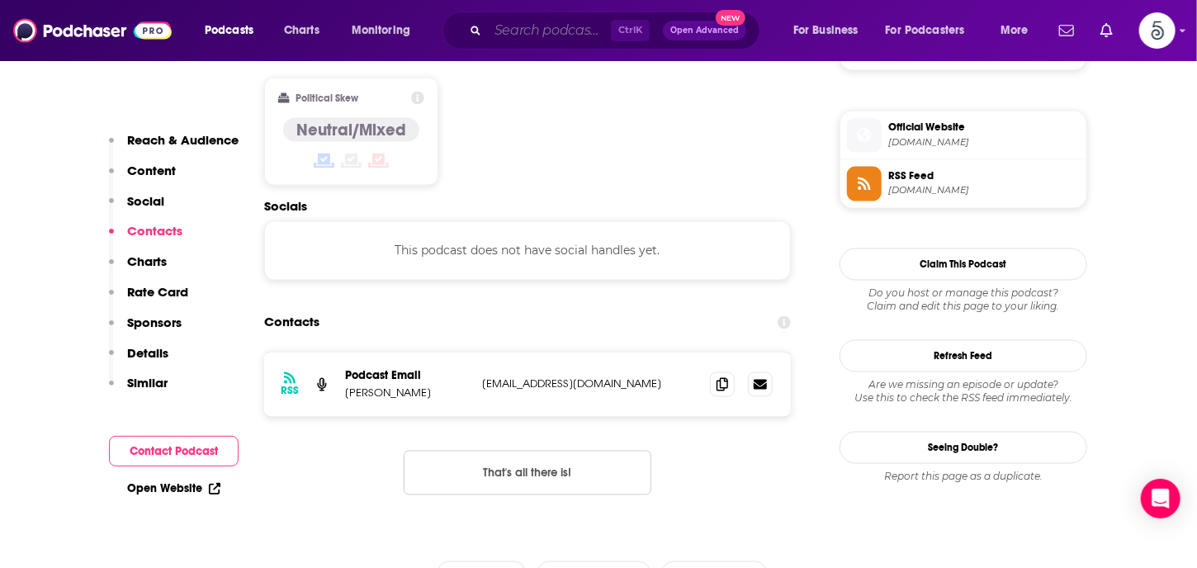
click at [545, 31] on input "Search podcasts, credits, & more..." at bounding box center [549, 30] width 123 height 26
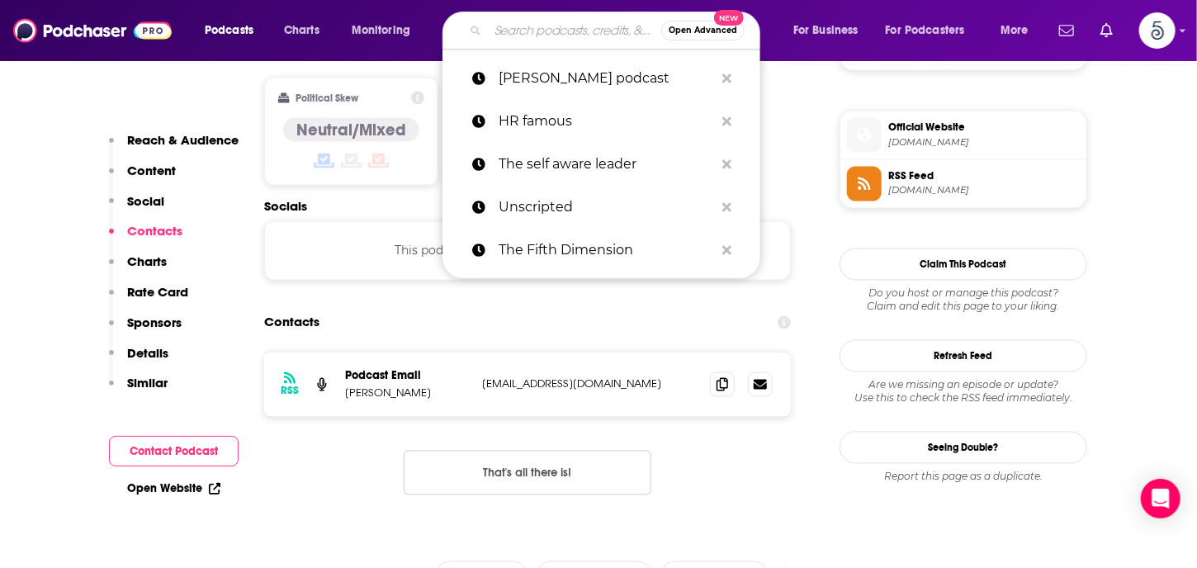
type input "Y"
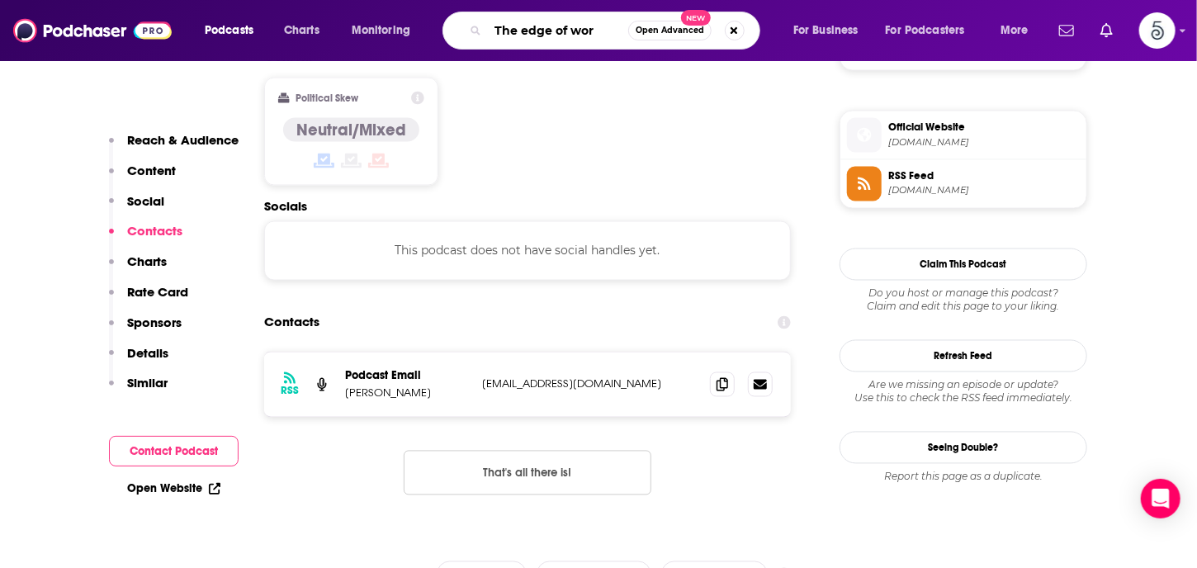
type input "The edge of work"
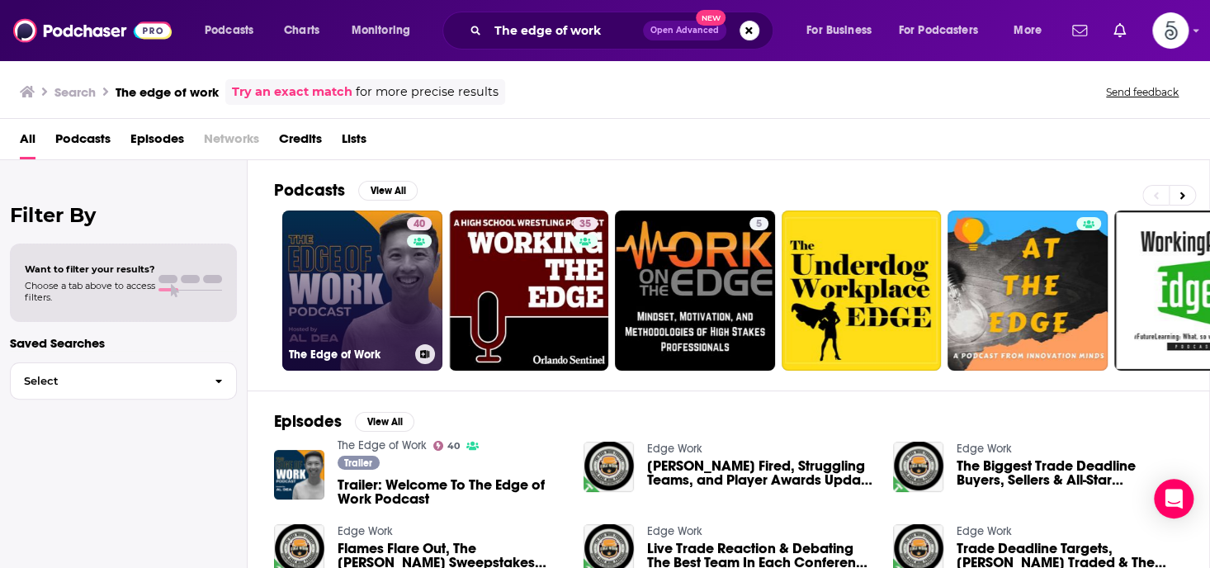
click at [354, 309] on link "40 The Edge of Work" at bounding box center [362, 290] width 160 height 160
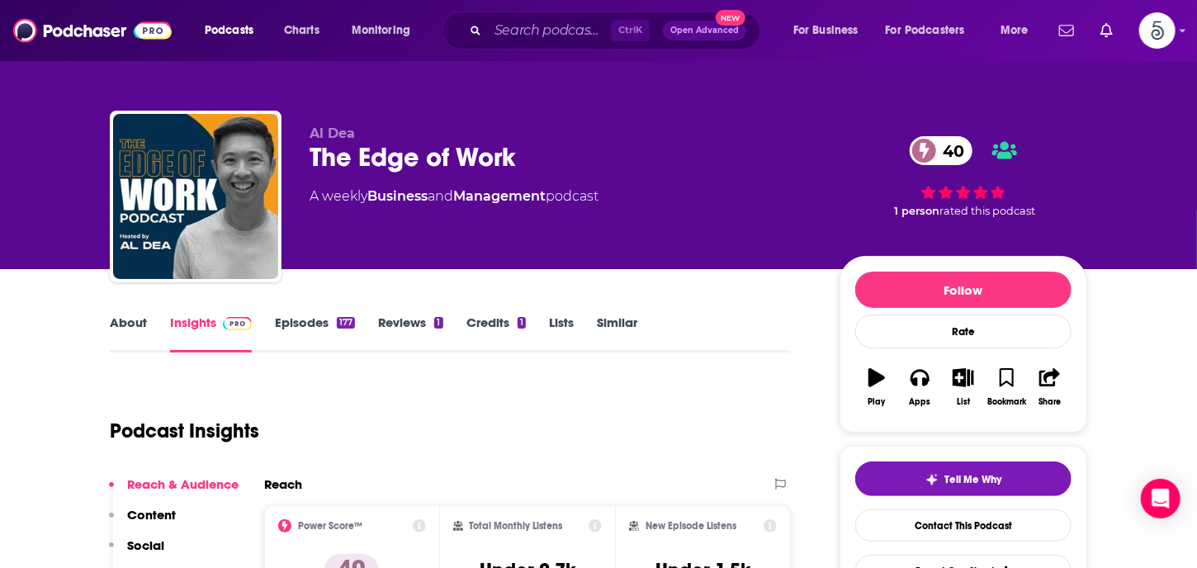
click at [304, 323] on link "Episodes 177" at bounding box center [315, 333] width 80 height 38
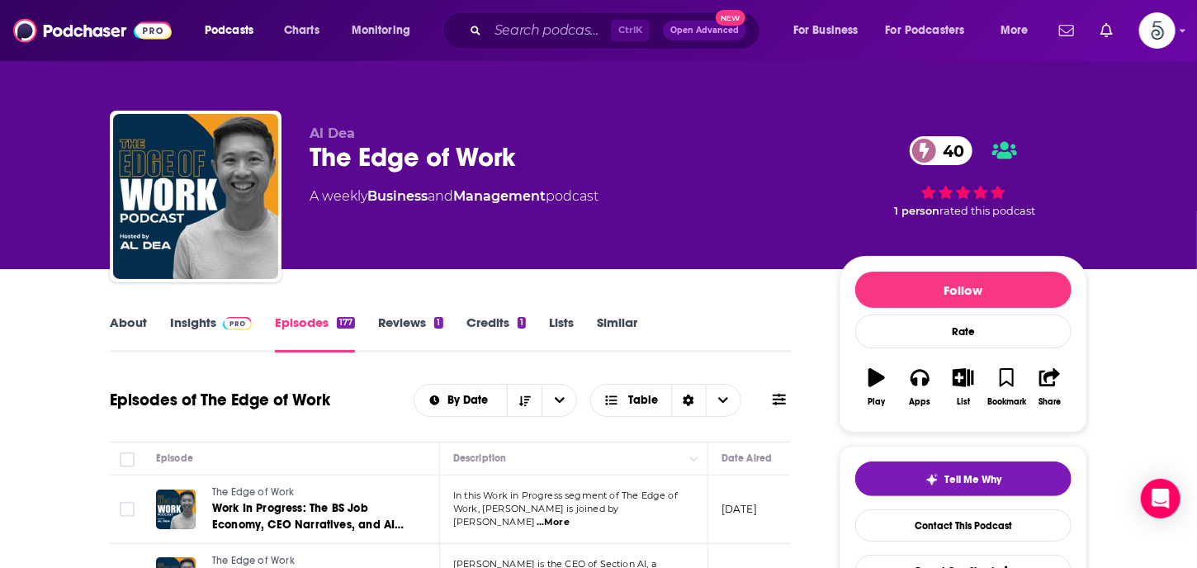
click at [205, 321] on link "Insights" at bounding box center [211, 333] width 82 height 38
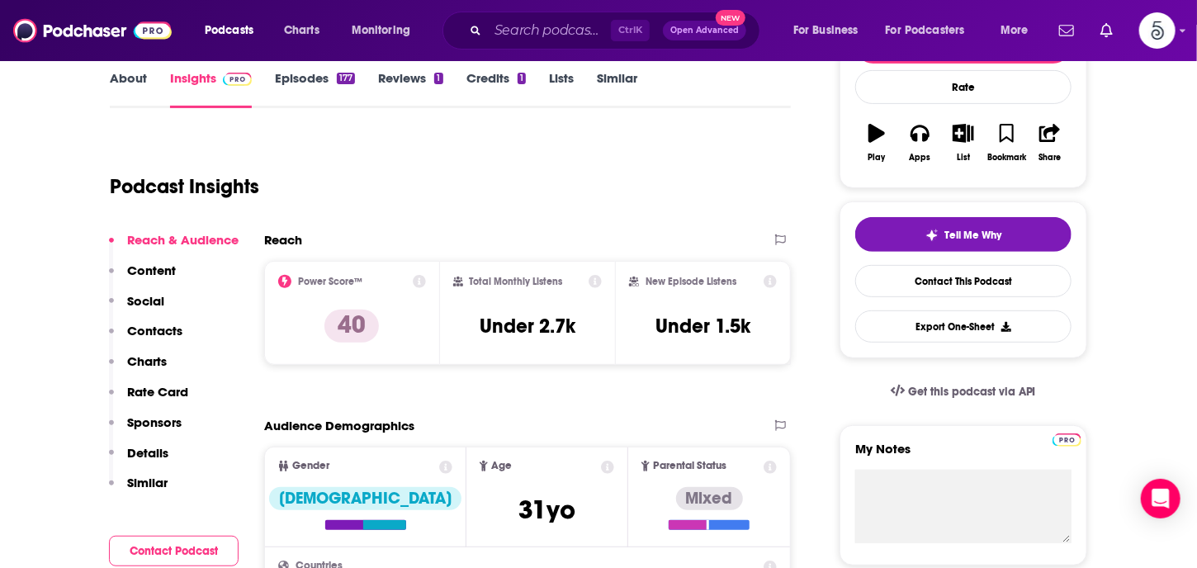
scroll to position [266, 0]
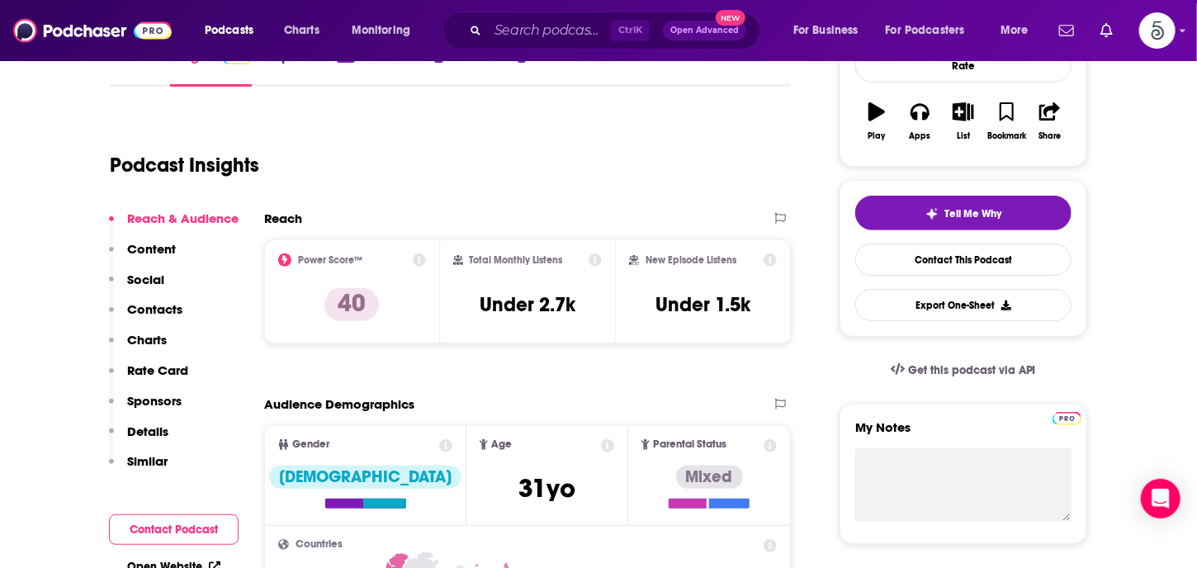
click at [144, 307] on p "Contacts" at bounding box center [154, 309] width 55 height 16
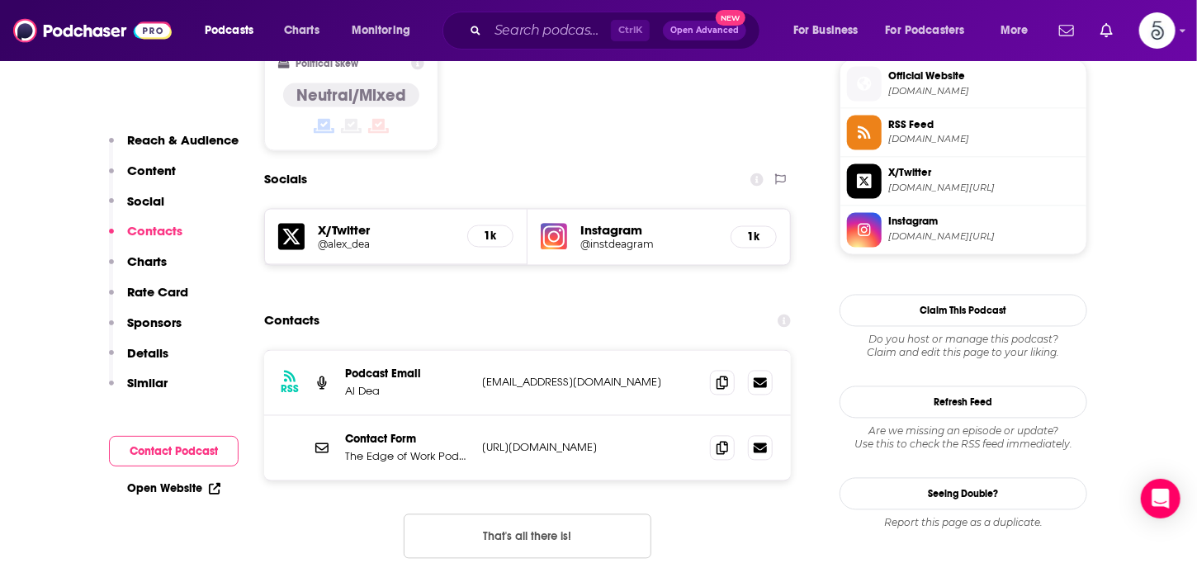
scroll to position [1360, 0]
click at [509, 35] on input "Search podcasts, credits, & more..." at bounding box center [549, 30] width 123 height 26
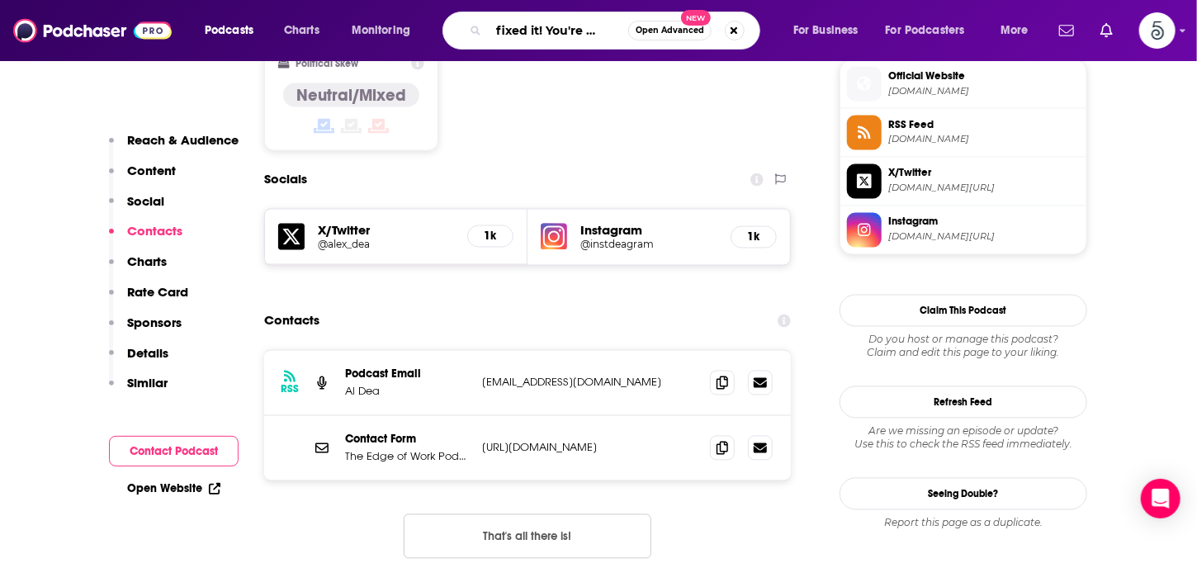
type input "we fixed it! You're welcome"
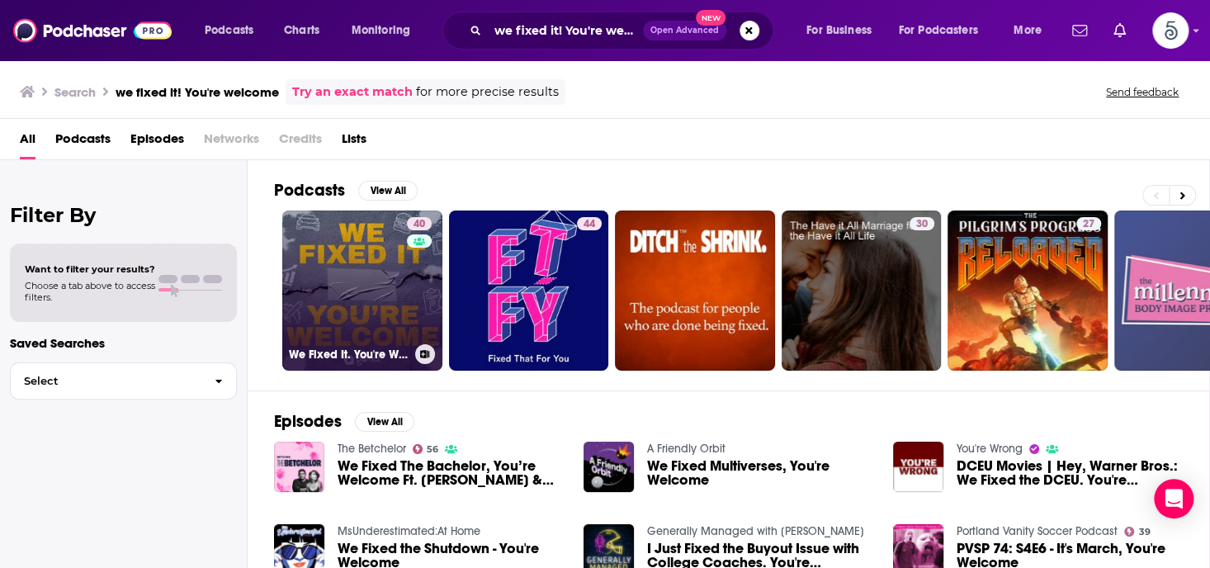
click at [364, 267] on link "40 We Fixed It. You're Welcome." at bounding box center [362, 290] width 160 height 160
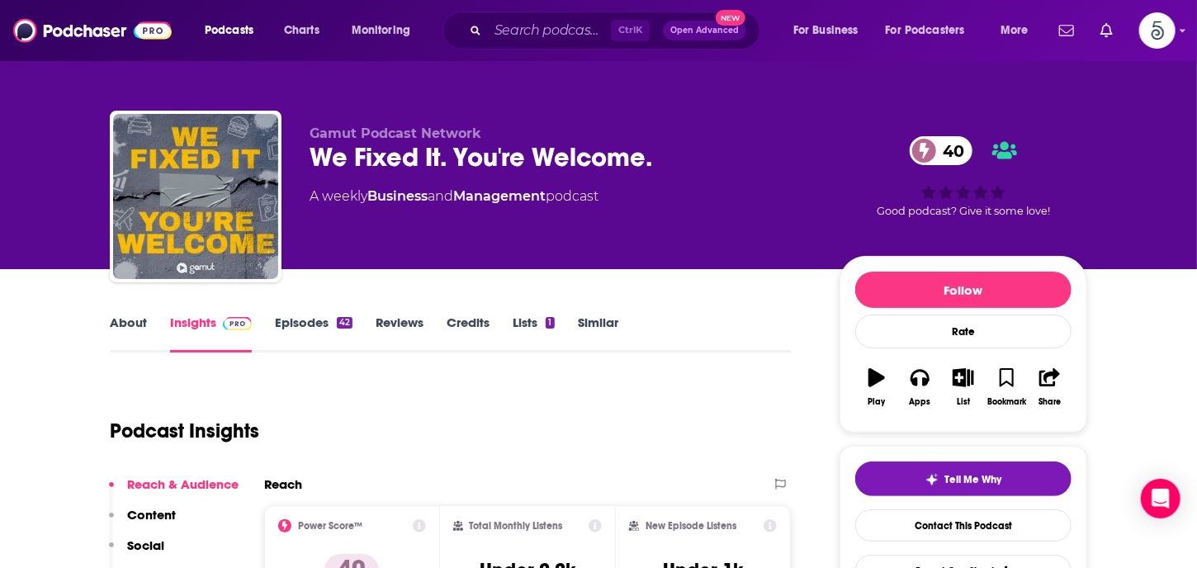
click at [302, 324] on link "Episodes 42" at bounding box center [314, 333] width 78 height 38
